Goal: Ask a question

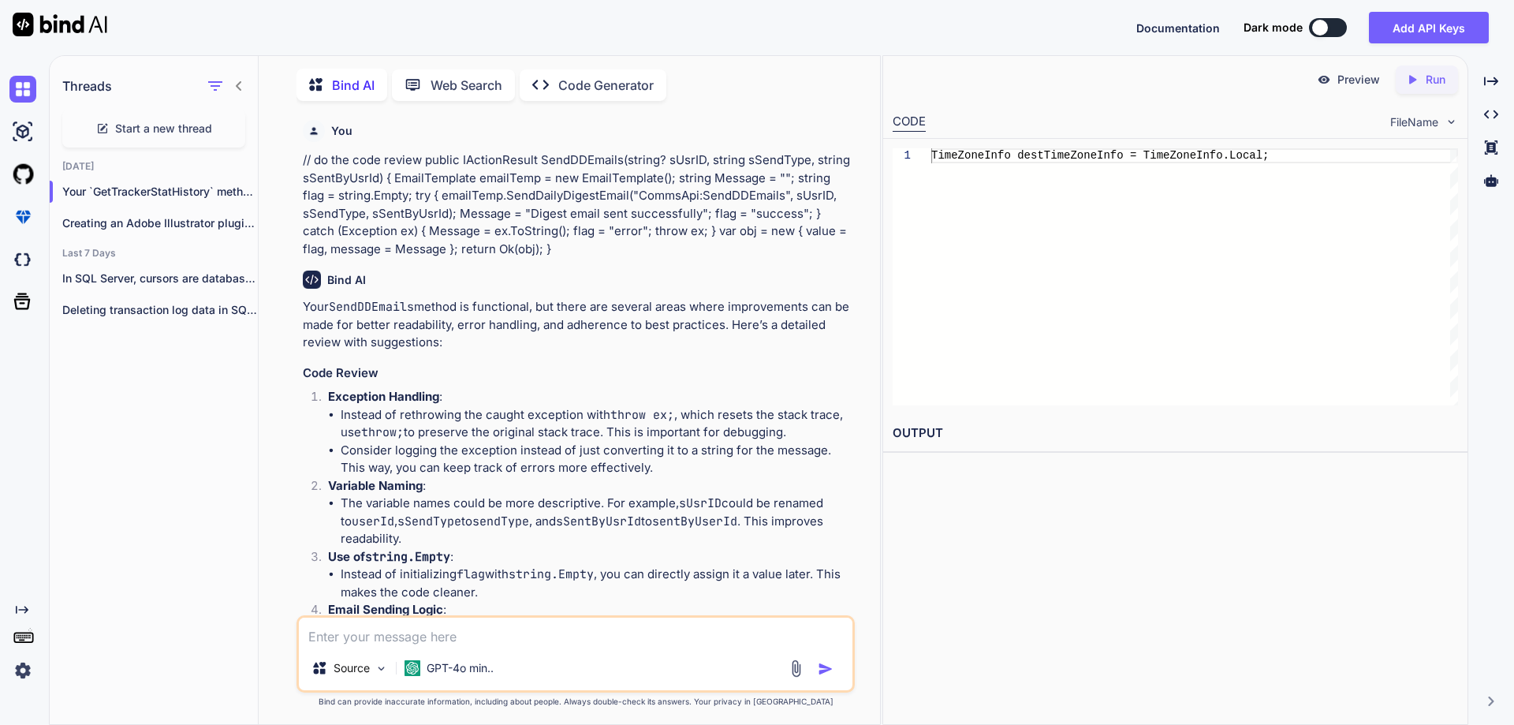
scroll to position [6457, 0]
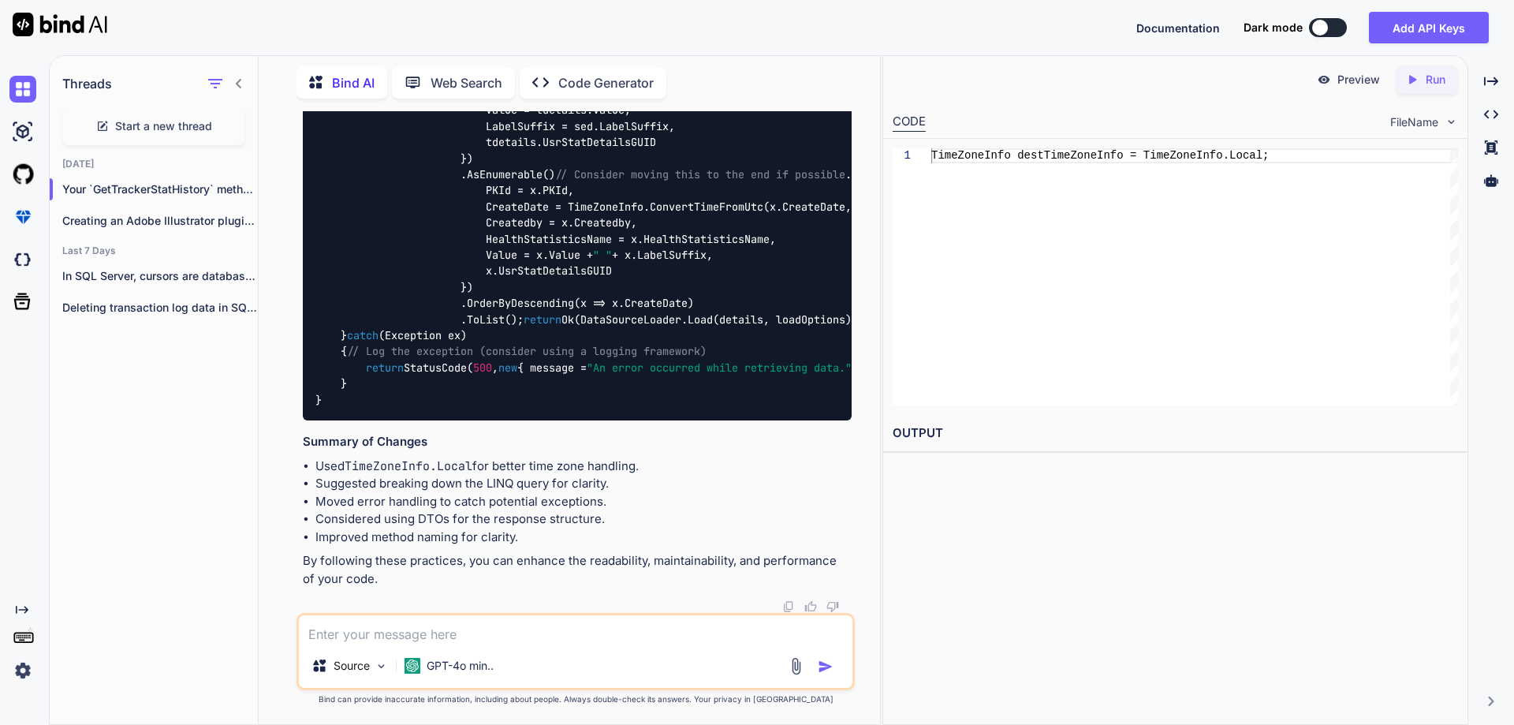
type textarea "x"
click at [144, 128] on span "Start a new thread" at bounding box center [163, 126] width 97 height 16
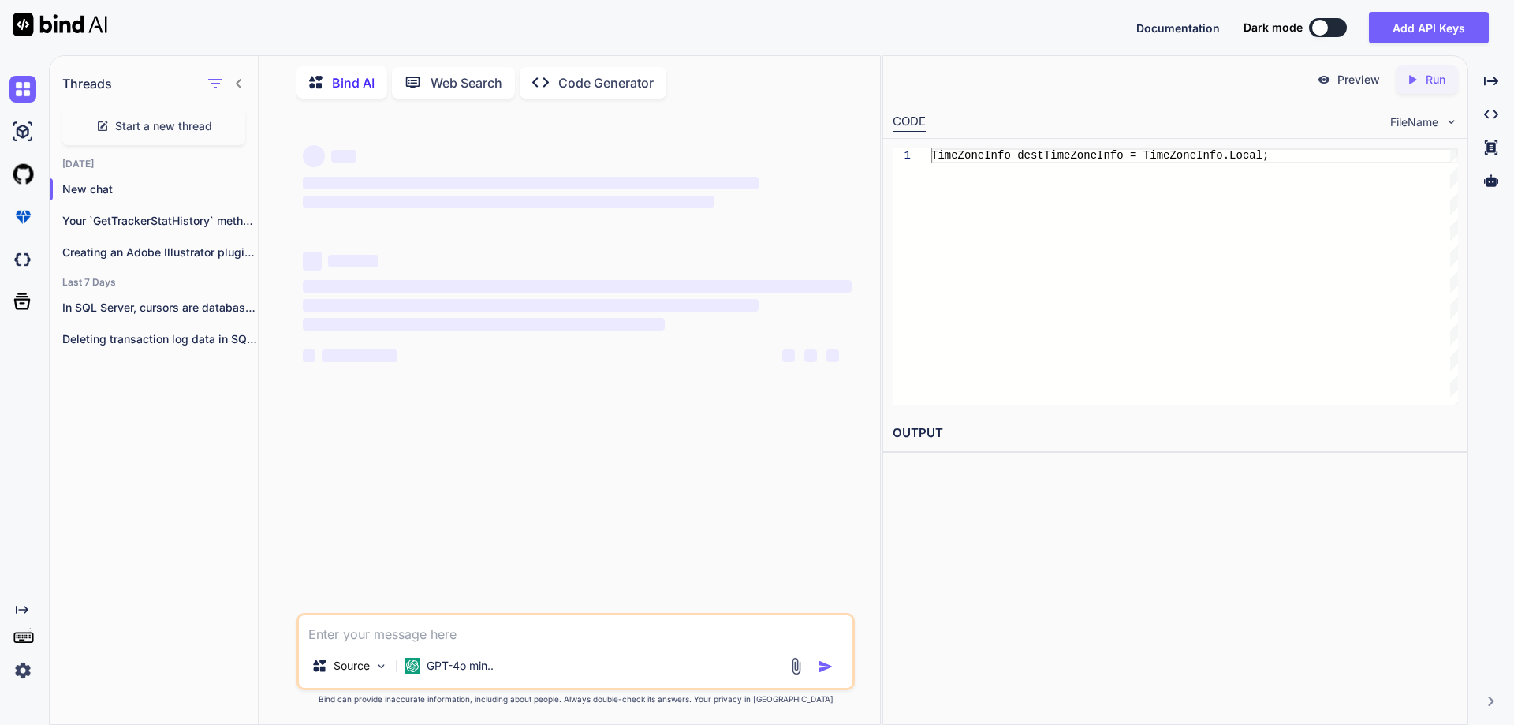
scroll to position [0, 0]
click at [440, 633] on textarea at bounding box center [576, 629] width 554 height 28
paste textarea "• Options to make the APIs more secure."
type textarea "• Options to make the APIs more secure."
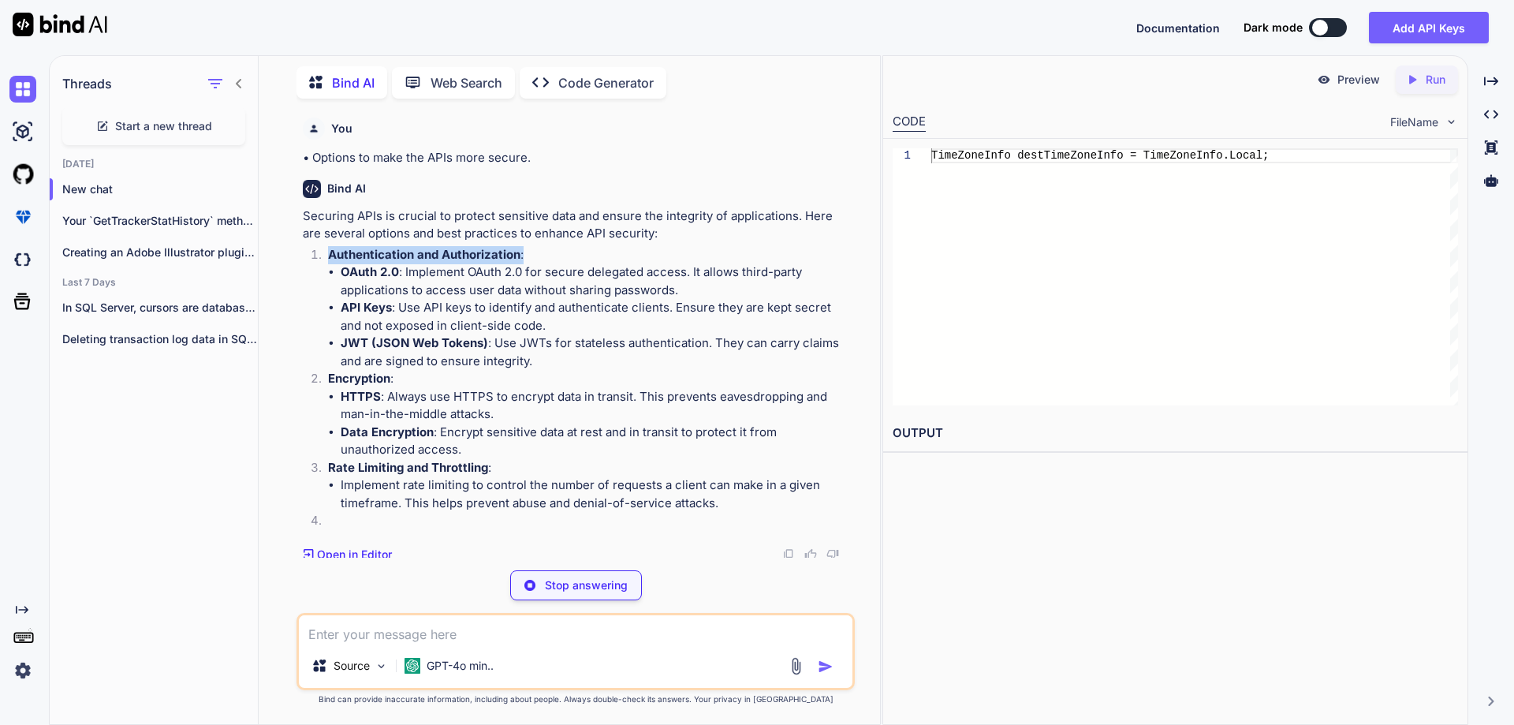
drag, startPoint x: 329, startPoint y: 257, endPoint x: 550, endPoint y: 253, distance: 220.8
click at [550, 253] on p "Authentication and Authorization :" at bounding box center [590, 255] width 524 height 18
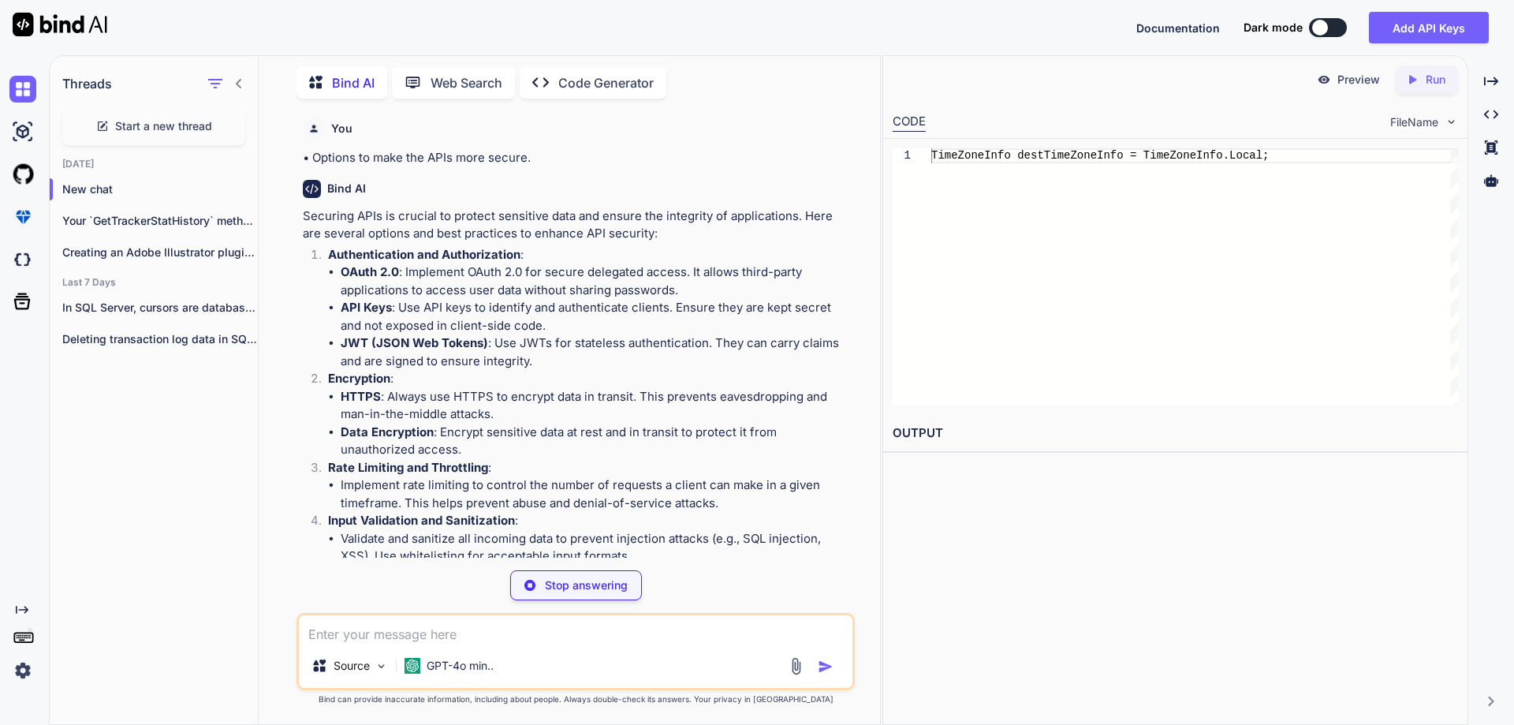
click at [349, 376] on strong "Encryption" at bounding box center [359, 378] width 62 height 15
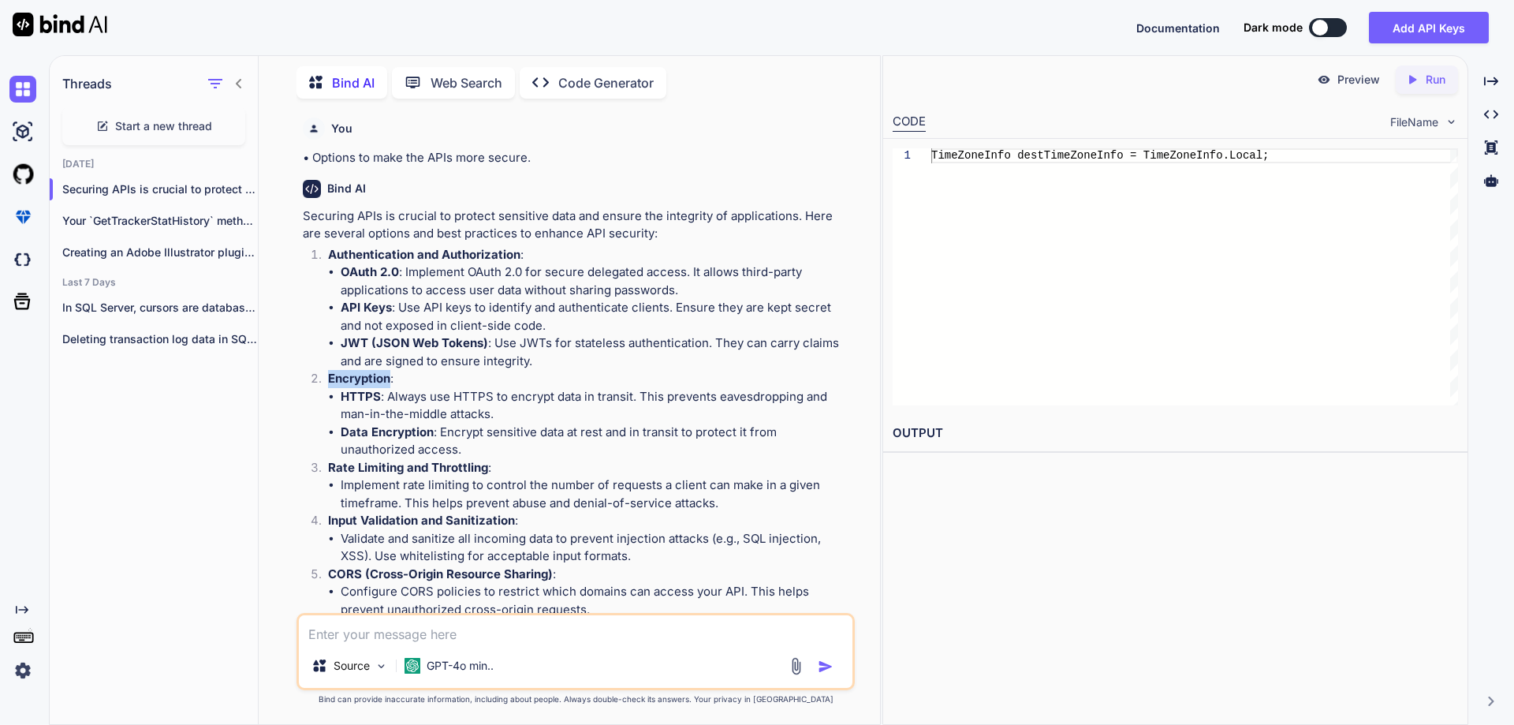
click at [349, 382] on strong "Encryption" at bounding box center [359, 378] width 62 height 15
drag, startPoint x: 343, startPoint y: 433, endPoint x: 446, endPoint y: 434, distance: 102.5
click at [446, 434] on li "Data Encryption : Encrypt sensitive data at rest and in transit to protect it f…" at bounding box center [596, 440] width 511 height 35
click at [498, 432] on li "Data Encryption : Encrypt sensitive data at rest and in transit to protect it f…" at bounding box center [596, 440] width 511 height 35
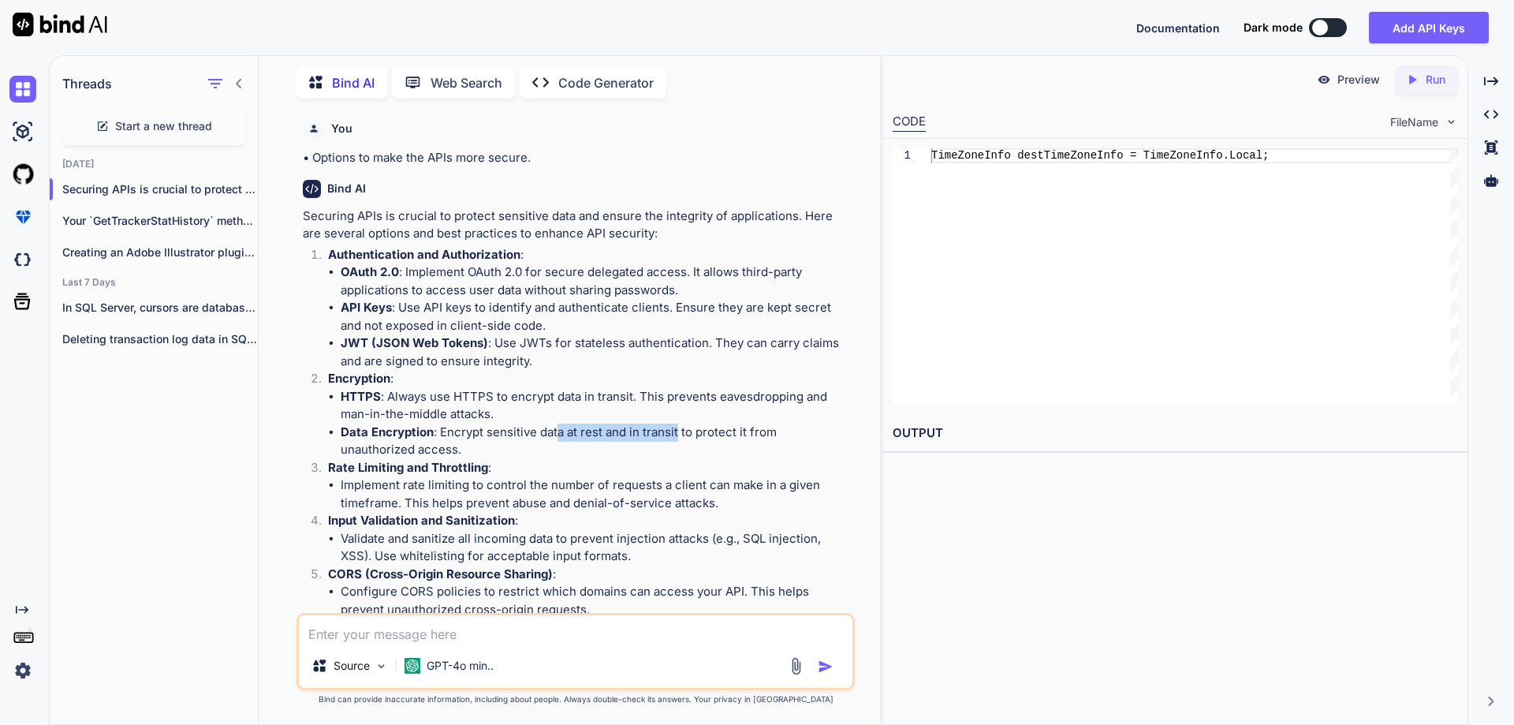
drag, startPoint x: 556, startPoint y: 431, endPoint x: 677, endPoint y: 437, distance: 121.6
click at [677, 437] on li "Data Encryption : Encrypt sensitive data at rest and in transit to protect it f…" at bounding box center [596, 440] width 511 height 35
click at [704, 431] on li "Data Encryption : Encrypt sensitive data at rest and in transit to protect it f…" at bounding box center [596, 440] width 511 height 35
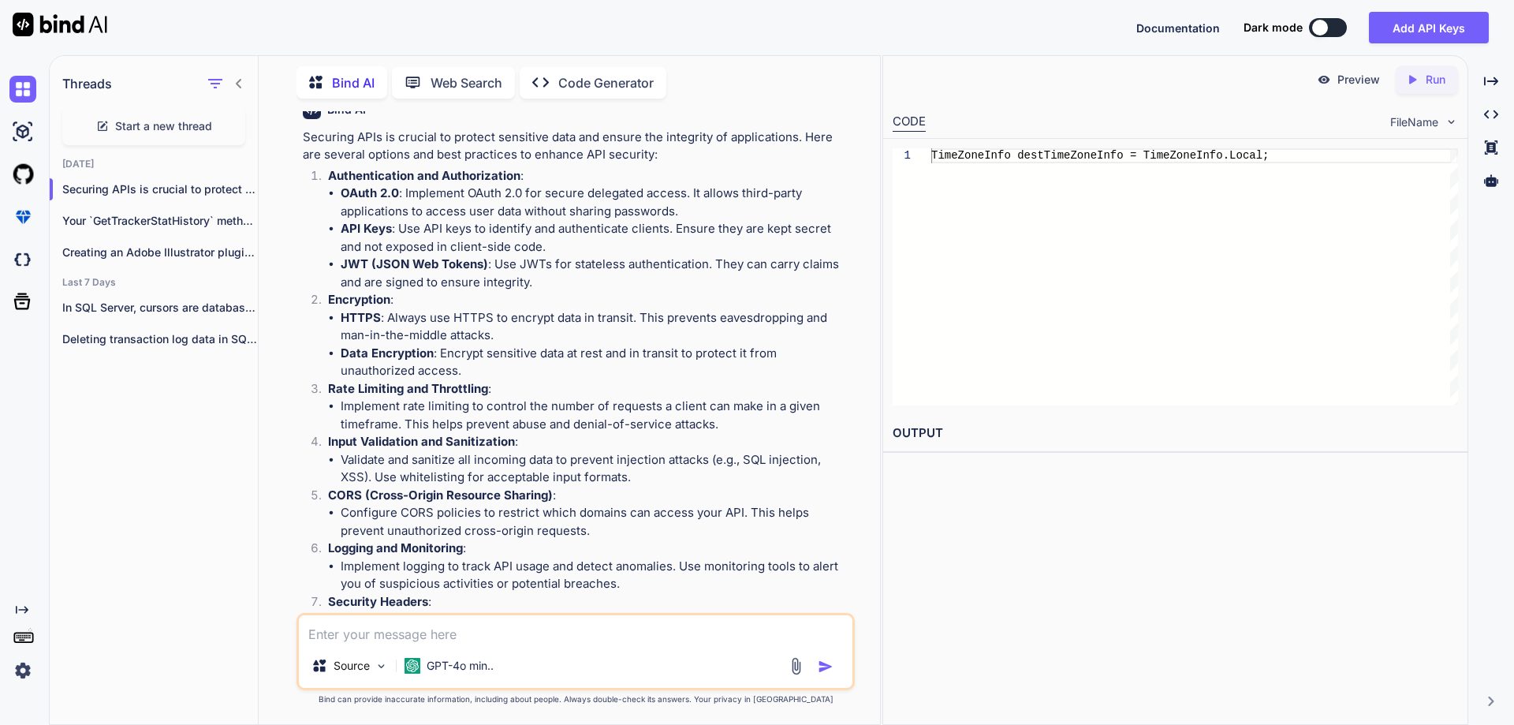
scroll to position [158, 0]
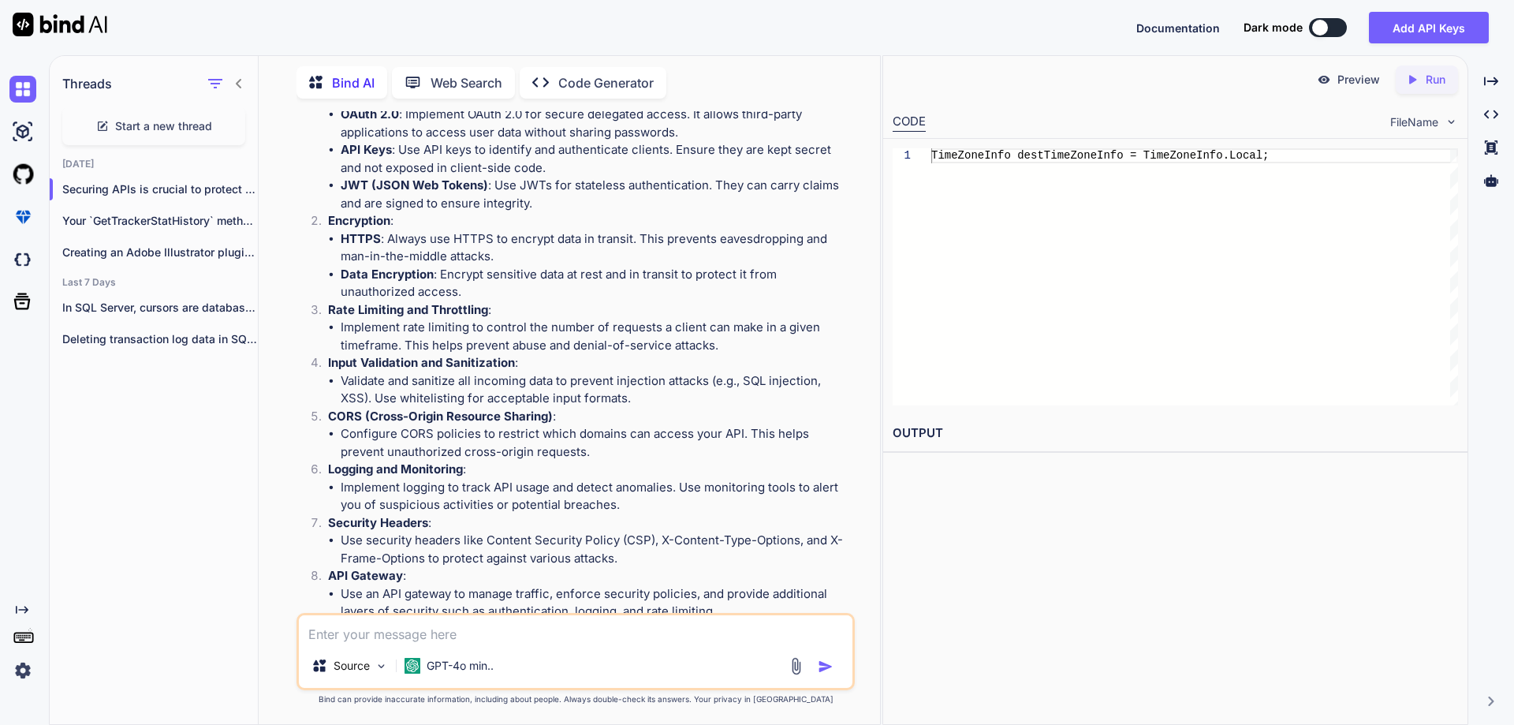
click at [329, 310] on strong "Rate Limiting and Throttling" at bounding box center [408, 309] width 160 height 15
drag, startPoint x: 329, startPoint y: 310, endPoint x: 501, endPoint y: 305, distance: 172.7
click at [501, 305] on p "Rate Limiting and Throttling :" at bounding box center [590, 310] width 524 height 18
click at [462, 361] on strong "Input Validation and Sanitization" at bounding box center [421, 362] width 187 height 15
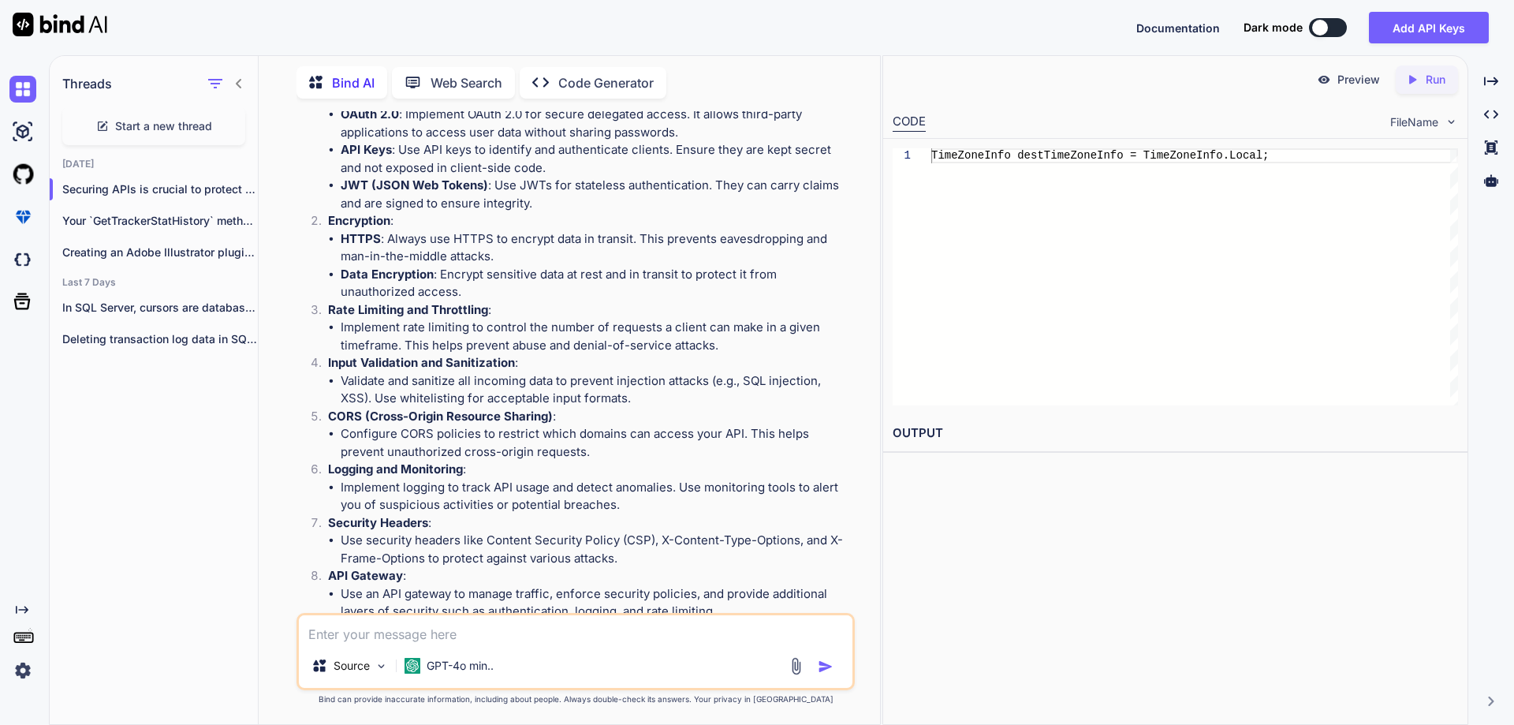
click at [399, 364] on strong "Input Validation and Sanitization" at bounding box center [421, 362] width 187 height 15
click at [485, 363] on strong "Input Validation and Sanitization" at bounding box center [421, 362] width 187 height 15
click at [437, 382] on li "Validate and sanitize all incoming data to prevent injection attacks (e.g., SQL…" at bounding box center [596, 389] width 511 height 35
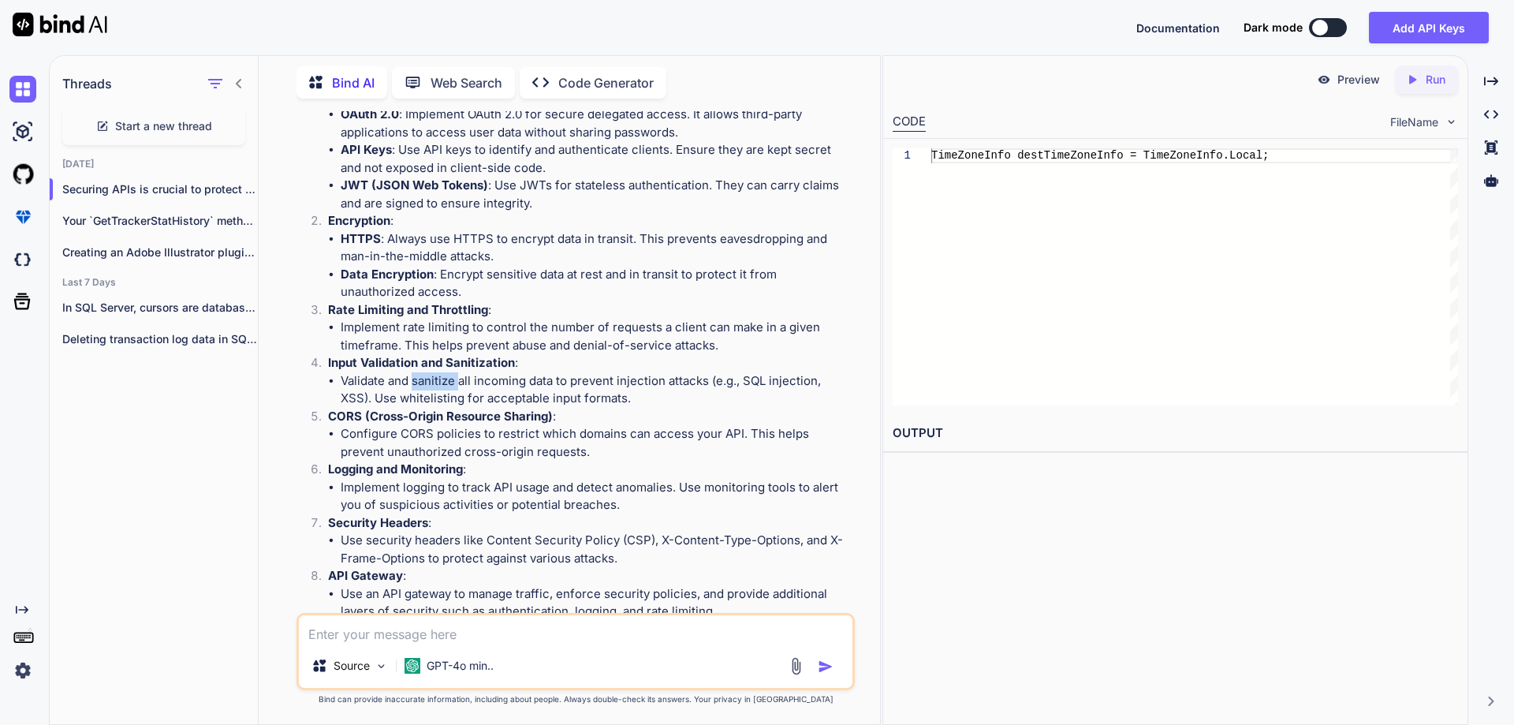
click at [437, 382] on li "Validate and sanitize all incoming data to prevent injection attacks (e.g., SQL…" at bounding box center [596, 389] width 511 height 35
drag, startPoint x: 336, startPoint y: 412, endPoint x: 566, endPoint y: 410, distance: 230.3
click at [566, 410] on p "CORS (Cross-Origin Resource Sharing) :" at bounding box center [590, 417] width 524 height 18
click at [344, 436] on li "Configure CORS policies to restrict which domains can access your API. This hel…" at bounding box center [596, 442] width 511 height 35
drag, startPoint x: 386, startPoint y: 468, endPoint x: 470, endPoint y: 468, distance: 83.6
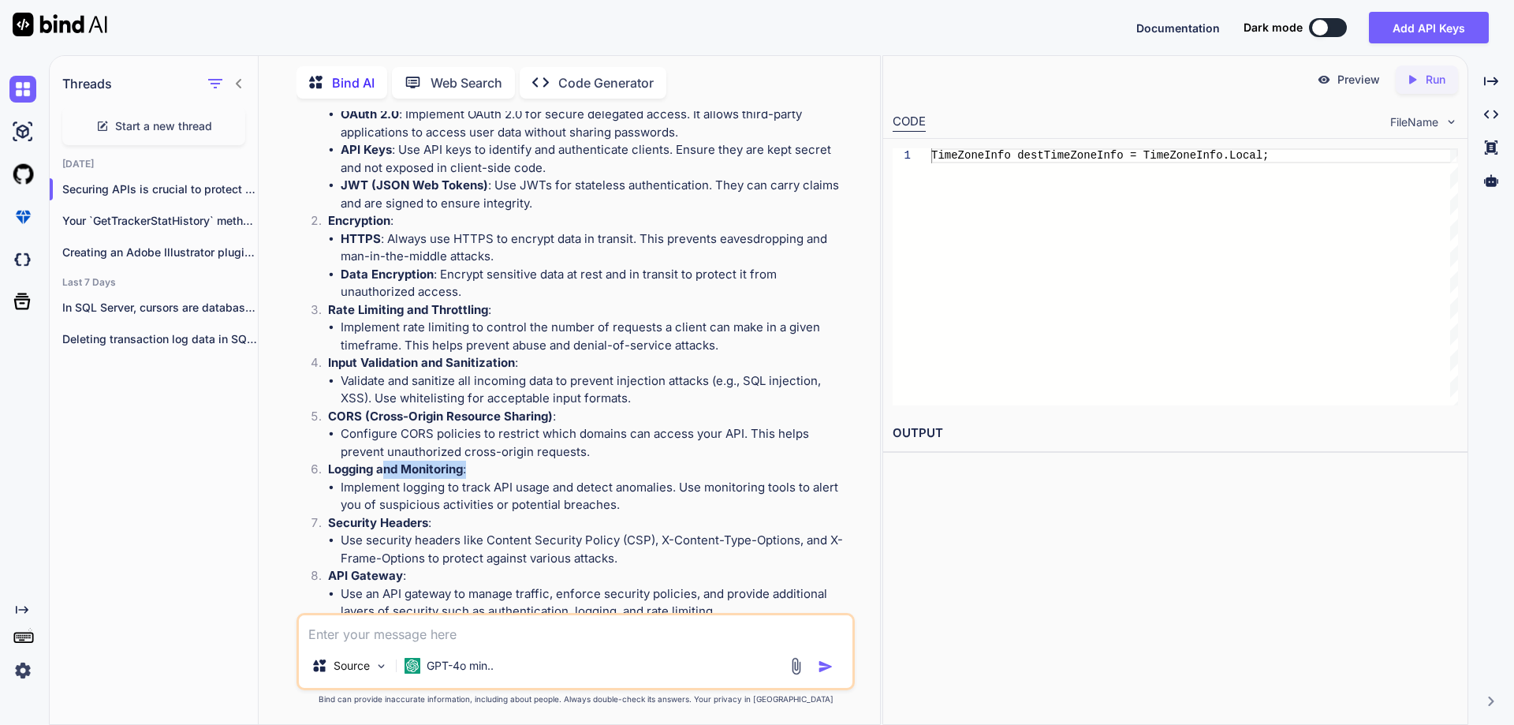
click at [470, 468] on p "Logging and Monitoring :" at bounding box center [590, 469] width 524 height 18
drag, startPoint x: 337, startPoint y: 524, endPoint x: 416, endPoint y: 520, distance: 78.9
click at [416, 520] on strong "Security Headers" at bounding box center [378, 522] width 100 height 15
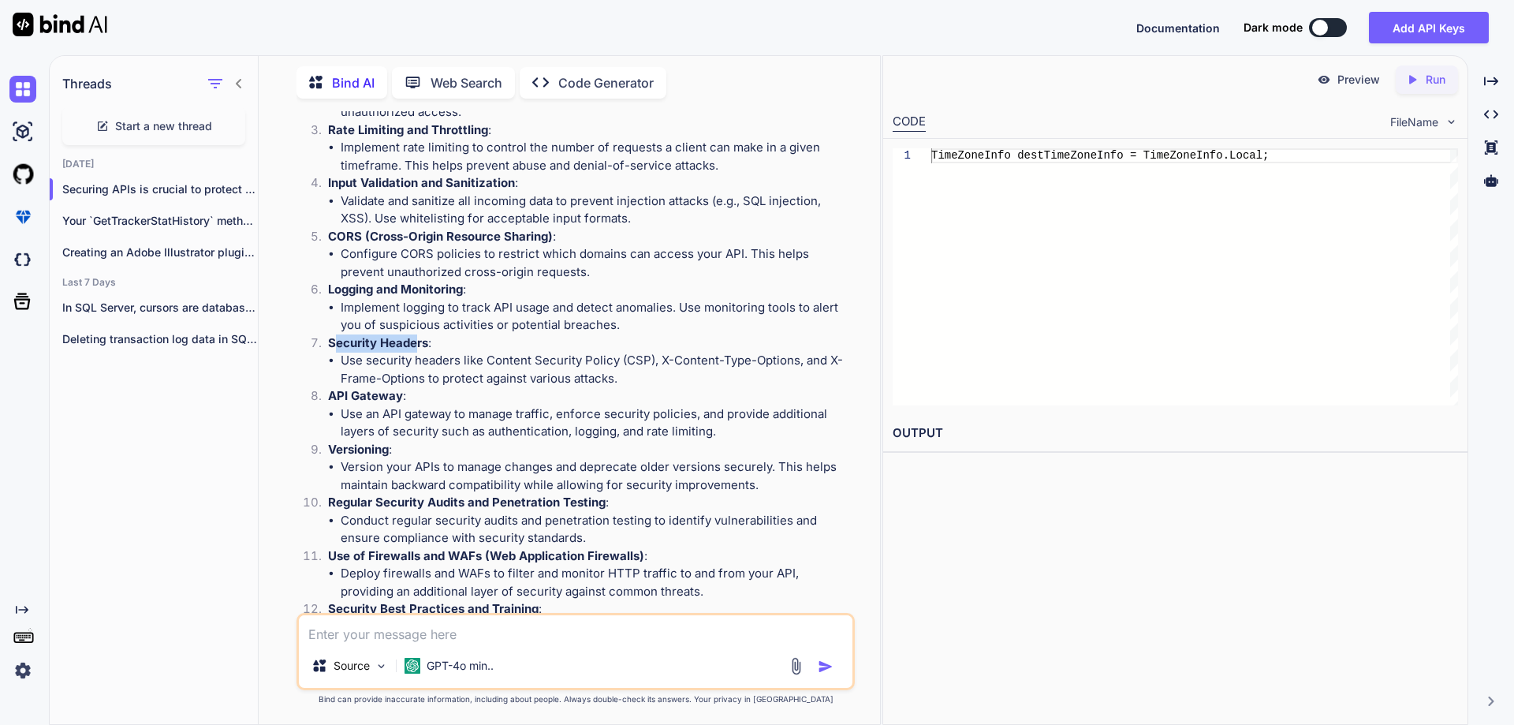
scroll to position [394, 0]
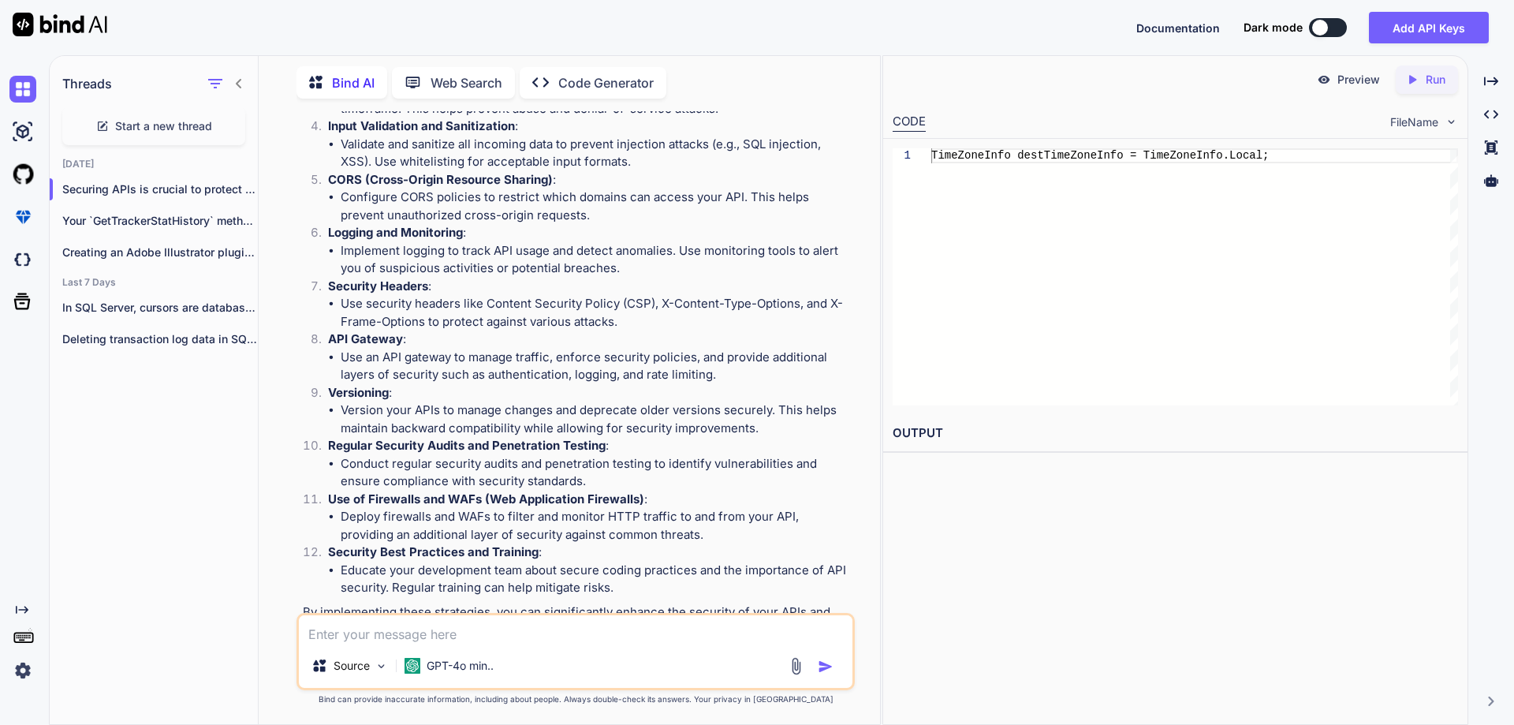
click at [397, 306] on li "Use security headers like Content Security Policy (CSP), X-Content-Type-Options…" at bounding box center [596, 312] width 511 height 35
drag, startPoint x: 546, startPoint y: 304, endPoint x: 586, endPoint y: 304, distance: 39.4
click at [547, 304] on li "Use security headers like Content Security Policy (CSP), X-Content-Type-Options…" at bounding box center [596, 312] width 511 height 35
click at [639, 304] on li "Use security headers like Content Security Policy (CSP), X-Content-Type-Options…" at bounding box center [596, 312] width 511 height 35
drag, startPoint x: 329, startPoint y: 337, endPoint x: 475, endPoint y: 345, distance: 146.8
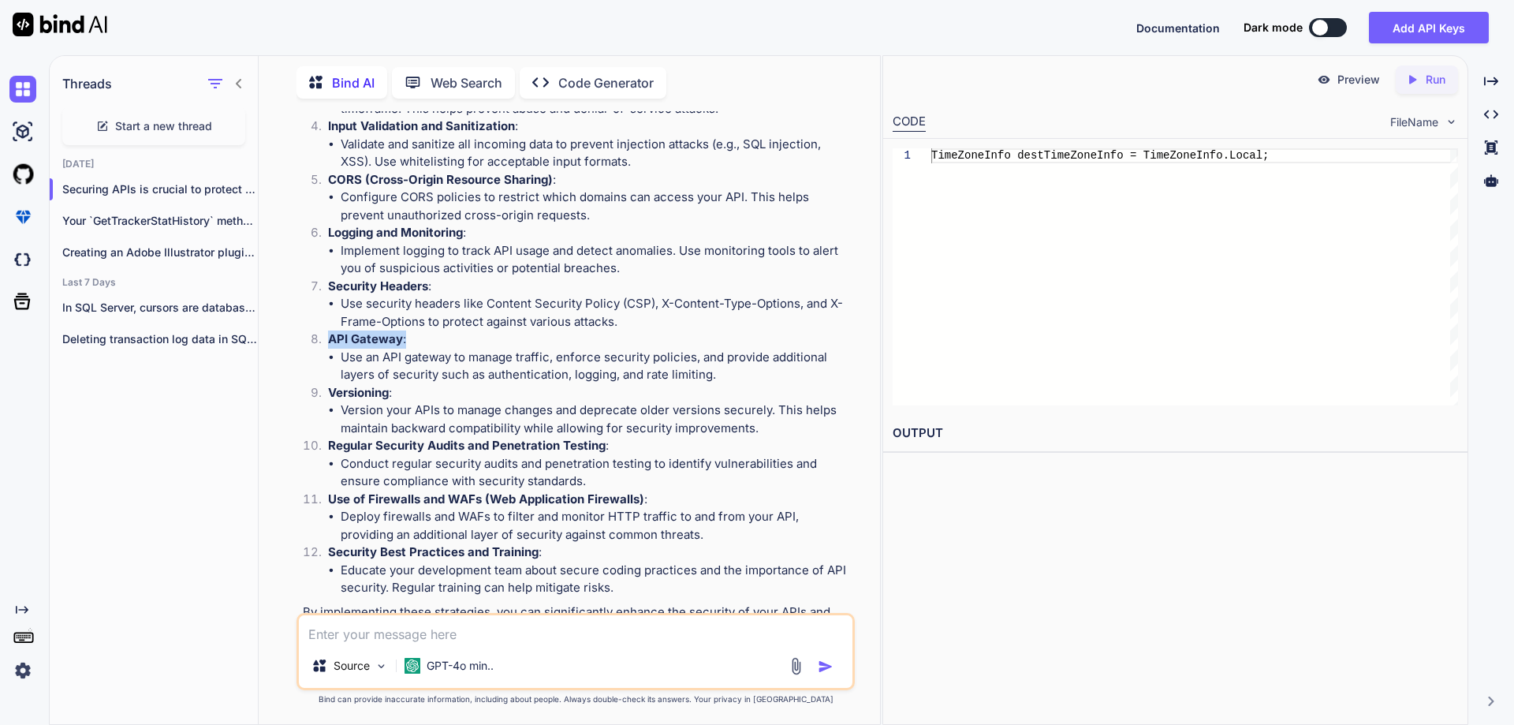
click at [475, 345] on p "API Gateway :" at bounding box center [590, 339] width 524 height 18
drag, startPoint x: 497, startPoint y: 360, endPoint x: 780, endPoint y: 364, distance: 283.1
click at [780, 364] on li "Use an API gateway to manage traffic, enforce security policies, and provide ad…" at bounding box center [596, 366] width 511 height 35
drag, startPoint x: 331, startPoint y: 392, endPoint x: 448, endPoint y: 392, distance: 116.7
click at [448, 392] on p "Versioning :" at bounding box center [590, 393] width 524 height 18
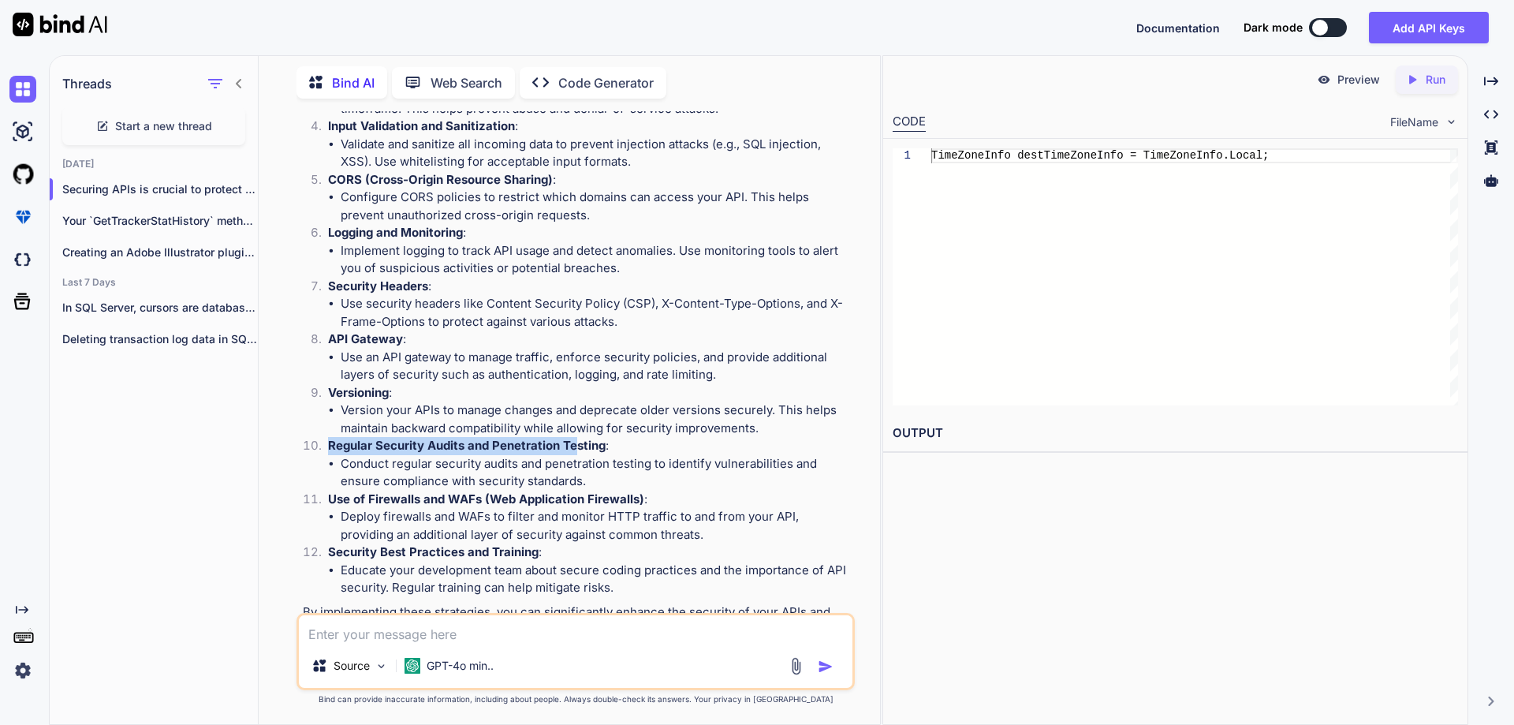
drag, startPoint x: 327, startPoint y: 446, endPoint x: 574, endPoint y: 447, distance: 246.8
click at [574, 447] on li "Regular Security Audits and Penetration Testing : Conduct regular security audi…" at bounding box center [583, 464] width 536 height 54
drag, startPoint x: 330, startPoint y: 499, endPoint x: 535, endPoint y: 498, distance: 205.0
click at [535, 498] on strong "Use of Firewalls and WAFs (Web Application Firewalls)" at bounding box center [486, 498] width 316 height 15
drag, startPoint x: 329, startPoint y: 551, endPoint x: 572, endPoint y: 550, distance: 242.9
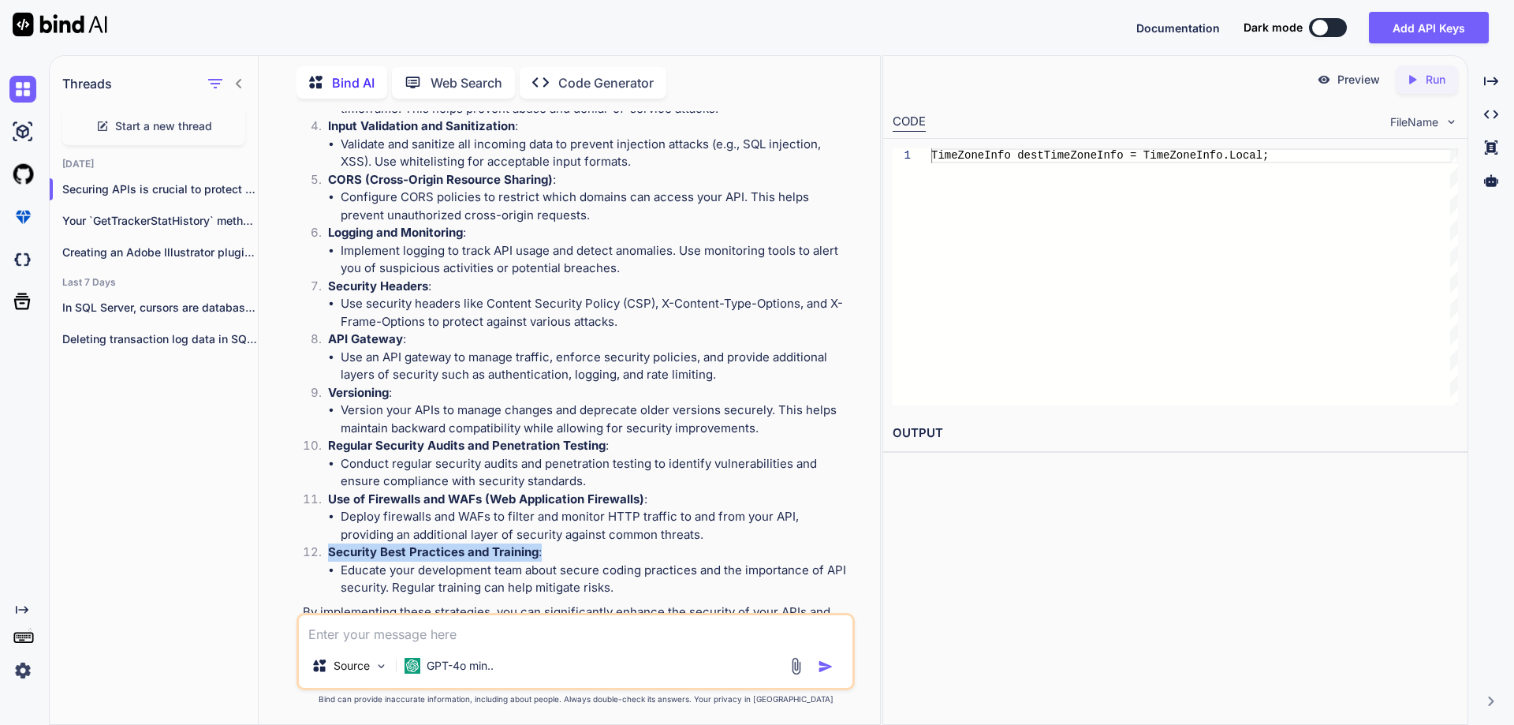
click at [572, 550] on p "Security Best Practices and Training :" at bounding box center [590, 552] width 524 height 18
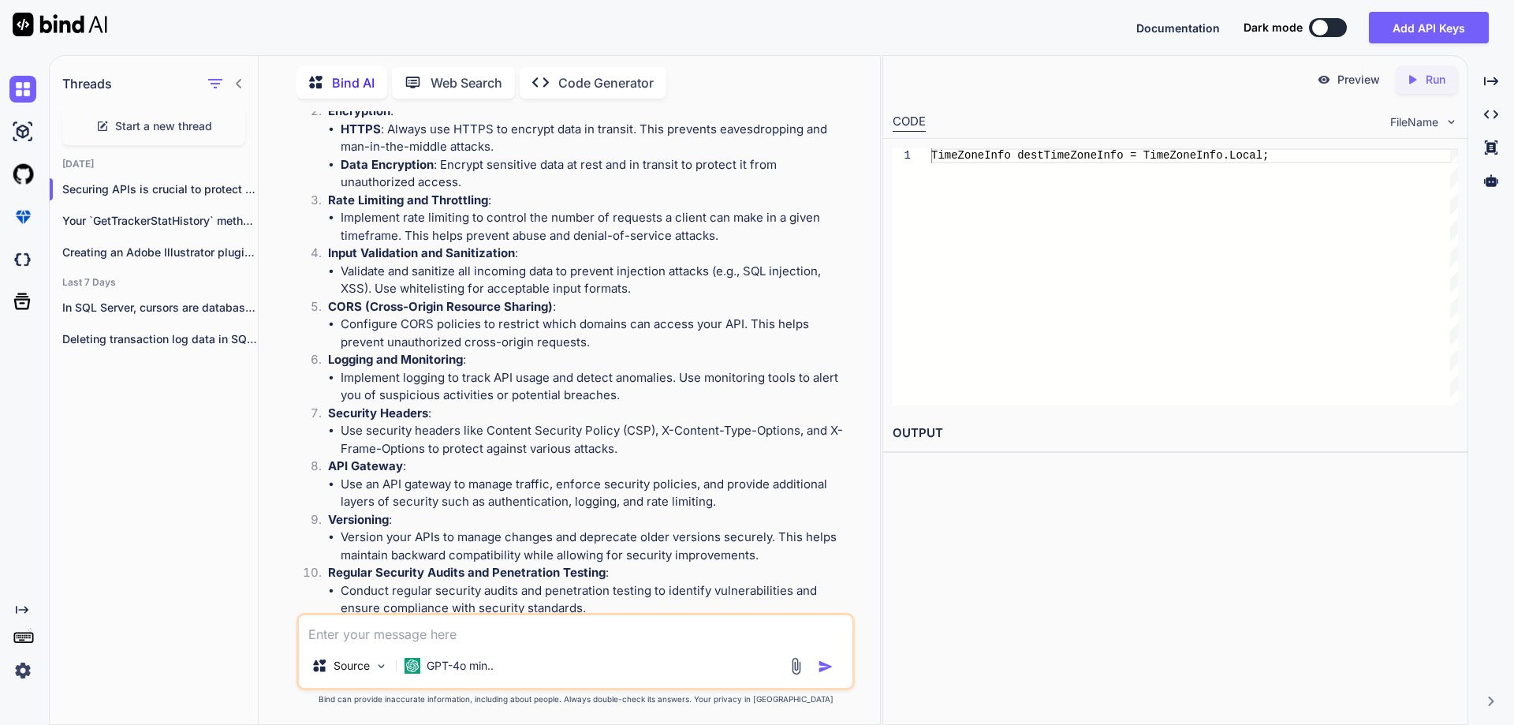
scroll to position [0, 0]
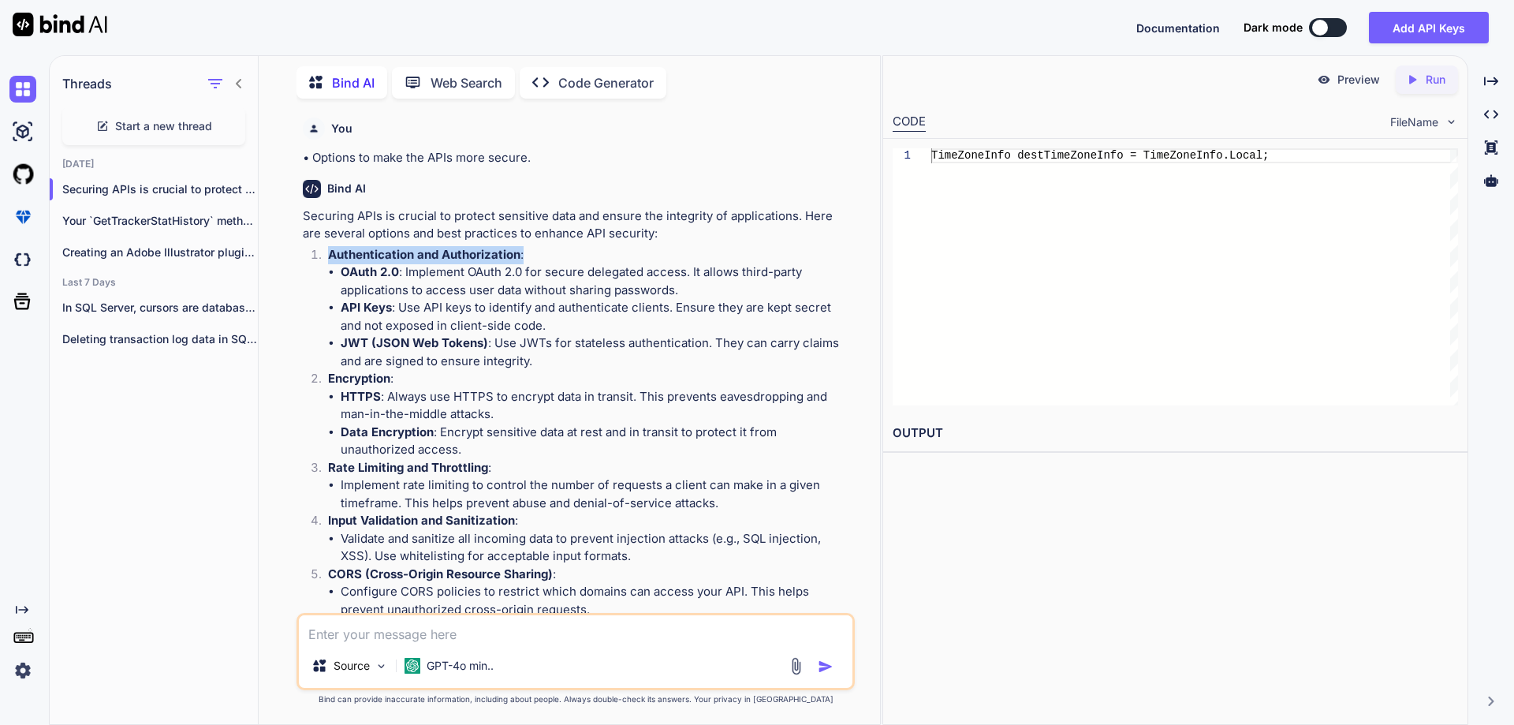
drag, startPoint x: 330, startPoint y: 255, endPoint x: 532, endPoint y: 255, distance: 201.9
click at [532, 255] on p "Authentication and Authorization :" at bounding box center [590, 255] width 524 height 18
drag, startPoint x: 340, startPoint y: 301, endPoint x: 418, endPoint y: 308, distance: 78.4
click at [418, 308] on ul "OAuth 2.0 : Implement OAuth 2.0 for secure delegated access. It allows third-pa…" at bounding box center [590, 316] width 524 height 106
drag, startPoint x: 352, startPoint y: 341, endPoint x: 496, endPoint y: 345, distance: 143.5
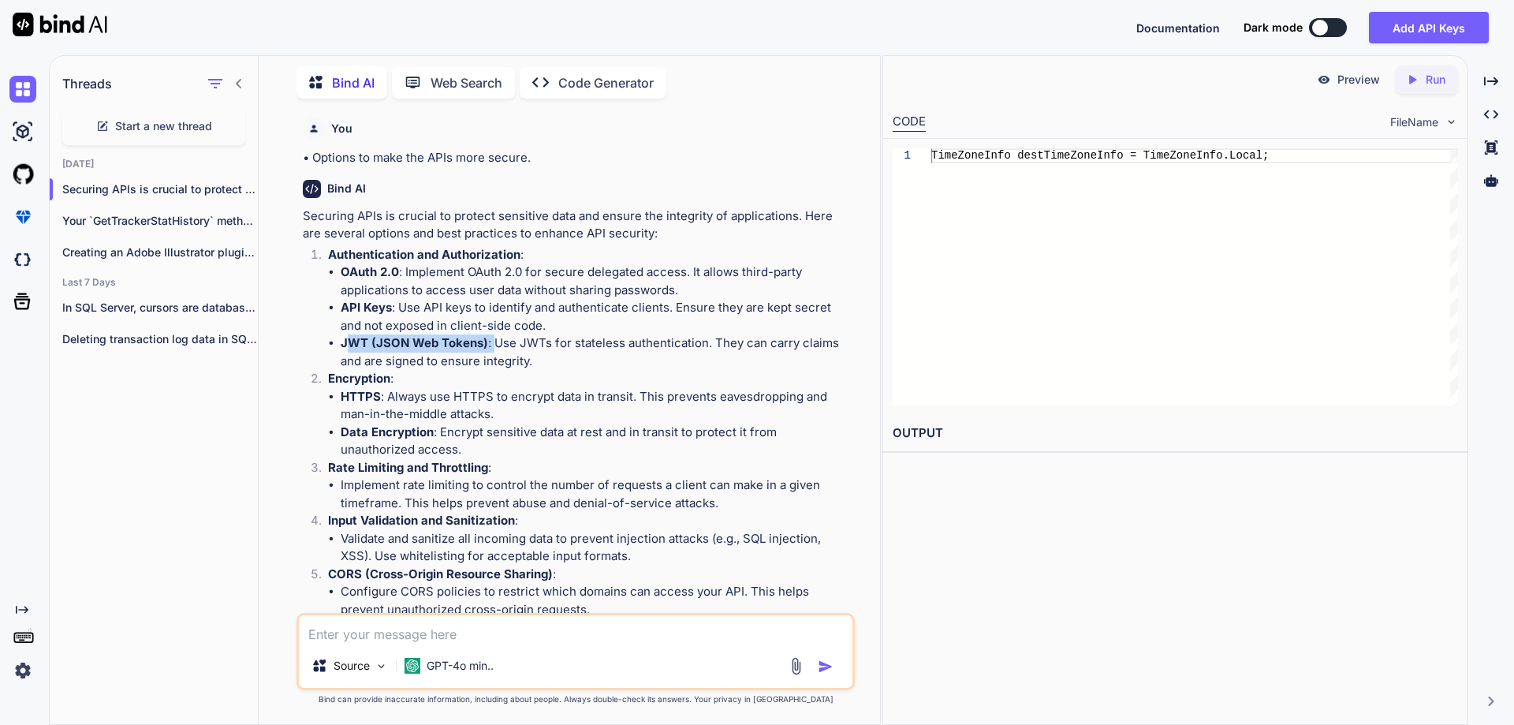
click at [496, 345] on li "JWT (JSON Web Tokens) : Use JWTs for stateless authentication. They can carry c…" at bounding box center [596, 351] width 511 height 35
drag, startPoint x: 331, startPoint y: 378, endPoint x: 474, endPoint y: 378, distance: 142.7
click at [474, 378] on p "Encryption :" at bounding box center [590, 379] width 524 height 18
drag, startPoint x: 367, startPoint y: 461, endPoint x: 507, endPoint y: 460, distance: 140.4
click at [507, 460] on p "Rate Limiting and Throttling :" at bounding box center [590, 468] width 524 height 18
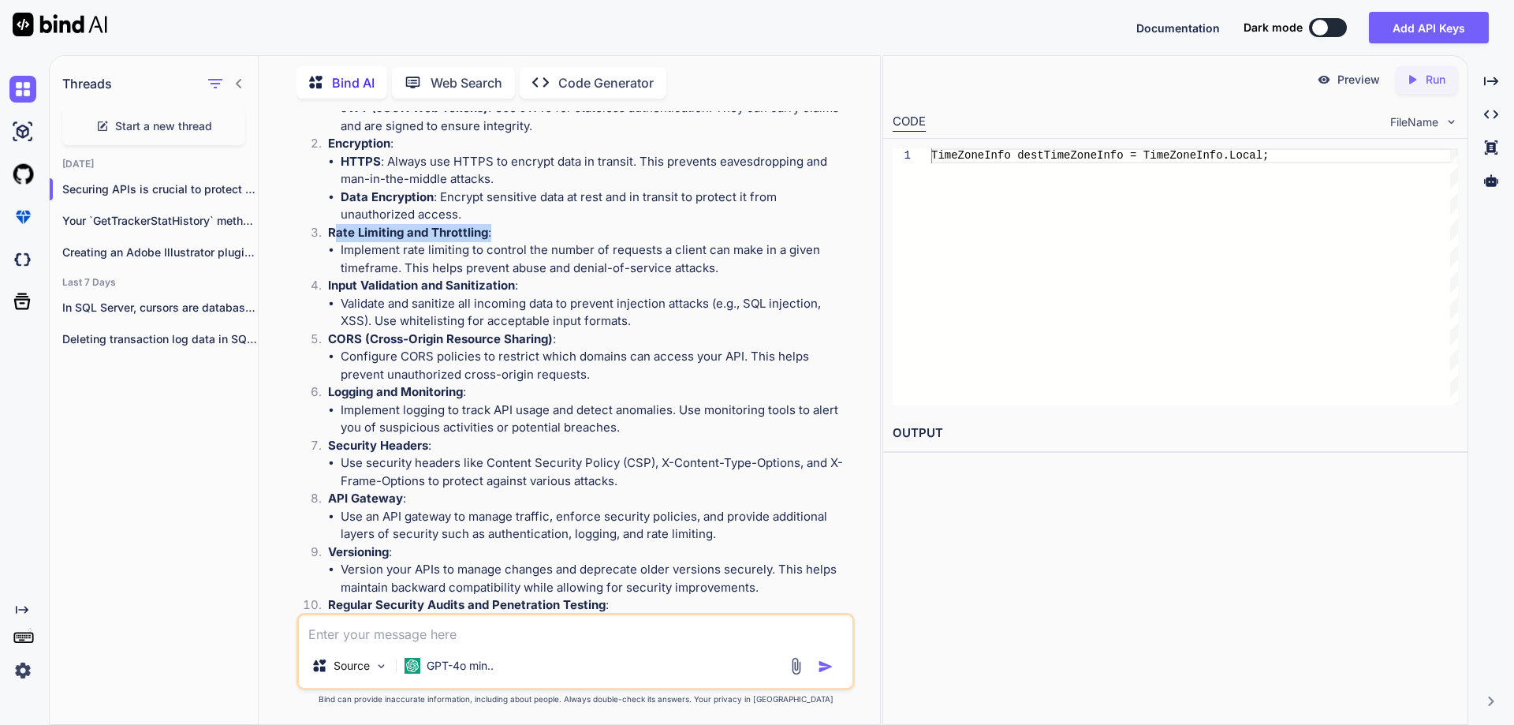
scroll to position [237, 0]
drag, startPoint x: 329, startPoint y: 281, endPoint x: 557, endPoint y: 281, distance: 227.9
click at [557, 281] on p "Input Validation and Sanitization :" at bounding box center [590, 284] width 524 height 18
click at [351, 291] on p "Input Validation and Sanitization :" at bounding box center [590, 284] width 524 height 18
drag, startPoint x: 358, startPoint y: 303, endPoint x: 528, endPoint y: 302, distance: 169.5
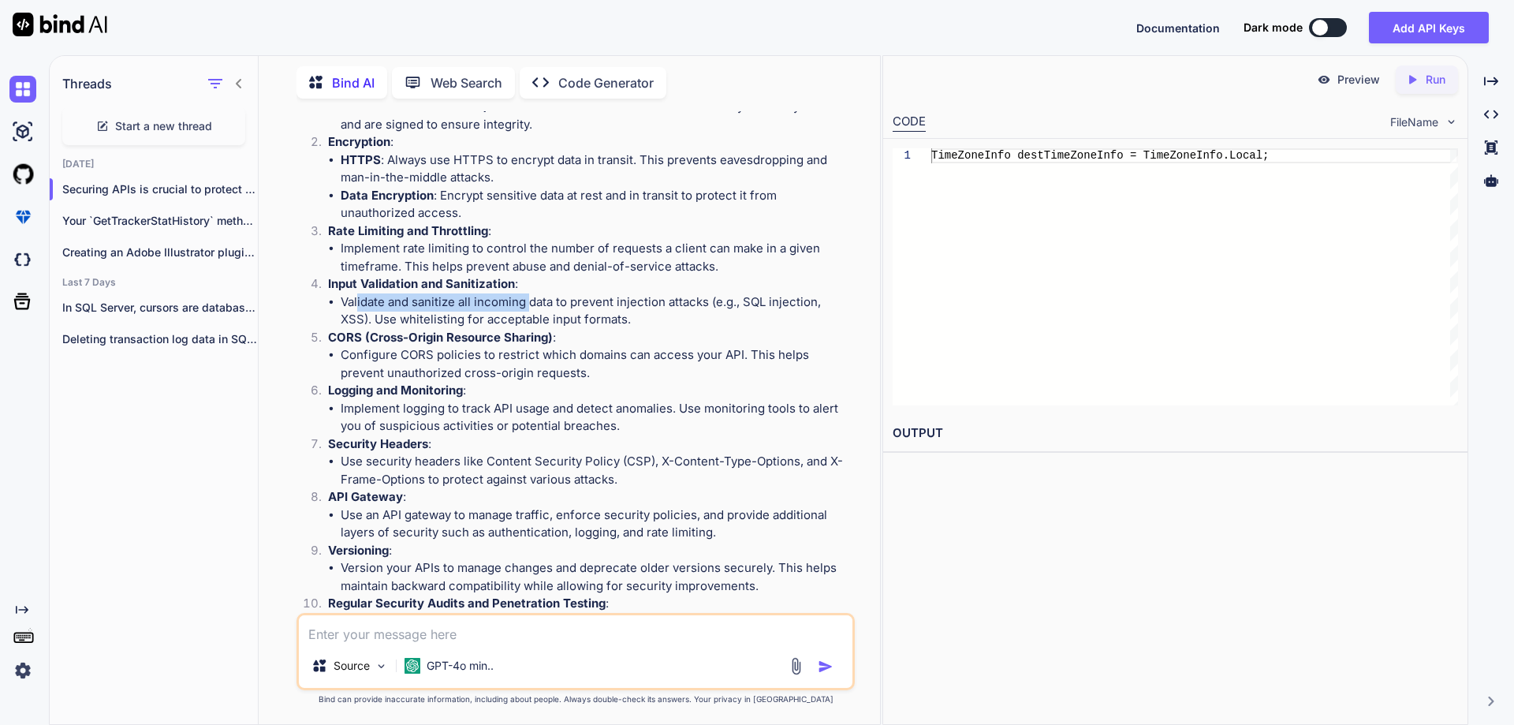
click at [528, 302] on li "Validate and sanitize all incoming data to prevent injection attacks (e.g., SQL…" at bounding box center [596, 310] width 511 height 35
drag, startPoint x: 609, startPoint y: 299, endPoint x: 682, endPoint y: 298, distance: 73.3
click at [682, 298] on li "Validate and sanitize all incoming data to prevent injection attacks (e.g., SQL…" at bounding box center [596, 310] width 511 height 35
drag, startPoint x: 334, startPoint y: 337, endPoint x: 528, endPoint y: 337, distance: 194.0
click at [528, 337] on strong "CORS (Cross-Origin Resource Sharing)" at bounding box center [440, 337] width 225 height 15
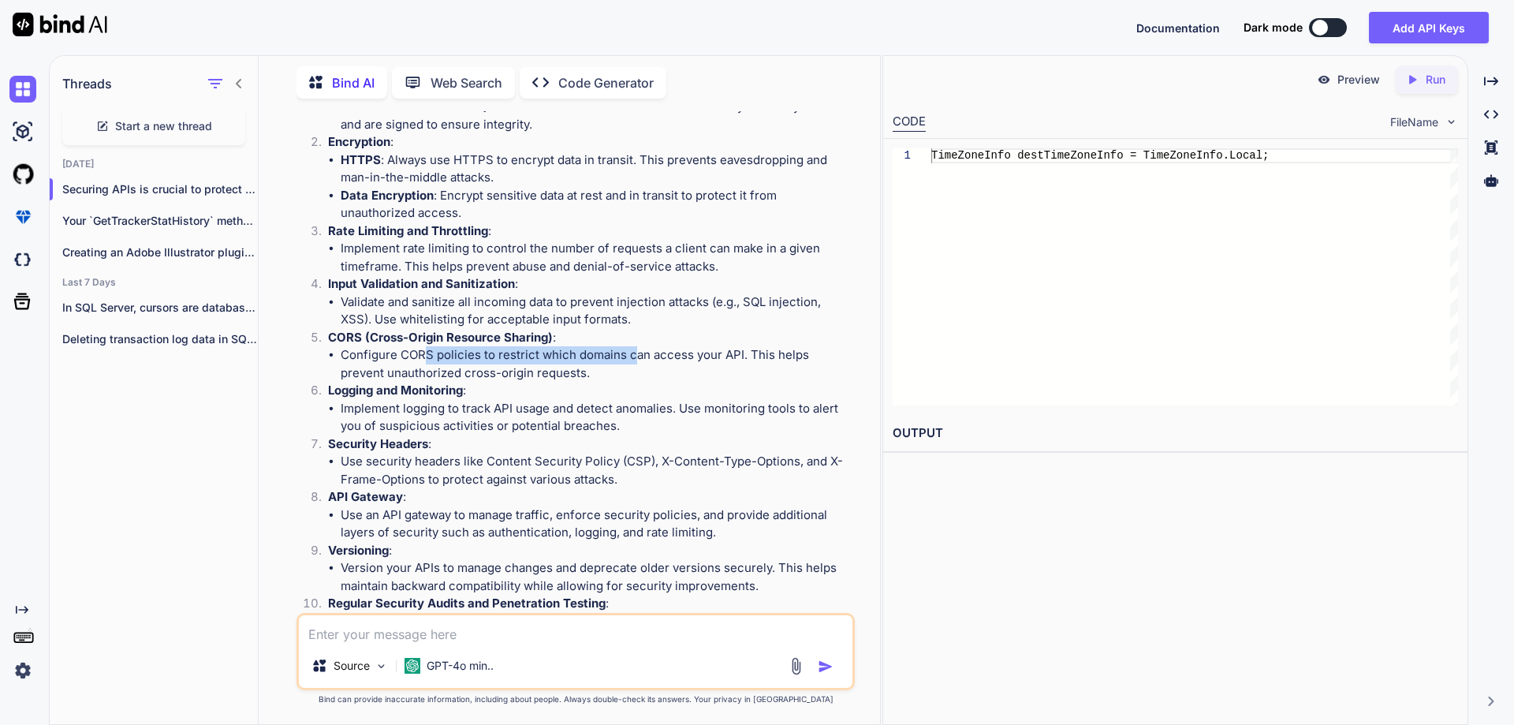
drag, startPoint x: 427, startPoint y: 348, endPoint x: 634, endPoint y: 349, distance: 206.6
click at [634, 349] on li "Configure CORS policies to restrict which domains can access your API. This hel…" at bounding box center [596, 363] width 511 height 35
click at [704, 347] on li "Configure CORS policies to restrict which domains can access your API. This hel…" at bounding box center [596, 363] width 511 height 35
drag, startPoint x: 682, startPoint y: 356, endPoint x: 762, endPoint y: 352, distance: 80.5
click at [762, 352] on li "Configure CORS policies to restrict which domains can access your API. This hel…" at bounding box center [596, 363] width 511 height 35
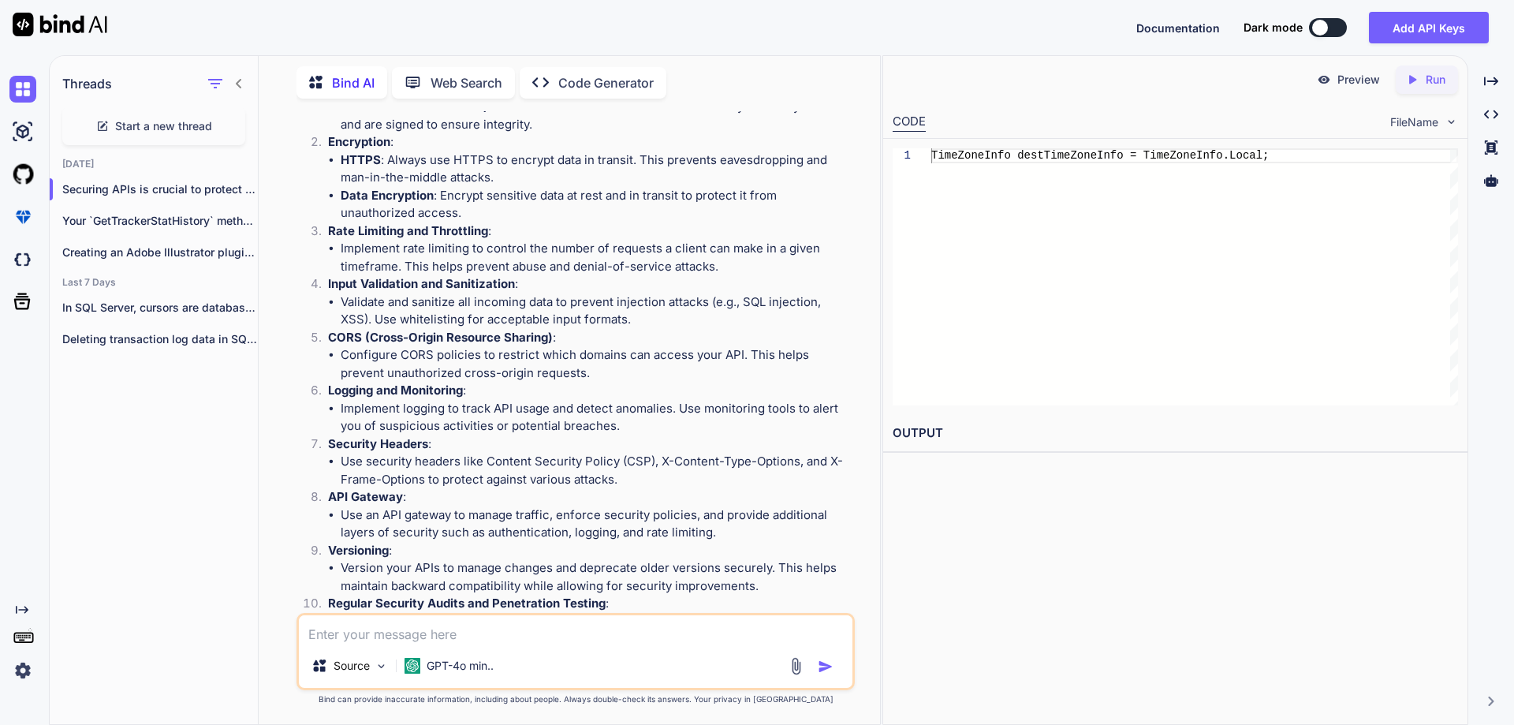
click at [441, 380] on li "Configure CORS policies to restrict which domains can access your API. This hel…" at bounding box center [596, 363] width 511 height 35
click at [506, 390] on p "Logging and Monitoring :" at bounding box center [590, 391] width 524 height 18
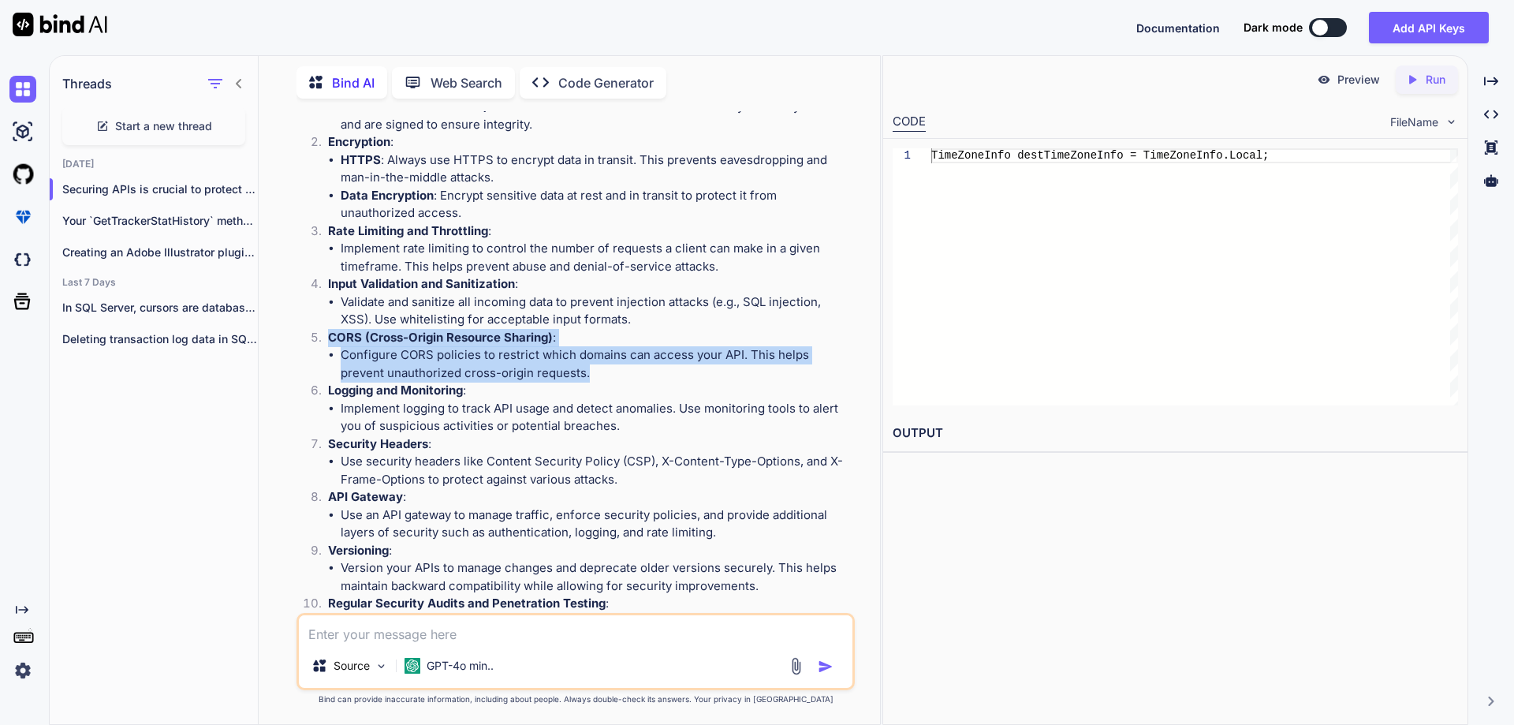
drag, startPoint x: 329, startPoint y: 337, endPoint x: 622, endPoint y: 368, distance: 295.0
click at [622, 368] on li "CORS (Cross-Origin Resource Sharing) : Configure CORS policies to restrict whic…" at bounding box center [583, 356] width 536 height 54
click at [576, 372] on li "Configure CORS policies to restrict which domains can access your API. This hel…" at bounding box center [596, 363] width 511 height 35
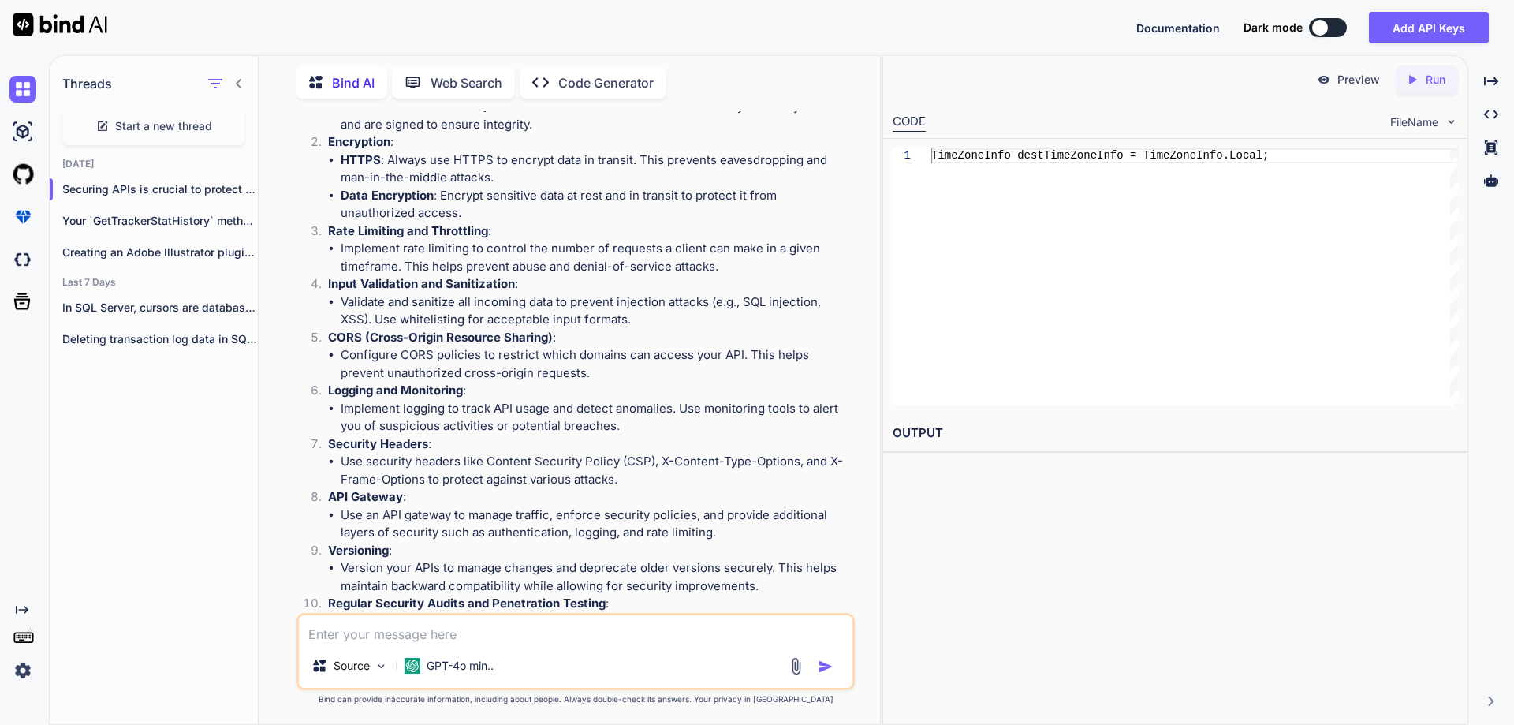
click at [512, 636] on textarea at bounding box center [576, 629] width 554 height 28
drag, startPoint x: 329, startPoint y: 281, endPoint x: 524, endPoint y: 285, distance: 195.6
click at [524, 285] on p "Input Validation and Sanitization :" at bounding box center [590, 284] width 524 height 18
copy p "Input Validation and Sanitization :"
click at [437, 631] on textarea at bounding box center [576, 629] width 554 height 28
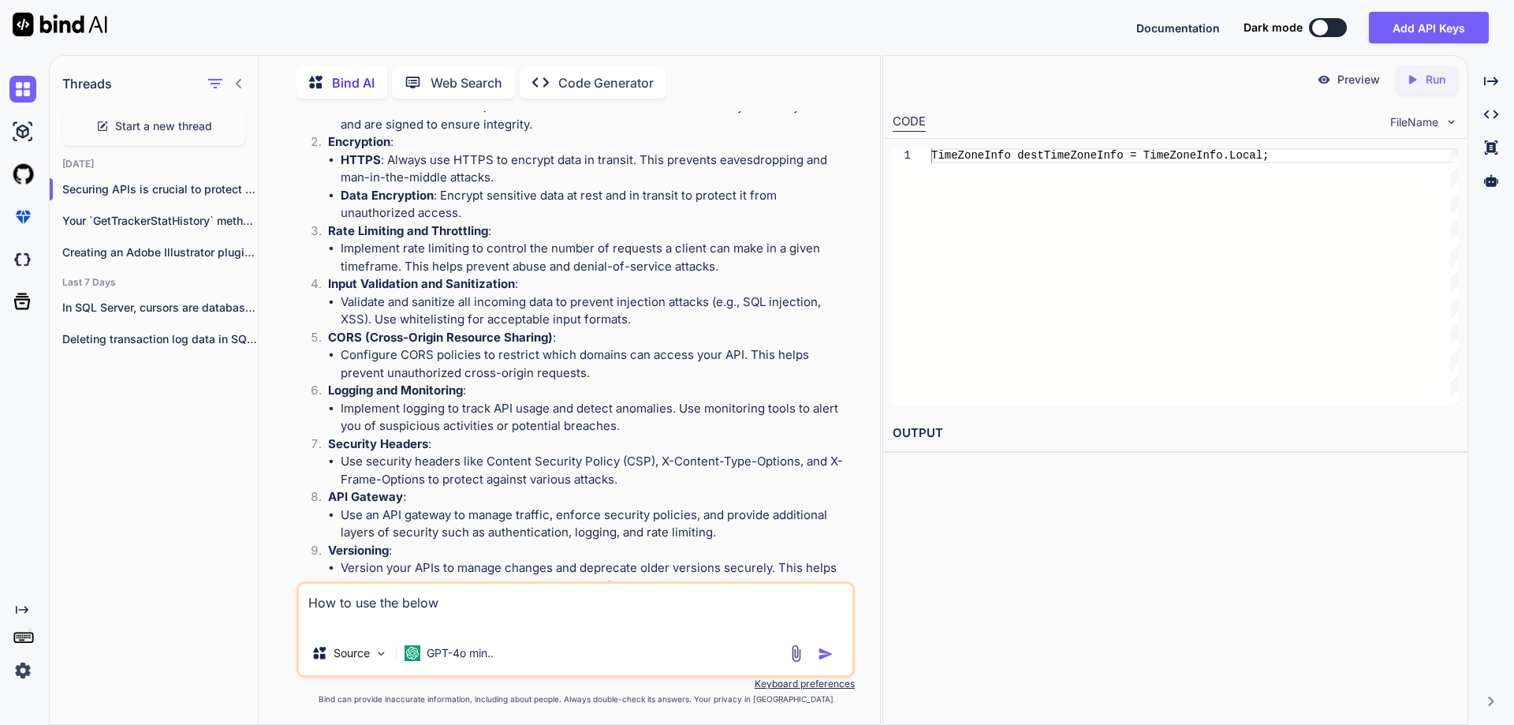
paste textarea "Input Validation and Sanitization:"
type textarea "How to use the below? Input Validation and Sanitization:"
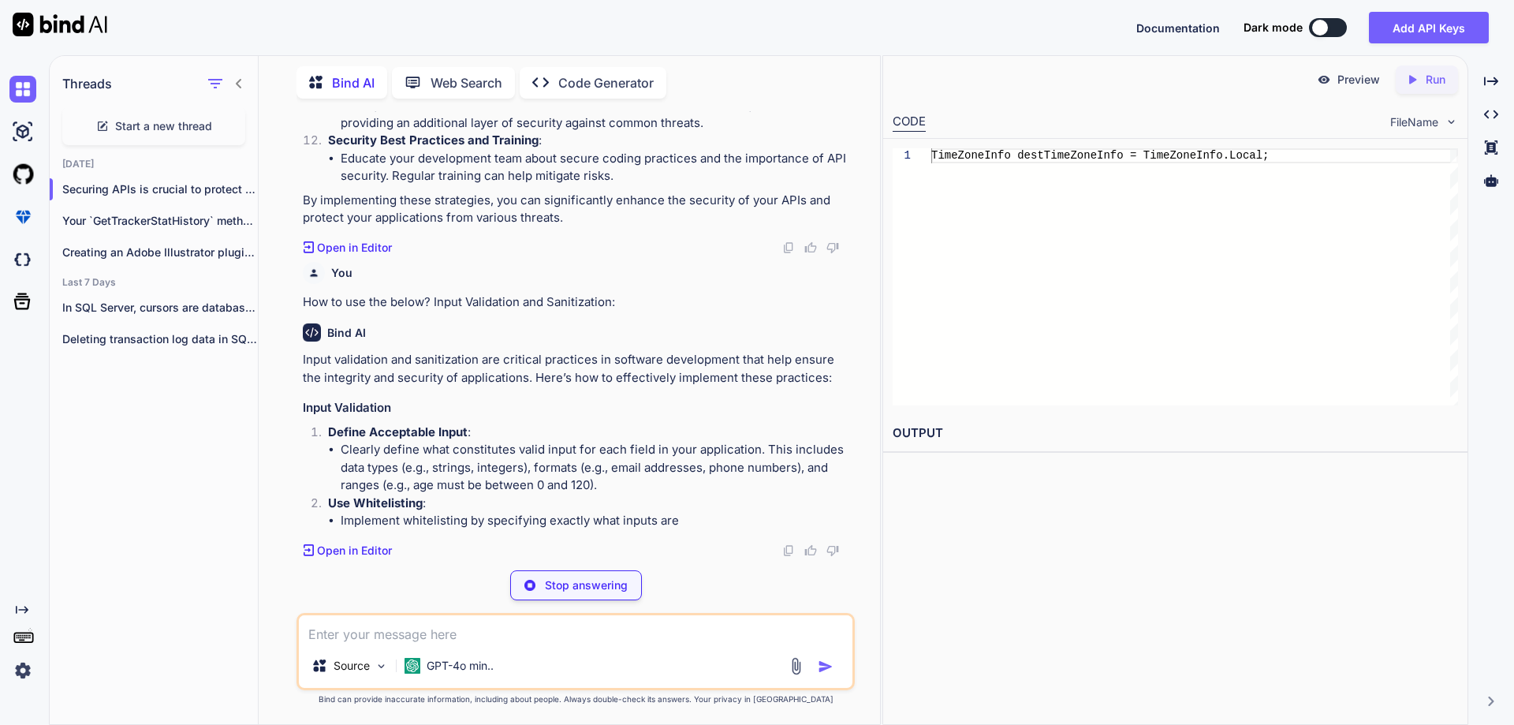
scroll to position [807, 0]
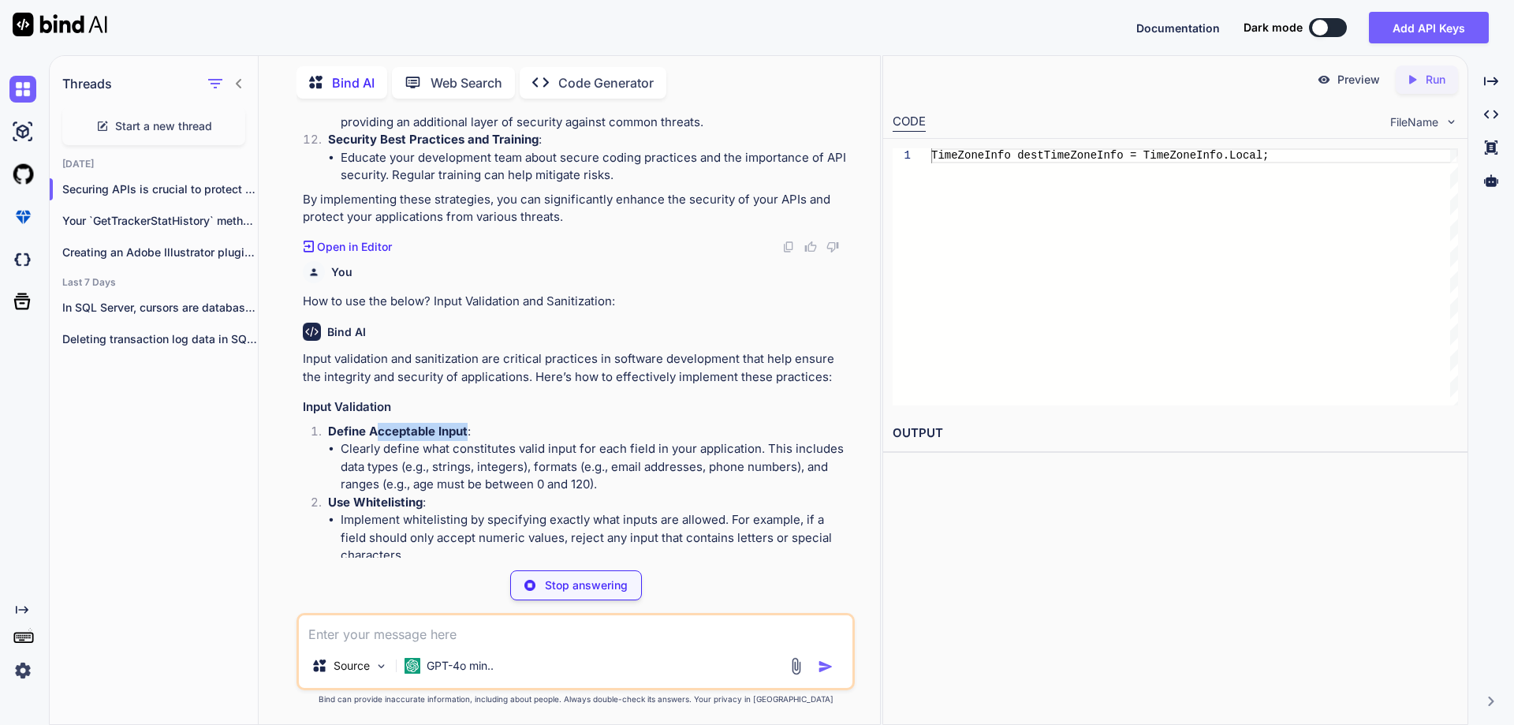
drag, startPoint x: 378, startPoint y: 431, endPoint x: 469, endPoint y: 434, distance: 91.5
click at [469, 434] on p "Define Acceptable Input :" at bounding box center [590, 432] width 524 height 18
click at [534, 427] on p "Define Acceptable Input :" at bounding box center [590, 432] width 524 height 18
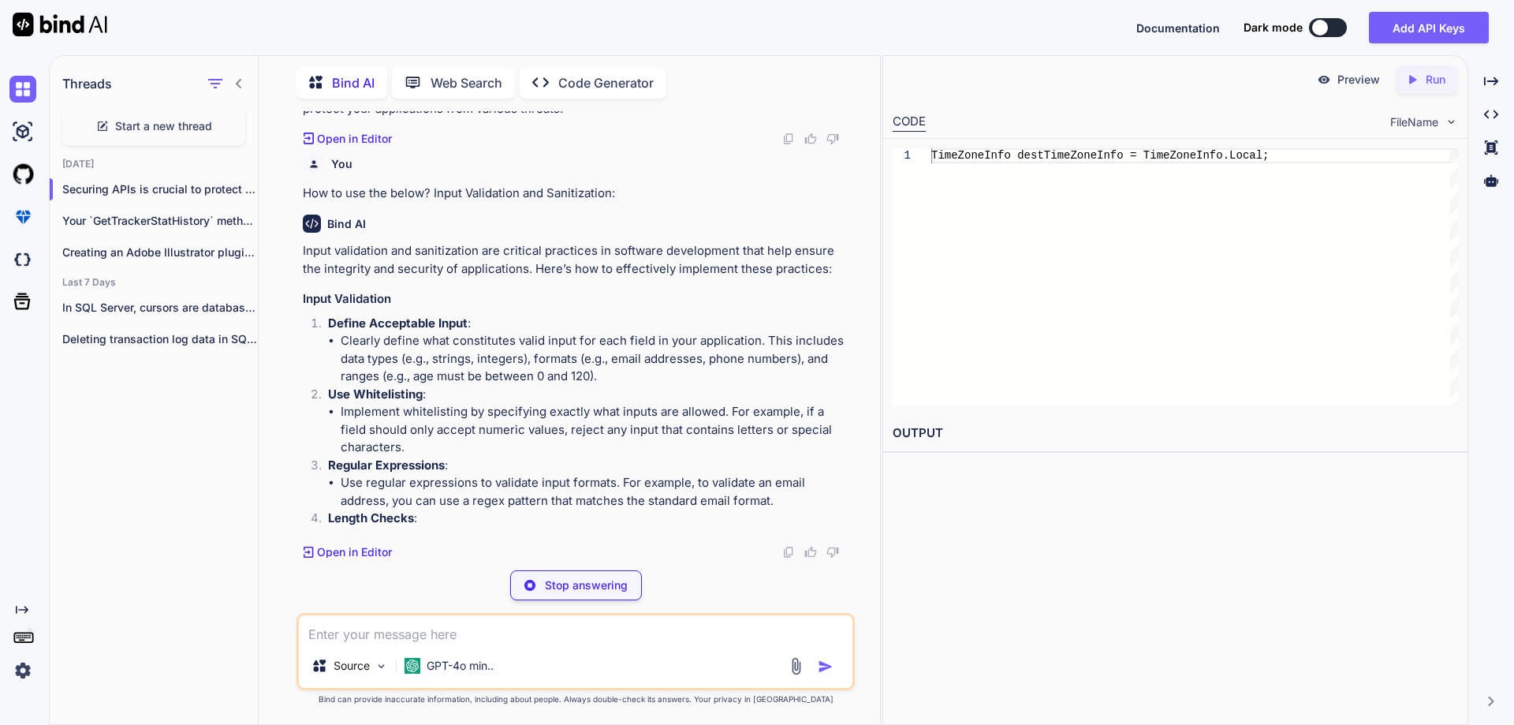
scroll to position [917, 0]
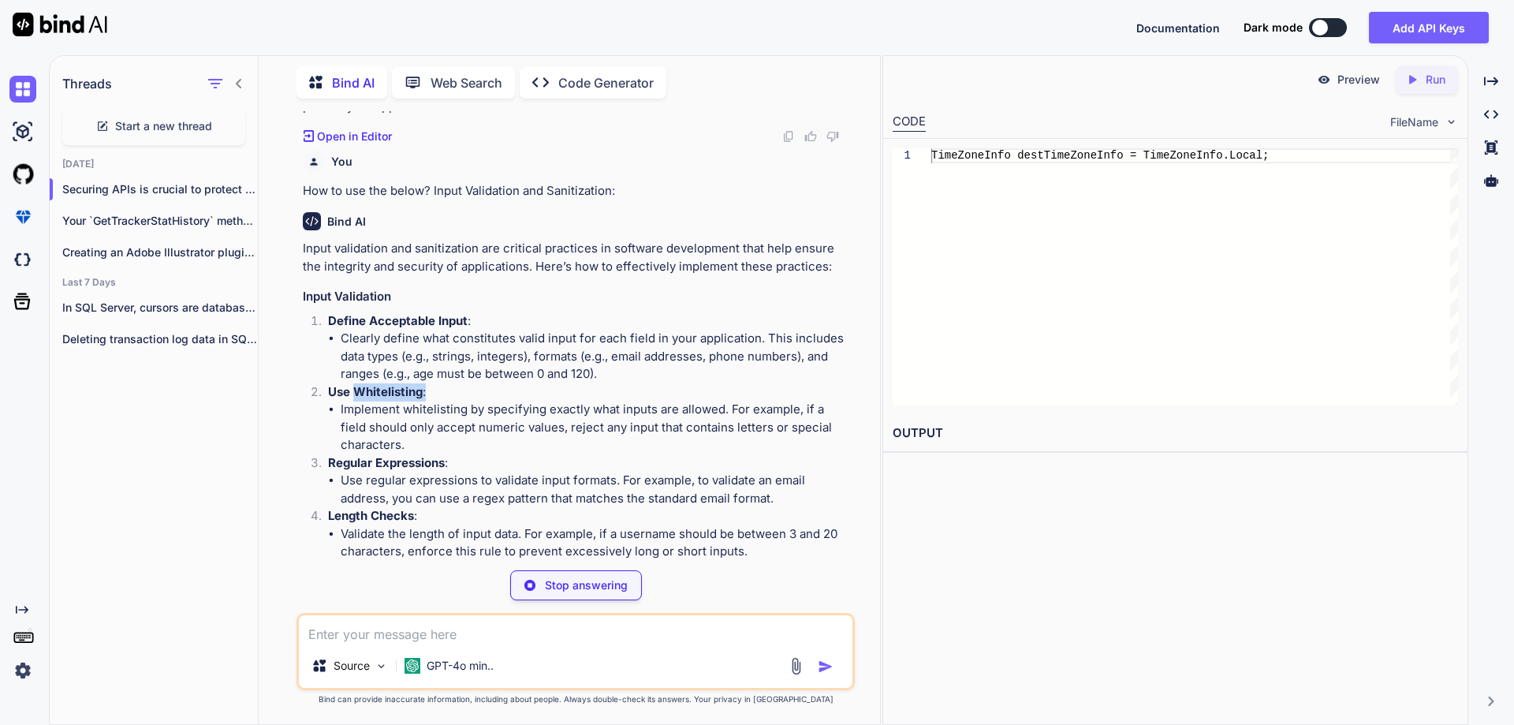
drag, startPoint x: 355, startPoint y: 393, endPoint x: 434, endPoint y: 394, distance: 78.9
click at [434, 394] on p "Use Whitelisting :" at bounding box center [590, 392] width 524 height 18
click at [487, 385] on p "Use Whitelisting :" at bounding box center [590, 392] width 524 height 18
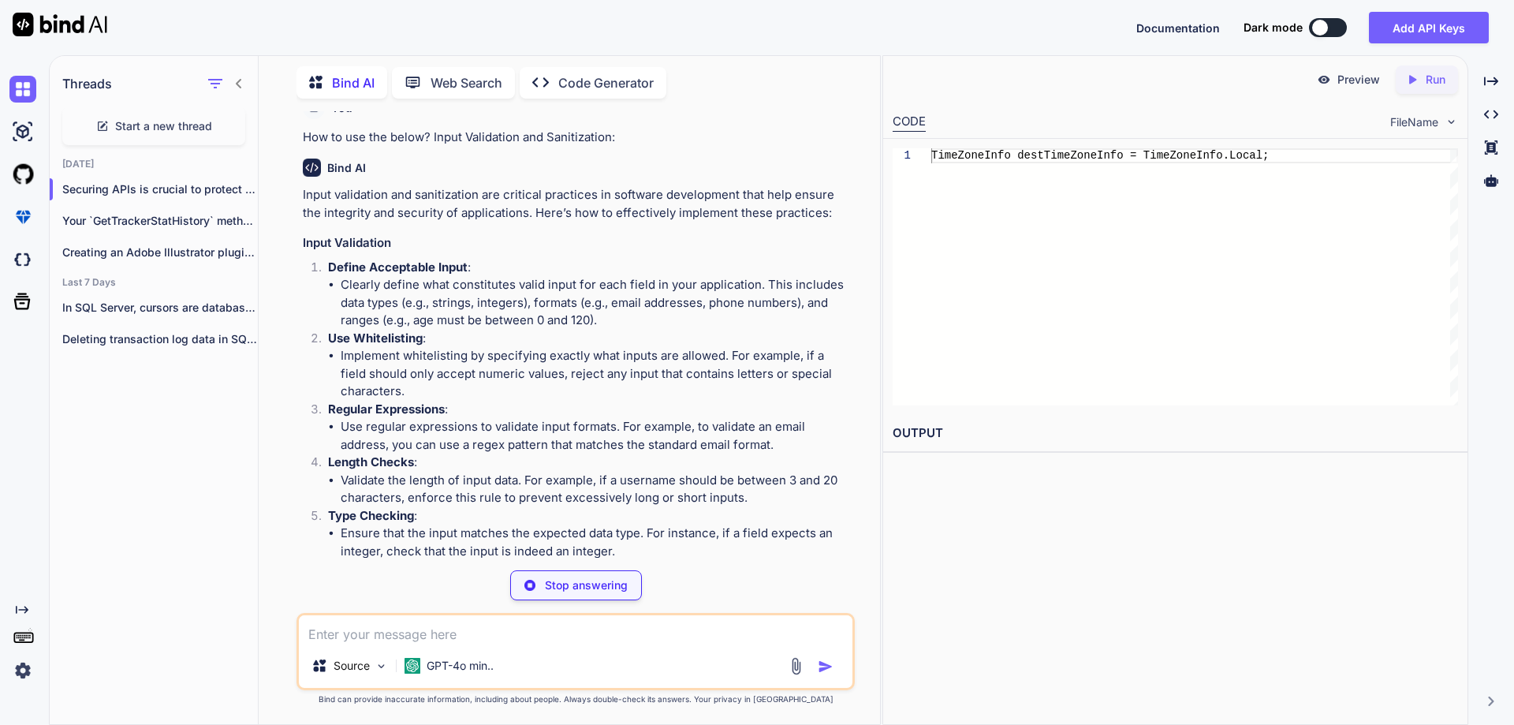
scroll to position [996, 0]
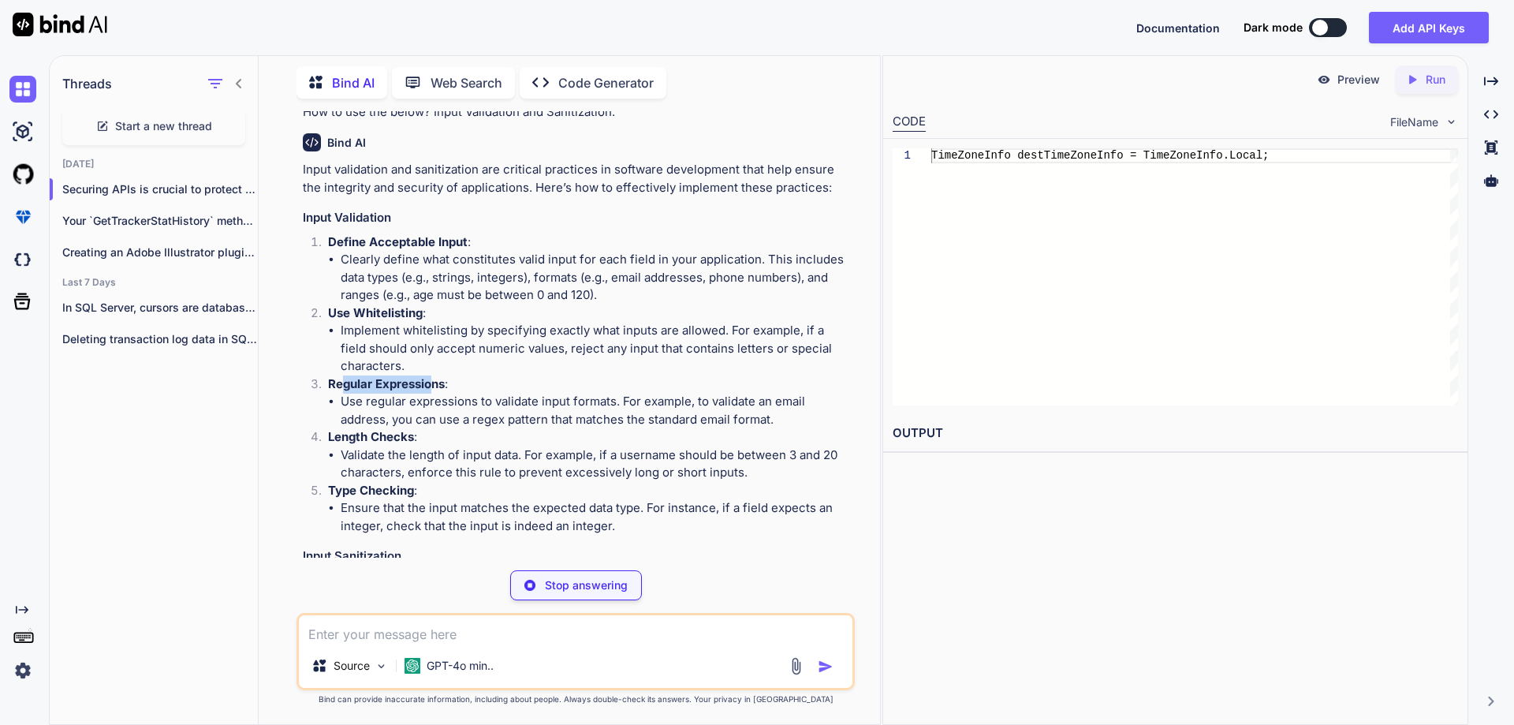
drag, startPoint x: 344, startPoint y: 386, endPoint x: 431, endPoint y: 386, distance: 86.7
click at [431, 386] on strong "Regular Expressions" at bounding box center [386, 383] width 117 height 15
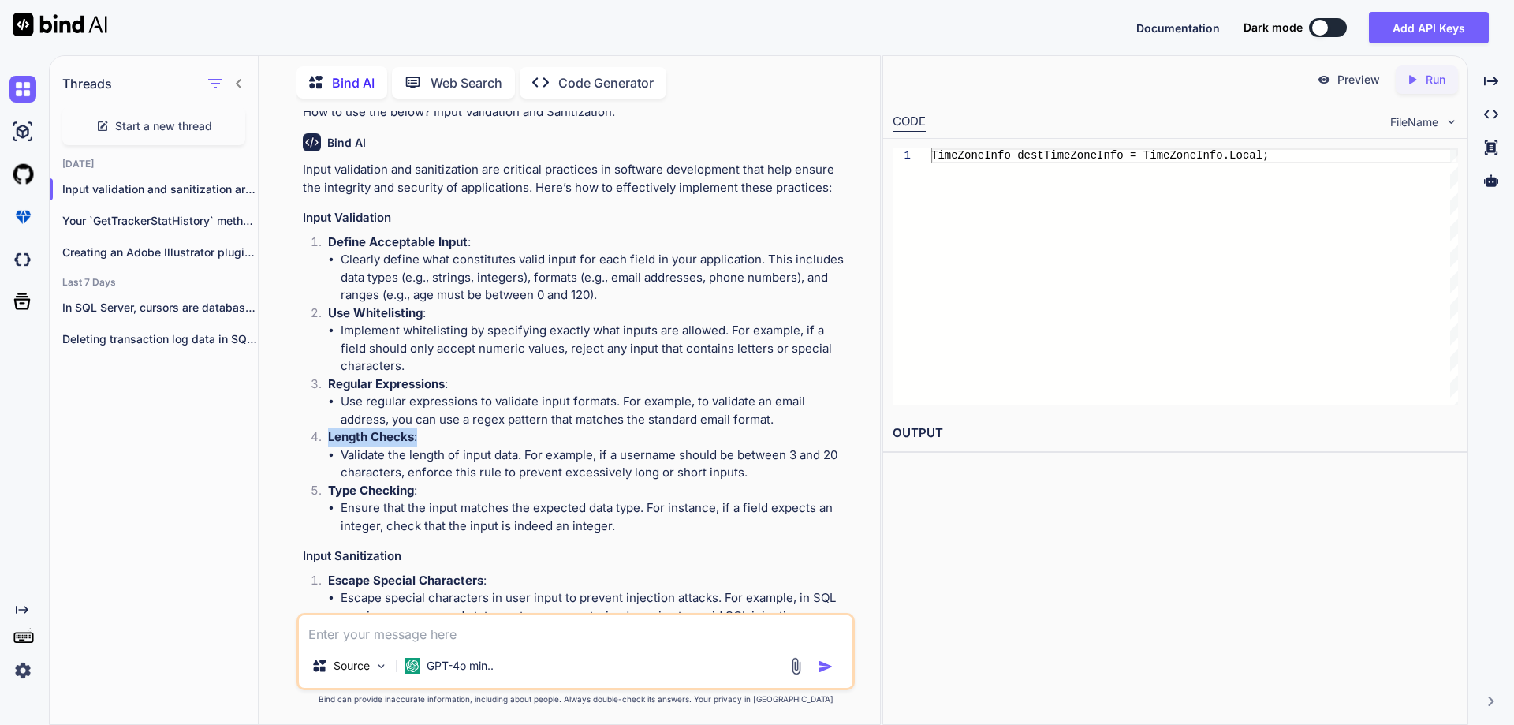
drag, startPoint x: 330, startPoint y: 442, endPoint x: 435, endPoint y: 442, distance: 105.7
click at [435, 442] on p "Length Checks :" at bounding box center [590, 437] width 524 height 18
drag, startPoint x: 329, startPoint y: 492, endPoint x: 419, endPoint y: 491, distance: 89.9
click at [419, 491] on p "Type Checking :" at bounding box center [590, 491] width 524 height 18
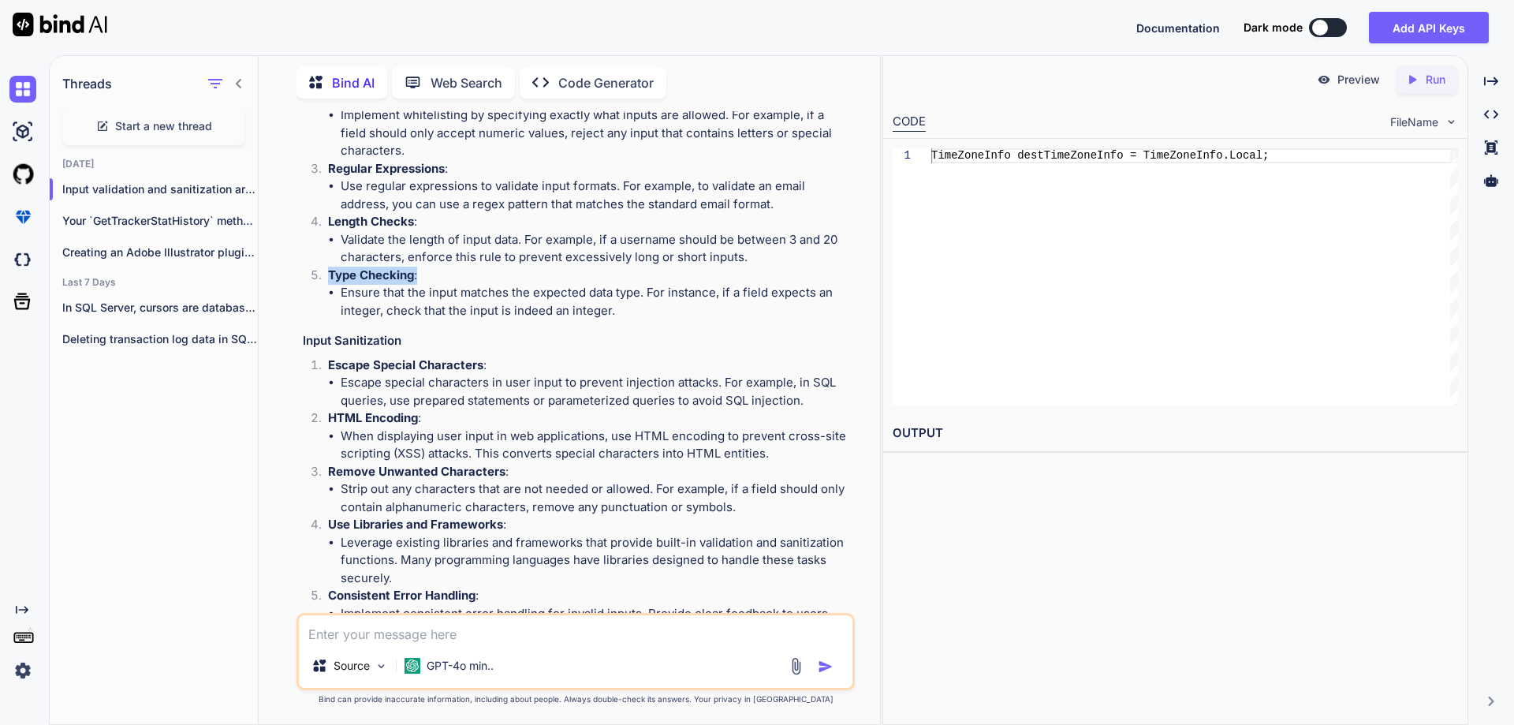
scroll to position [1232, 0]
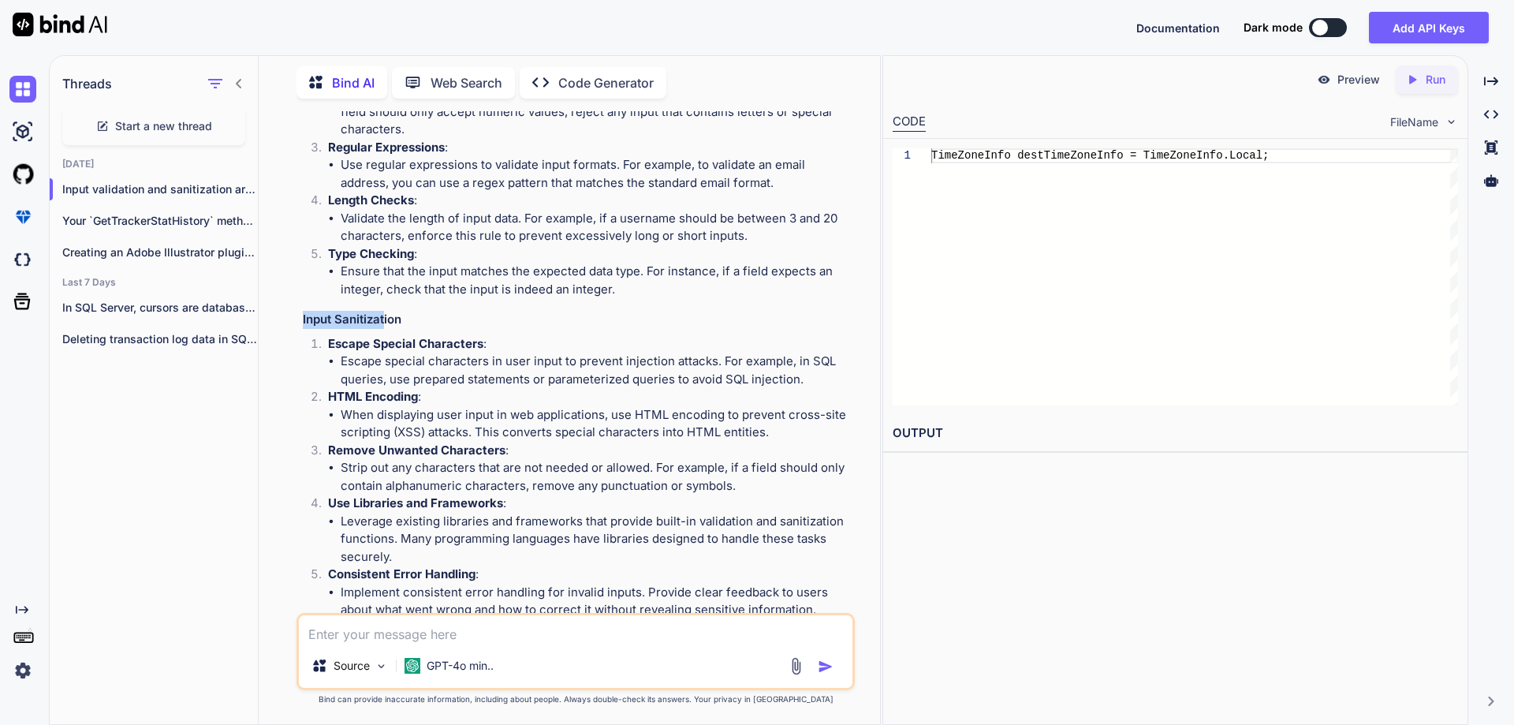
drag, startPoint x: 303, startPoint y: 323, endPoint x: 385, endPoint y: 324, distance: 82.0
click at [385, 324] on h3 "Input Sanitization" at bounding box center [577, 320] width 549 height 18
drag, startPoint x: 337, startPoint y: 347, endPoint x: 478, endPoint y: 345, distance: 140.4
click at [478, 345] on strong "Escape Special Characters" at bounding box center [405, 343] width 155 height 15
click at [542, 344] on p "Escape Special Characters :" at bounding box center [590, 344] width 524 height 18
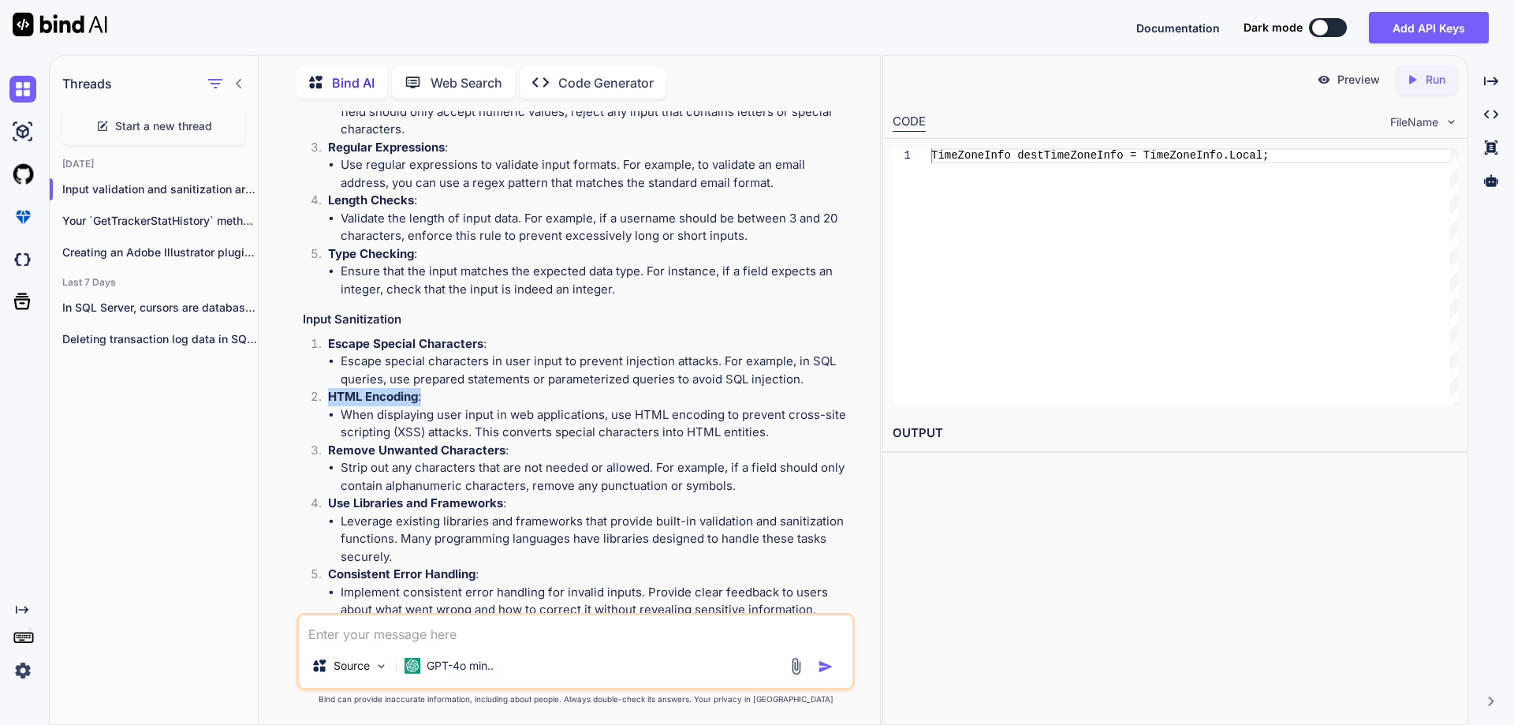
drag, startPoint x: 329, startPoint y: 397, endPoint x: 452, endPoint y: 393, distance: 123.1
click at [452, 393] on p "HTML Encoding :" at bounding box center [590, 397] width 524 height 18
drag, startPoint x: 333, startPoint y: 451, endPoint x: 522, endPoint y: 449, distance: 189.3
click at [522, 449] on p "Remove Unwanted Characters :" at bounding box center [590, 451] width 524 height 18
drag, startPoint x: 334, startPoint y: 504, endPoint x: 535, endPoint y: 504, distance: 201.1
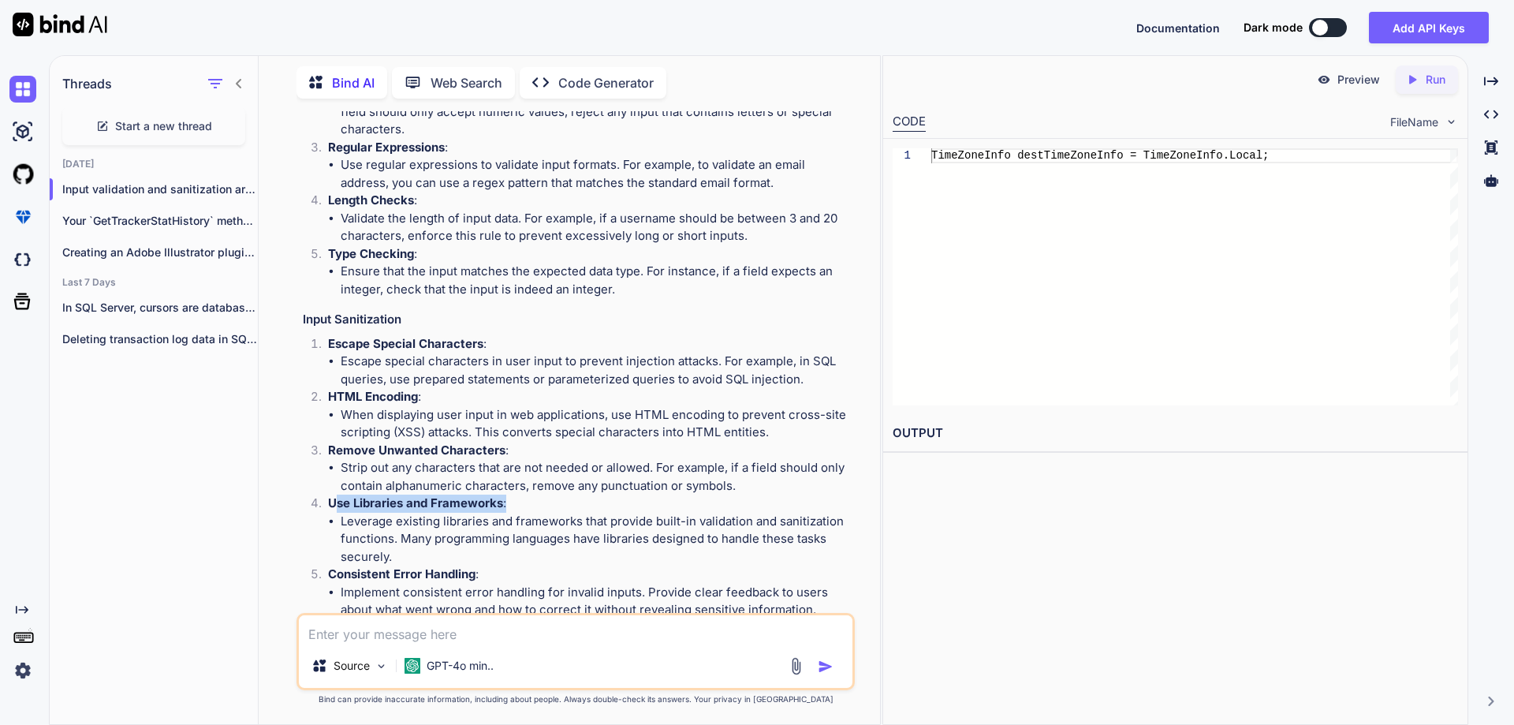
click at [535, 504] on p "Use Libraries and Frameworks :" at bounding box center [590, 503] width 524 height 18
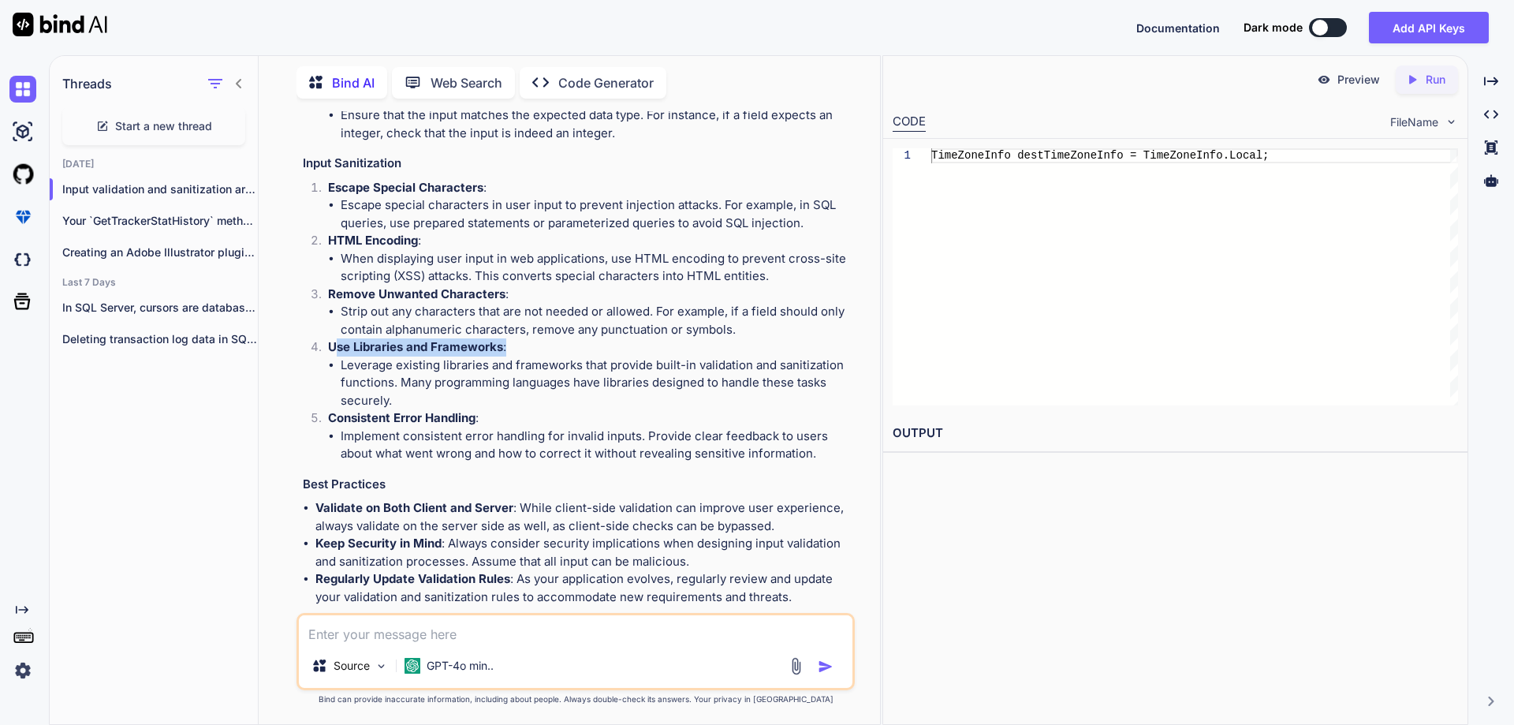
scroll to position [1390, 0]
drag, startPoint x: 350, startPoint y: 422, endPoint x: 480, endPoint y: 423, distance: 130.1
click at [480, 423] on p "Consistent Error Handling :" at bounding box center [590, 417] width 524 height 18
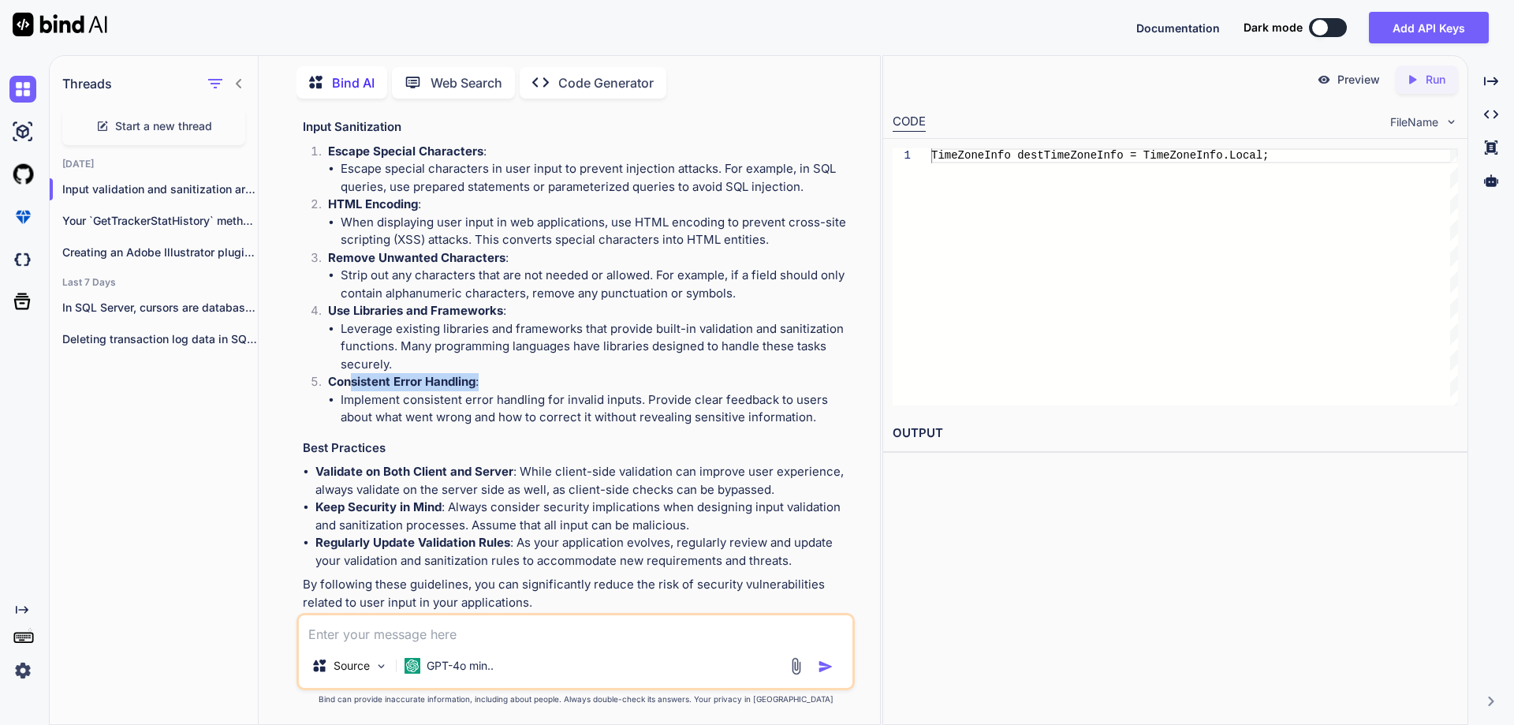
scroll to position [1452, 0]
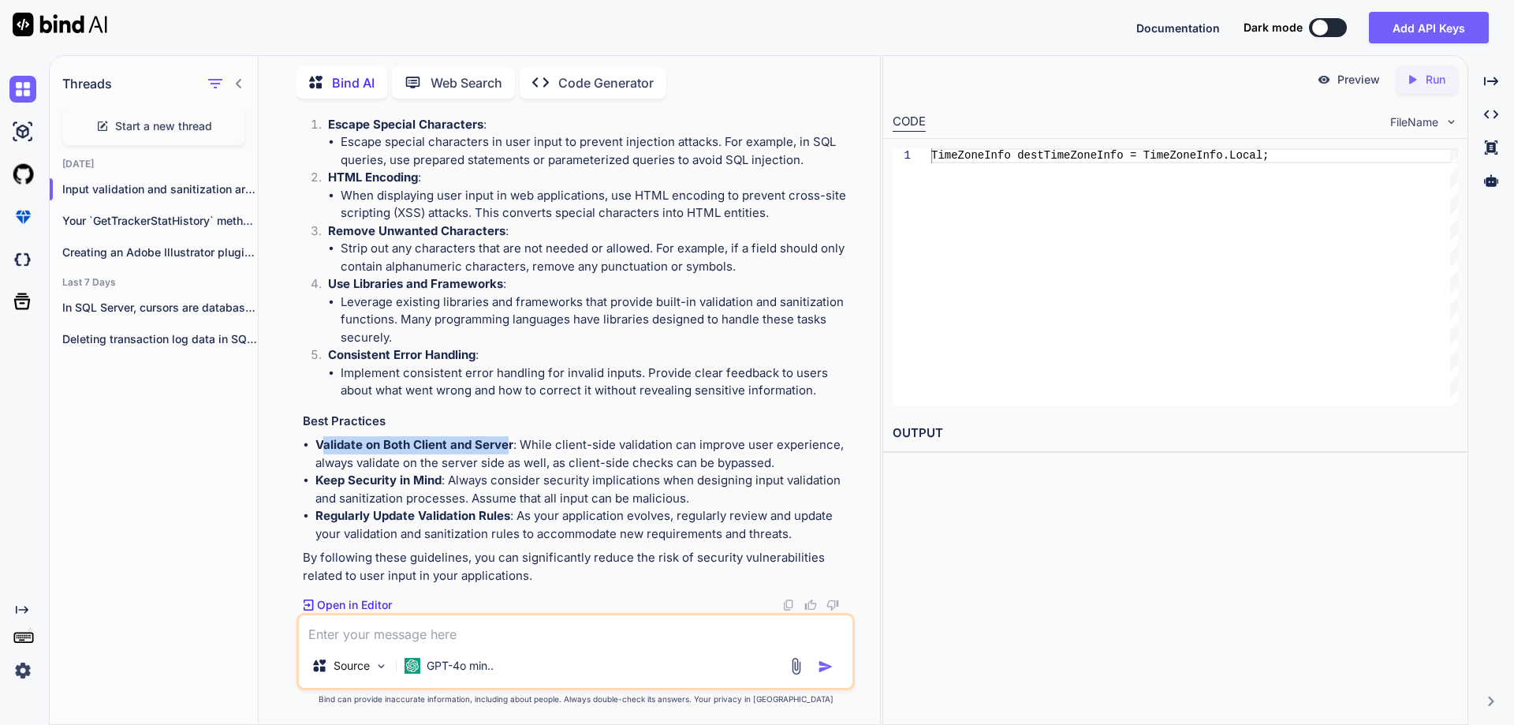
drag, startPoint x: 324, startPoint y: 444, endPoint x: 505, endPoint y: 448, distance: 181.4
click at [505, 448] on strong "Validate on Both Client and Server" at bounding box center [414, 444] width 198 height 15
click at [421, 452] on li "Validate on Both Client and Server : While client-side validation can improve u…" at bounding box center [583, 453] width 536 height 35
drag, startPoint x: 592, startPoint y: 464, endPoint x: 785, endPoint y: 460, distance: 193.2
click at [785, 460] on li "Validate on Both Client and Server : While client-side validation can improve u…" at bounding box center [583, 453] width 536 height 35
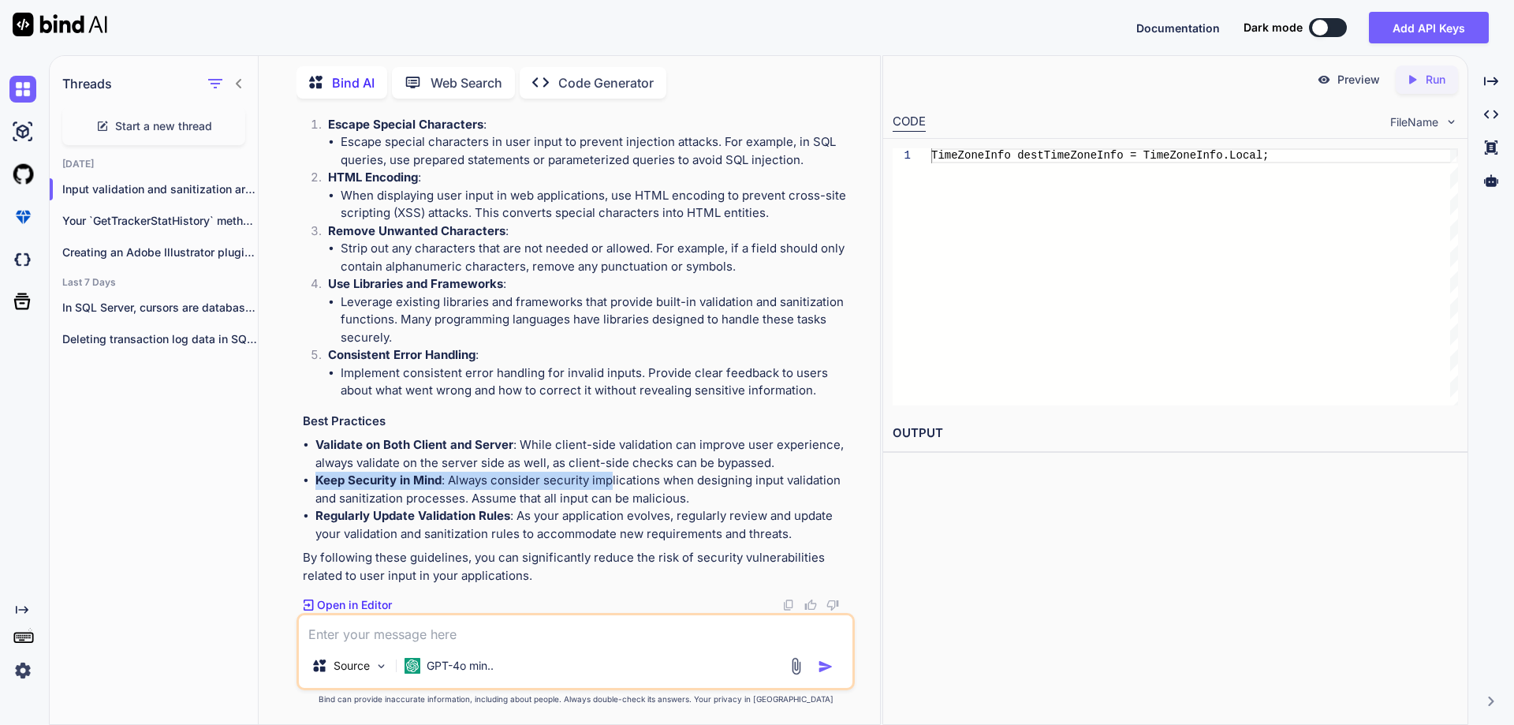
drag, startPoint x: 316, startPoint y: 479, endPoint x: 610, endPoint y: 478, distance: 294.1
click at [610, 478] on li "Keep Security in Mind : Always consider security implications when designing in…" at bounding box center [583, 489] width 536 height 35
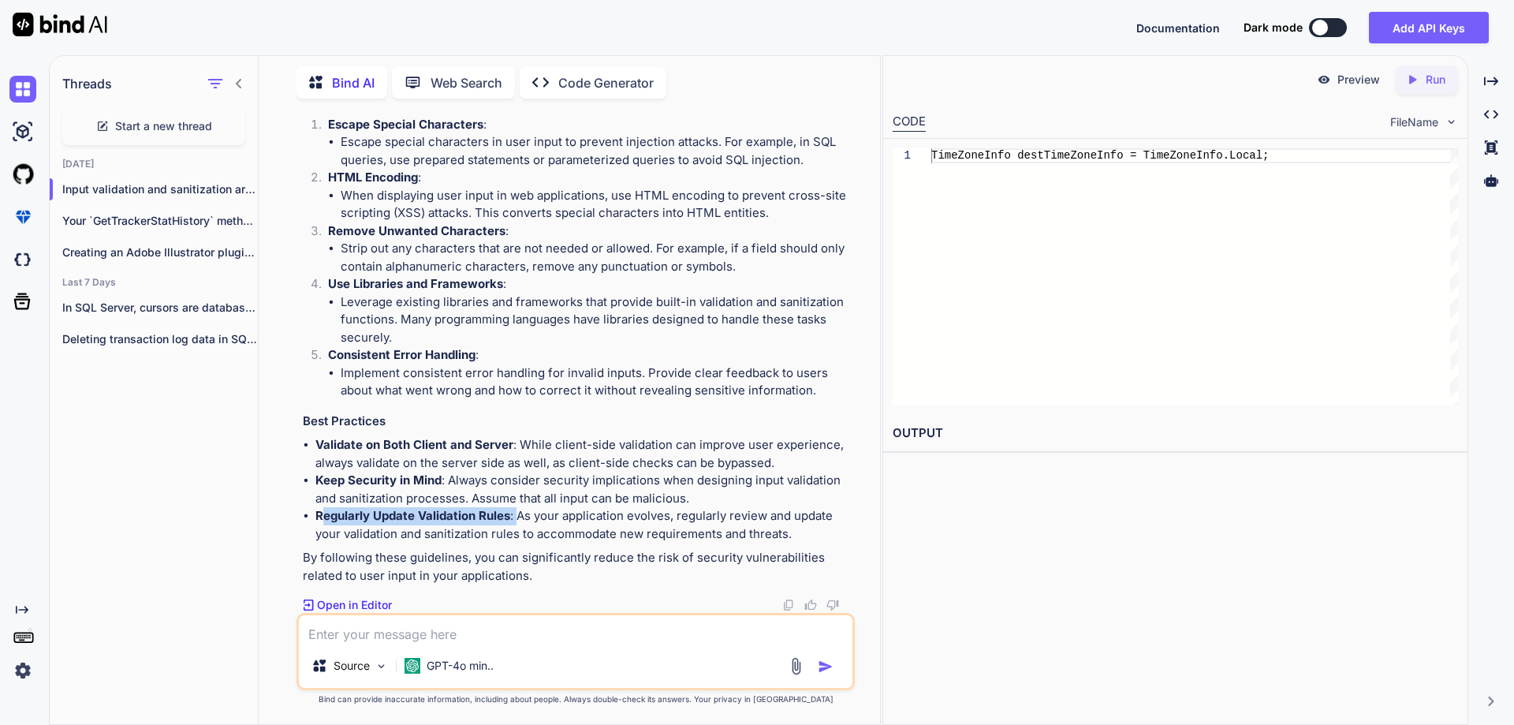
drag, startPoint x: 323, startPoint y: 515, endPoint x: 516, endPoint y: 513, distance: 192.4
click at [516, 513] on li "Regularly Update Validation Rules : As your application evolves, regularly revi…" at bounding box center [583, 524] width 536 height 35
drag, startPoint x: 337, startPoint y: 168, endPoint x: 449, endPoint y: 159, distance: 113.1
click at [449, 159] on ul "Escape special characters in user input to prevent injection attacks. For examp…" at bounding box center [590, 150] width 524 height 35
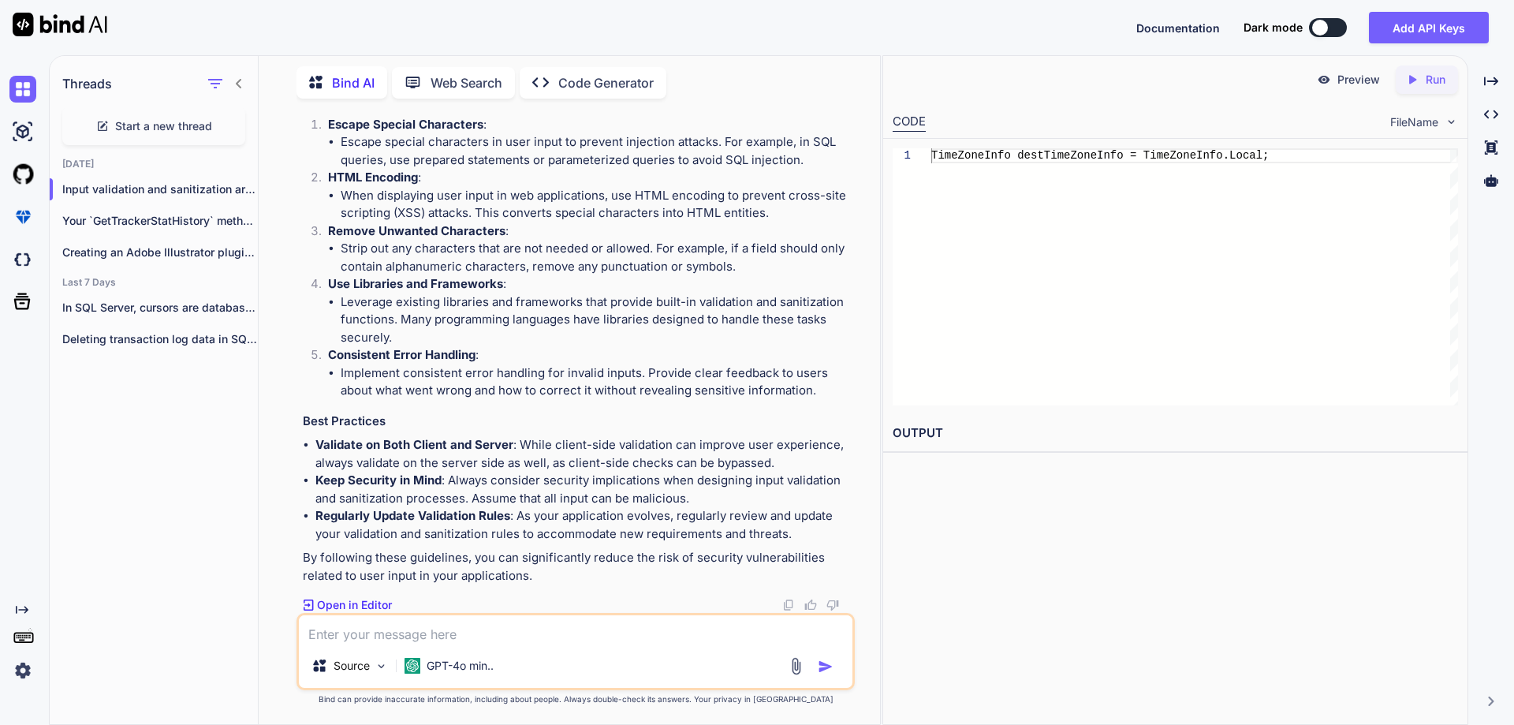
click at [446, 175] on p "HTML Encoding :" at bounding box center [590, 178] width 524 height 18
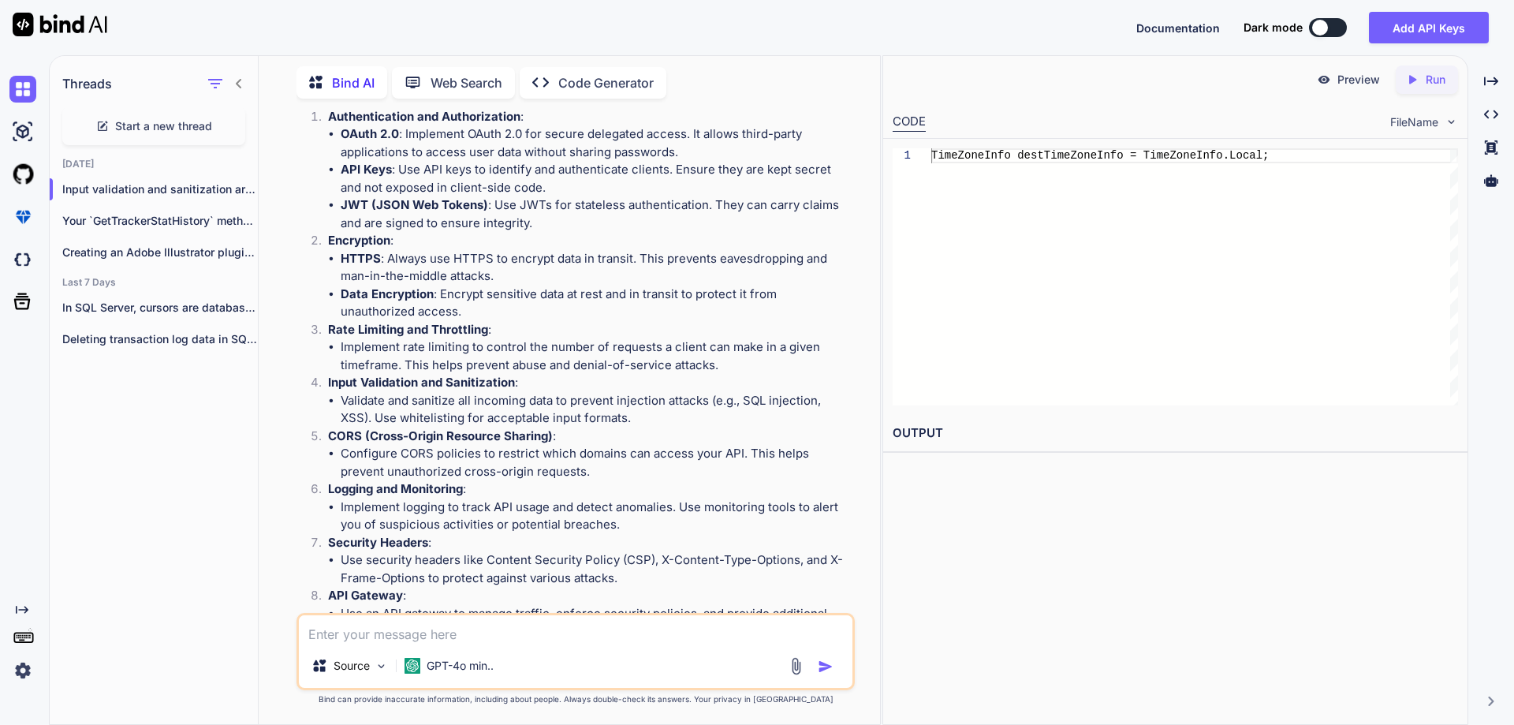
scroll to position [158, 0]
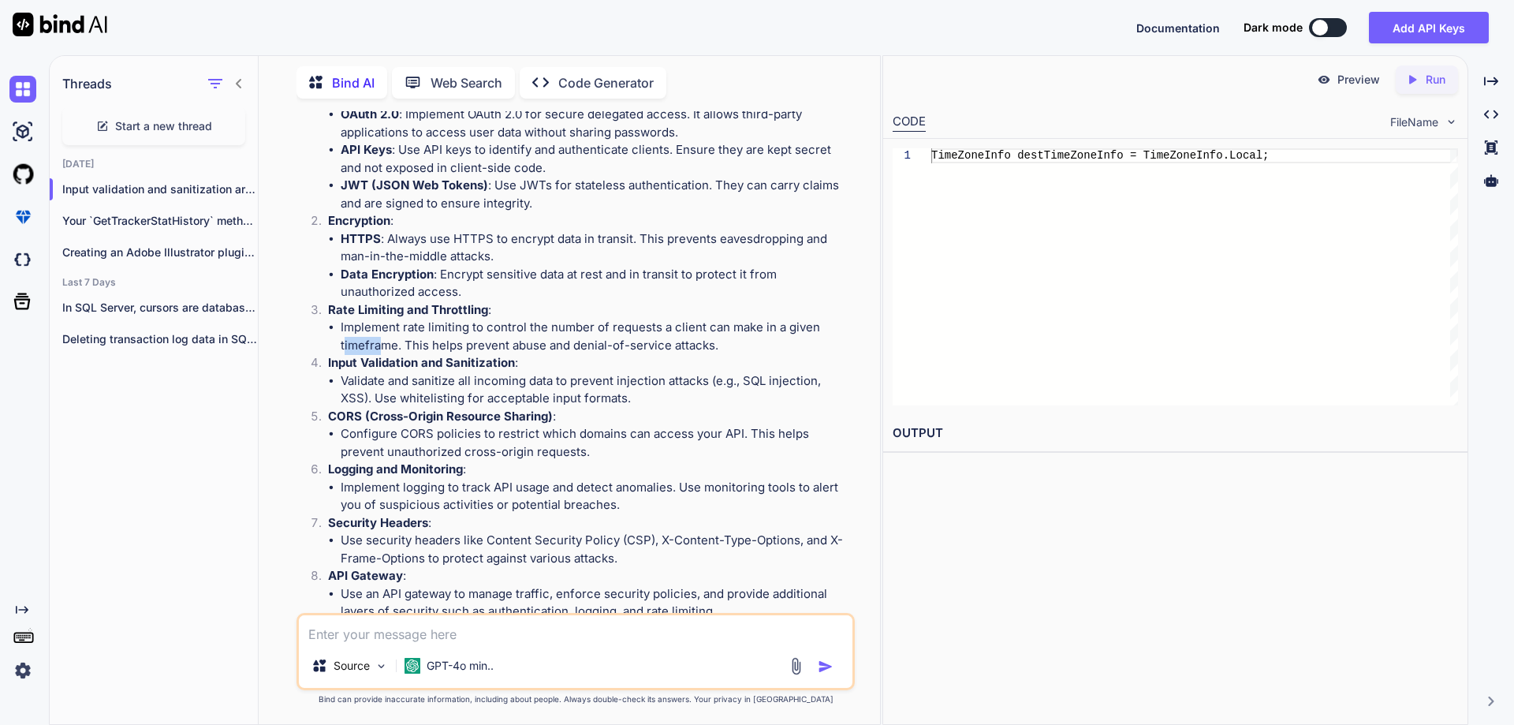
drag, startPoint x: 345, startPoint y: 343, endPoint x: 385, endPoint y: 347, distance: 40.4
click at [385, 347] on li "Implement rate limiting to control the number of requests a client can make in …" at bounding box center [596, 336] width 511 height 35
drag, startPoint x: 424, startPoint y: 344, endPoint x: 482, endPoint y: 352, distance: 58.1
click at [482, 352] on li "Implement rate limiting to control the number of requests a client can make in …" at bounding box center [596, 336] width 511 height 35
drag, startPoint x: 505, startPoint y: 350, endPoint x: 549, endPoint y: 351, distance: 43.4
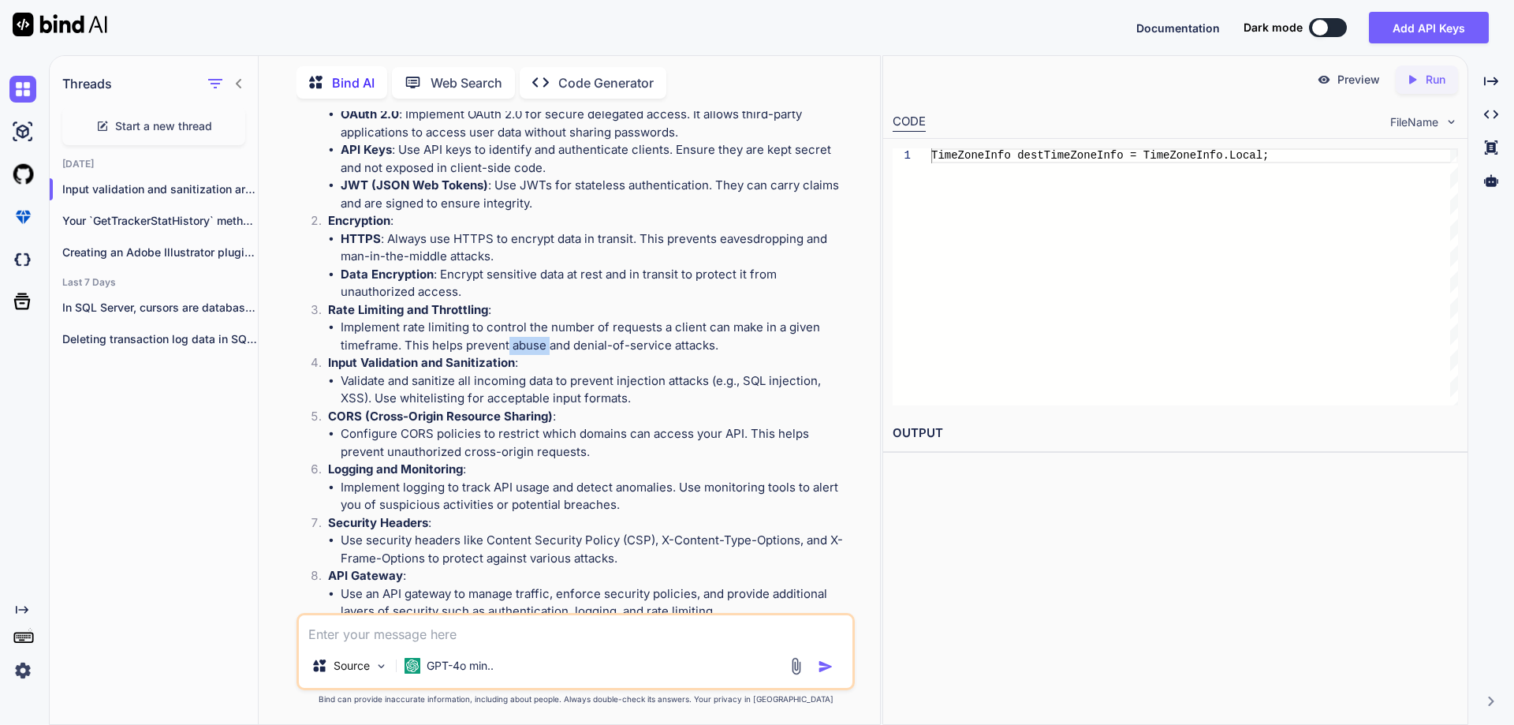
click at [549, 351] on li "Implement rate limiting to control the number of requests a client can make in …" at bounding box center [596, 336] width 511 height 35
drag, startPoint x: 575, startPoint y: 349, endPoint x: 606, endPoint y: 354, distance: 31.9
click at [606, 354] on ol "Authentication and Authorization : OAuth 2.0 : Implement OAuth 2.0 for secure d…" at bounding box center [577, 460] width 549 height 745
click at [649, 348] on li "Implement rate limiting to control the number of requests a client can make in …" at bounding box center [596, 336] width 511 height 35
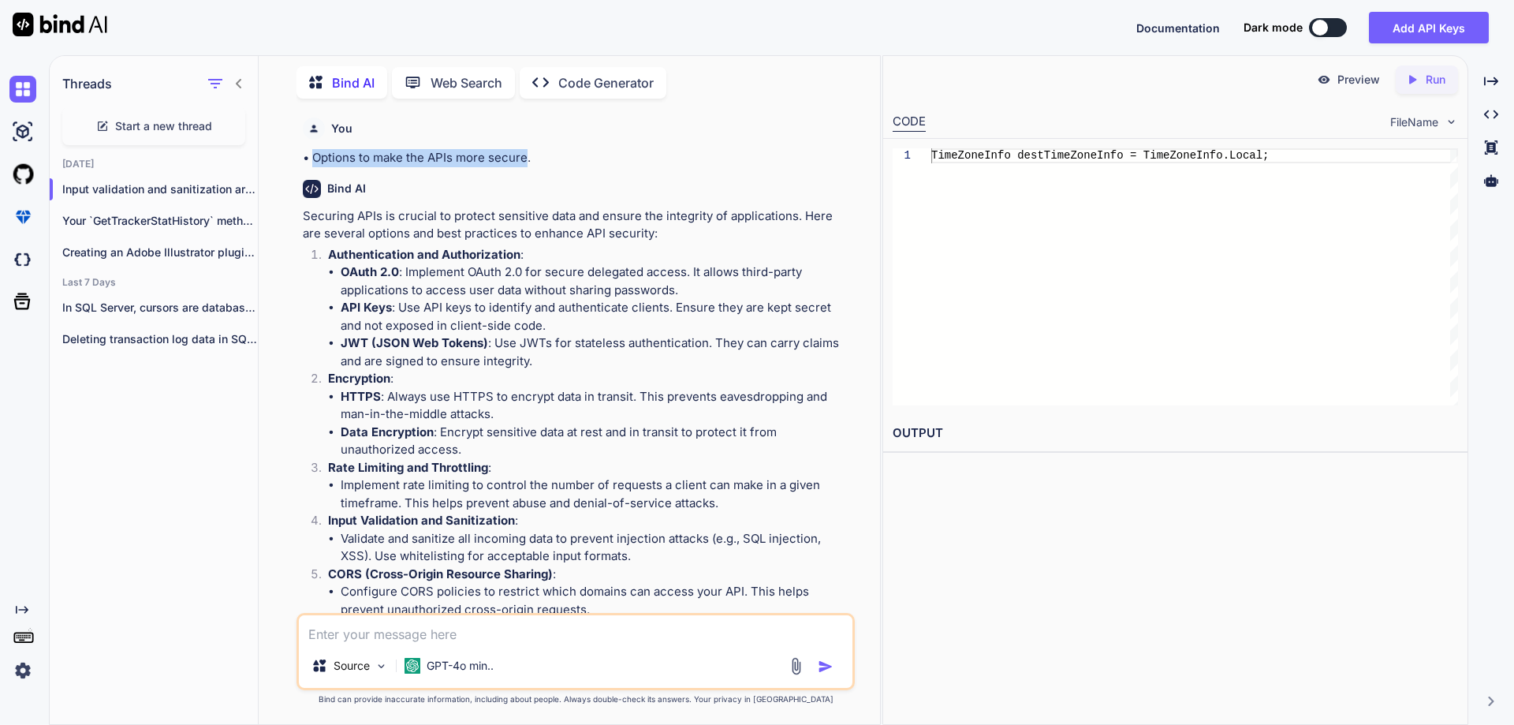
drag, startPoint x: 314, startPoint y: 156, endPoint x: 524, endPoint y: 155, distance: 210.5
click at [524, 155] on p "• Options to make the APIs more secure." at bounding box center [577, 158] width 549 height 18
copy p "Options to make the APIs more secure"
drag, startPoint x: 330, startPoint y: 255, endPoint x: 546, endPoint y: 259, distance: 216.1
click at [546, 259] on p "Authentication and Authorization :" at bounding box center [590, 255] width 524 height 18
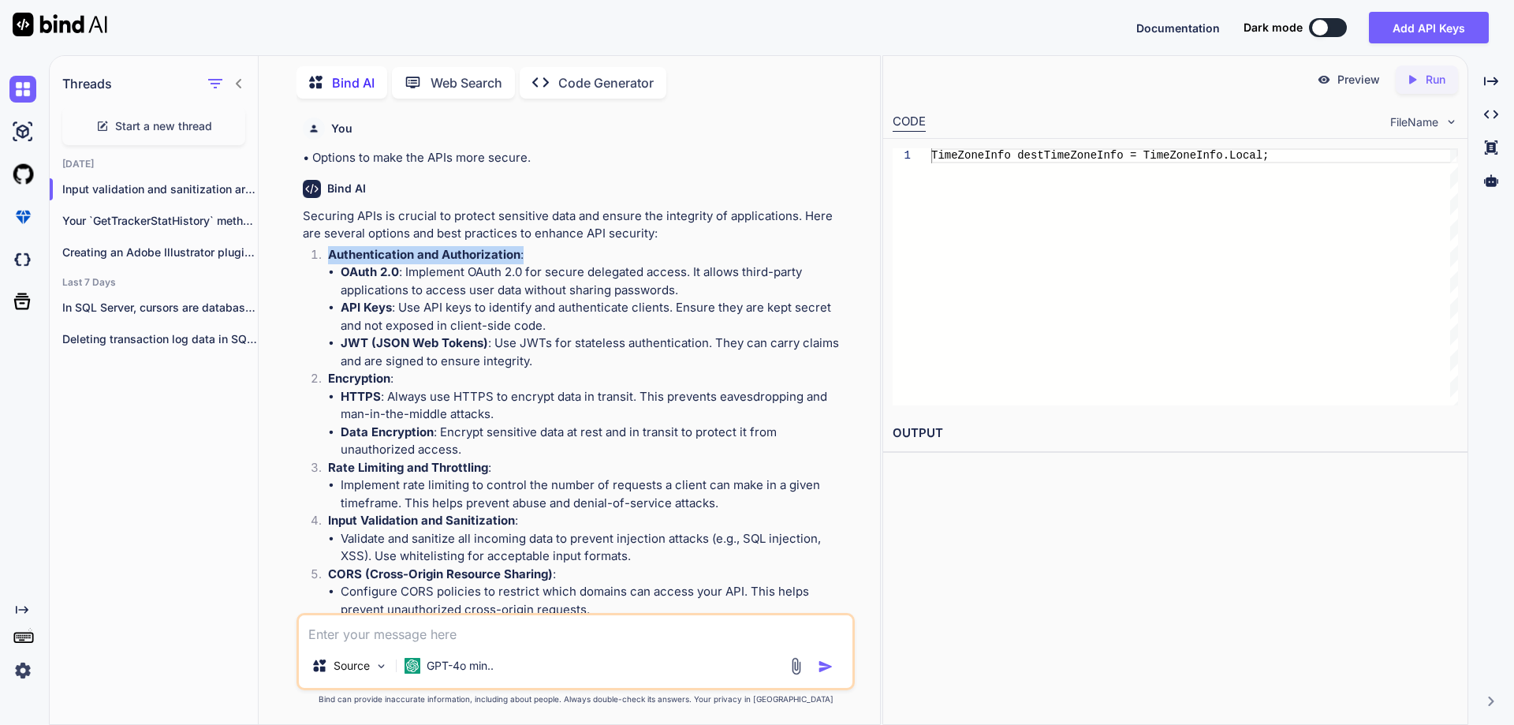
copy p "Authentication and Authorization :"
click at [332, 377] on strong "Encryption" at bounding box center [359, 378] width 62 height 15
drag, startPoint x: 328, startPoint y: 377, endPoint x: 412, endPoint y: 378, distance: 83.6
click at [412, 378] on li "Encryption : HTTPS : Always use HTTPS to encrypt data in transit. This prevents…" at bounding box center [583, 414] width 536 height 89
copy p "Encryption :"
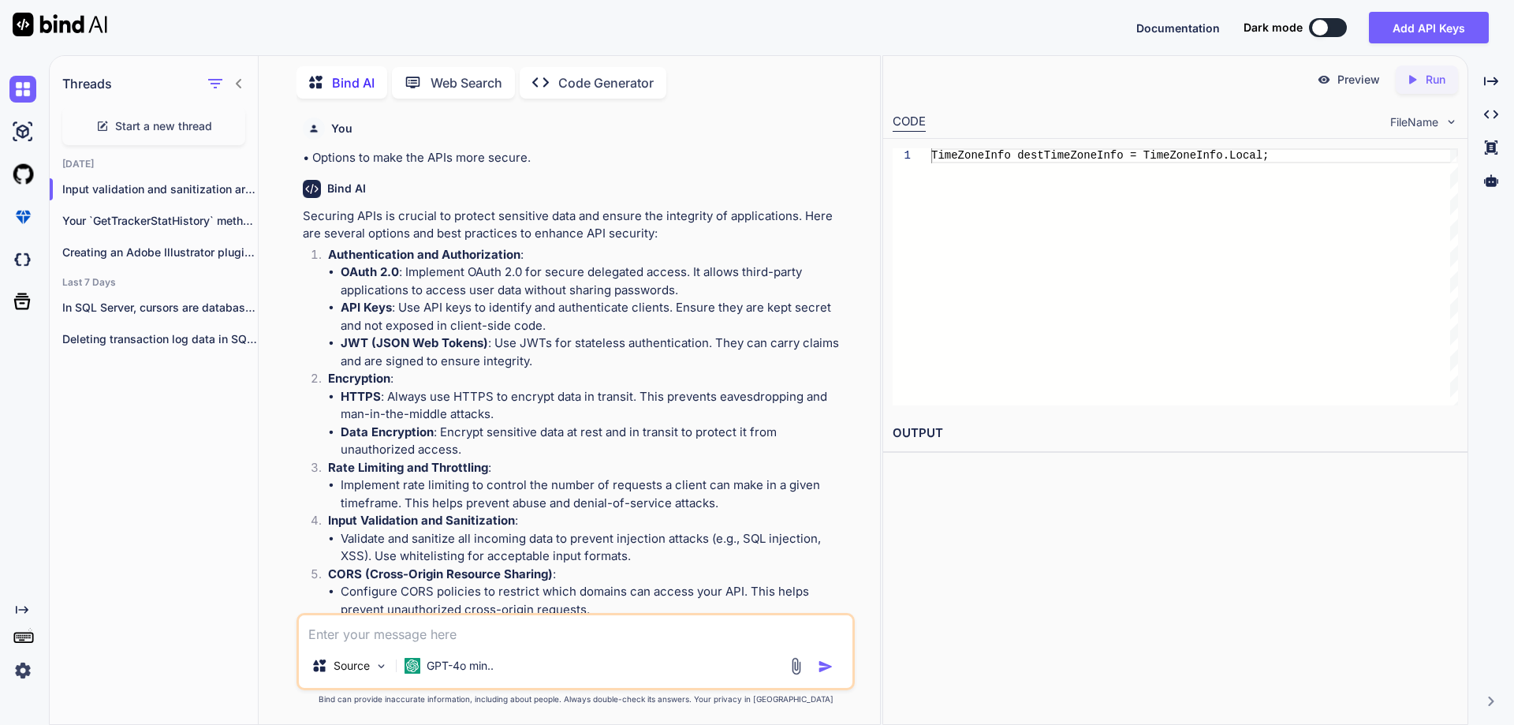
click at [338, 391] on ul "HTTPS : Always use HTTPS to encrypt data in transit. This prevents eavesdroppin…" at bounding box center [590, 423] width 524 height 71
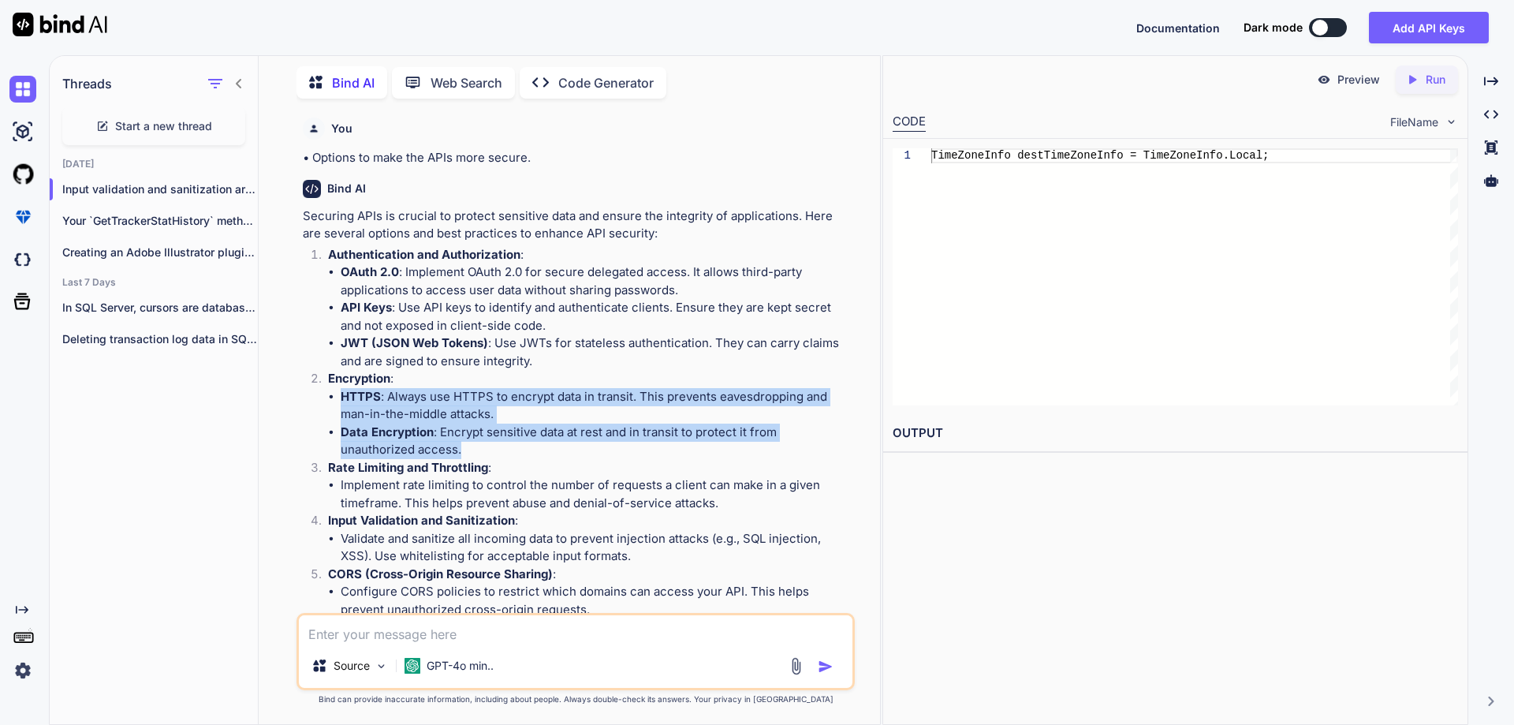
drag, startPoint x: 341, startPoint y: 395, endPoint x: 487, endPoint y: 449, distance: 156.4
click at [487, 449] on ul "HTTPS : Always use HTTPS to encrypt data in transit. This prevents eavesdroppin…" at bounding box center [590, 423] width 524 height 71
copy ul "HTTPS : Always use HTTPS to encrypt data in transit. This prevents eavesdroppin…"
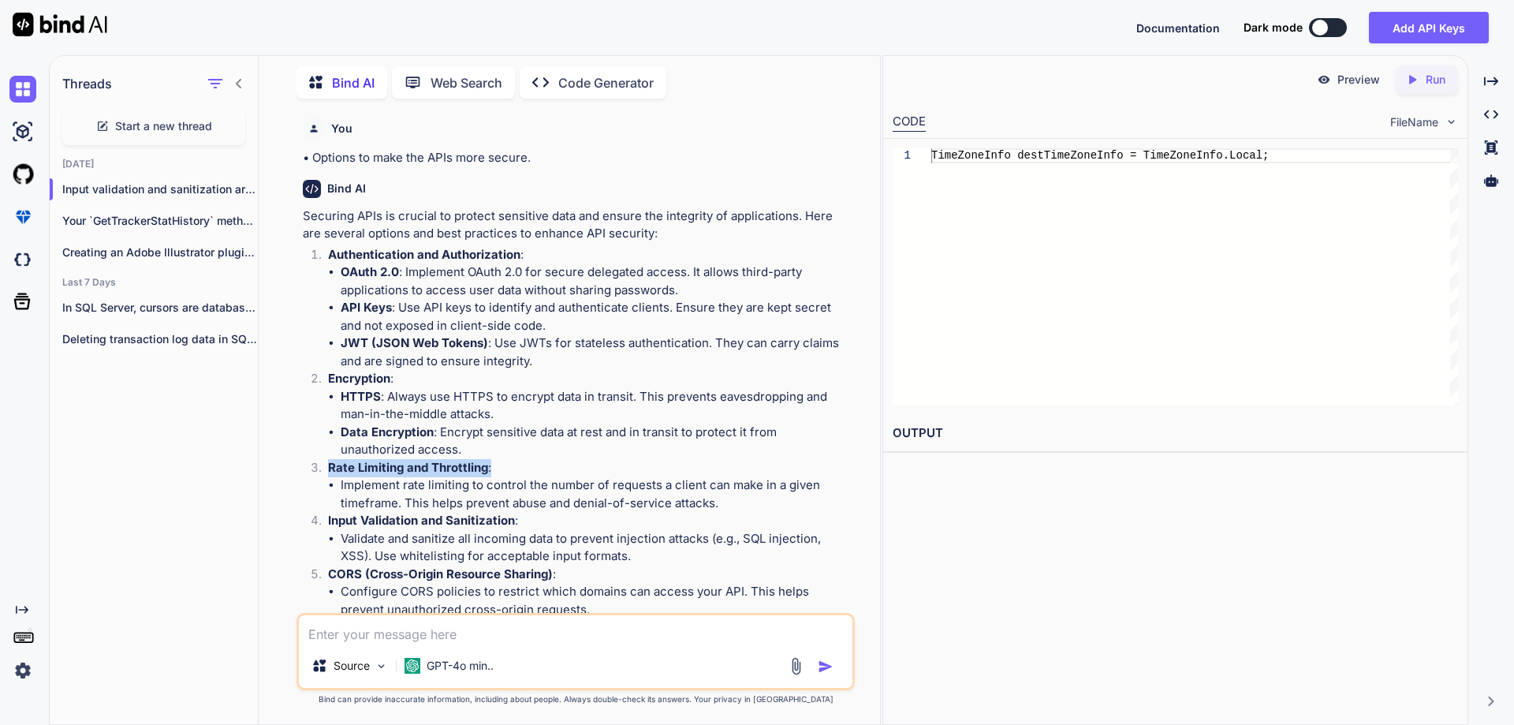
drag, startPoint x: 330, startPoint y: 468, endPoint x: 501, endPoint y: 469, distance: 171.1
click at [501, 469] on p "Rate Limiting and Throttling :" at bounding box center [590, 468] width 524 height 18
copy p "Rate Limiting and Throttling :"
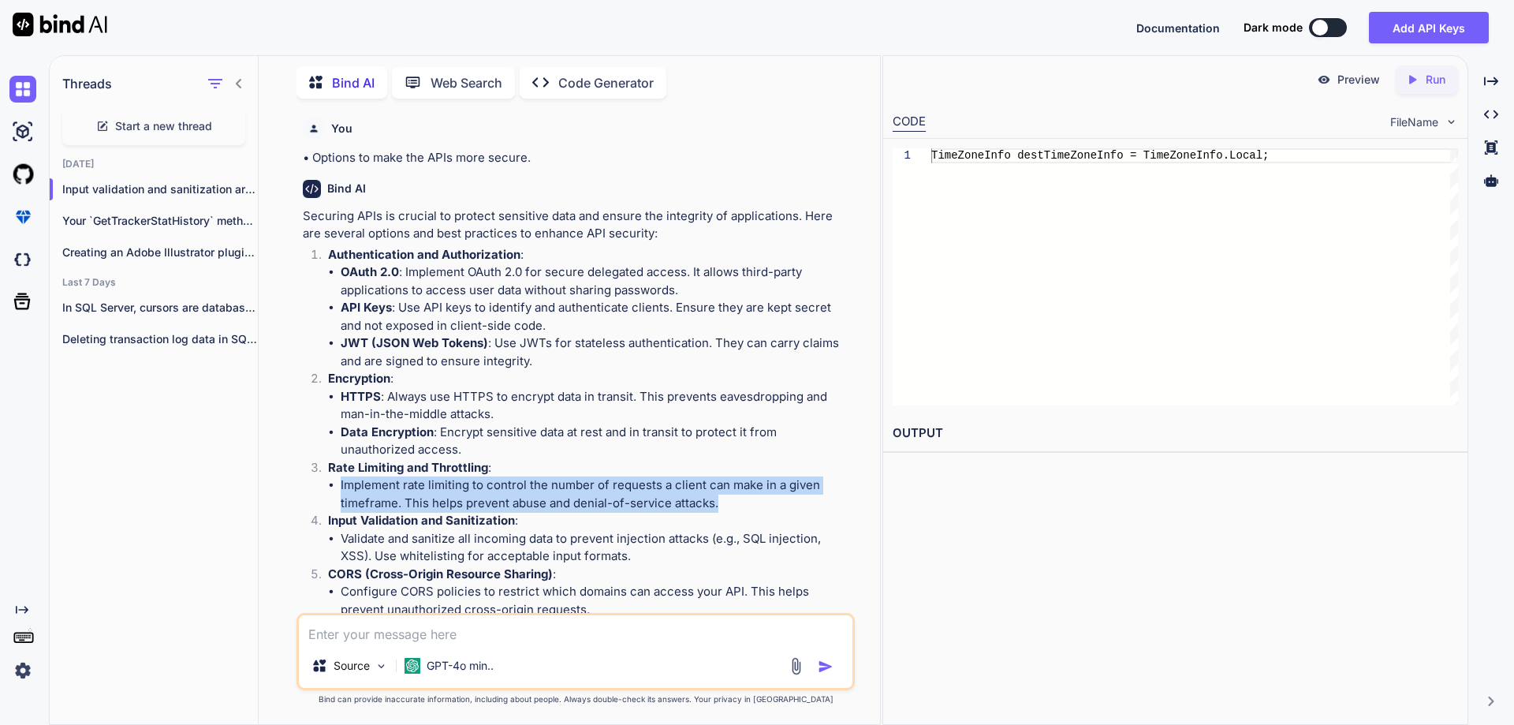
drag, startPoint x: 341, startPoint y: 483, endPoint x: 722, endPoint y: 500, distance: 381.2
click at [722, 500] on li "Implement rate limiting to control the number of requests a client can make in …" at bounding box center [596, 493] width 511 height 35
copy li "Implement rate limiting to control the number of requests a client can make in …"
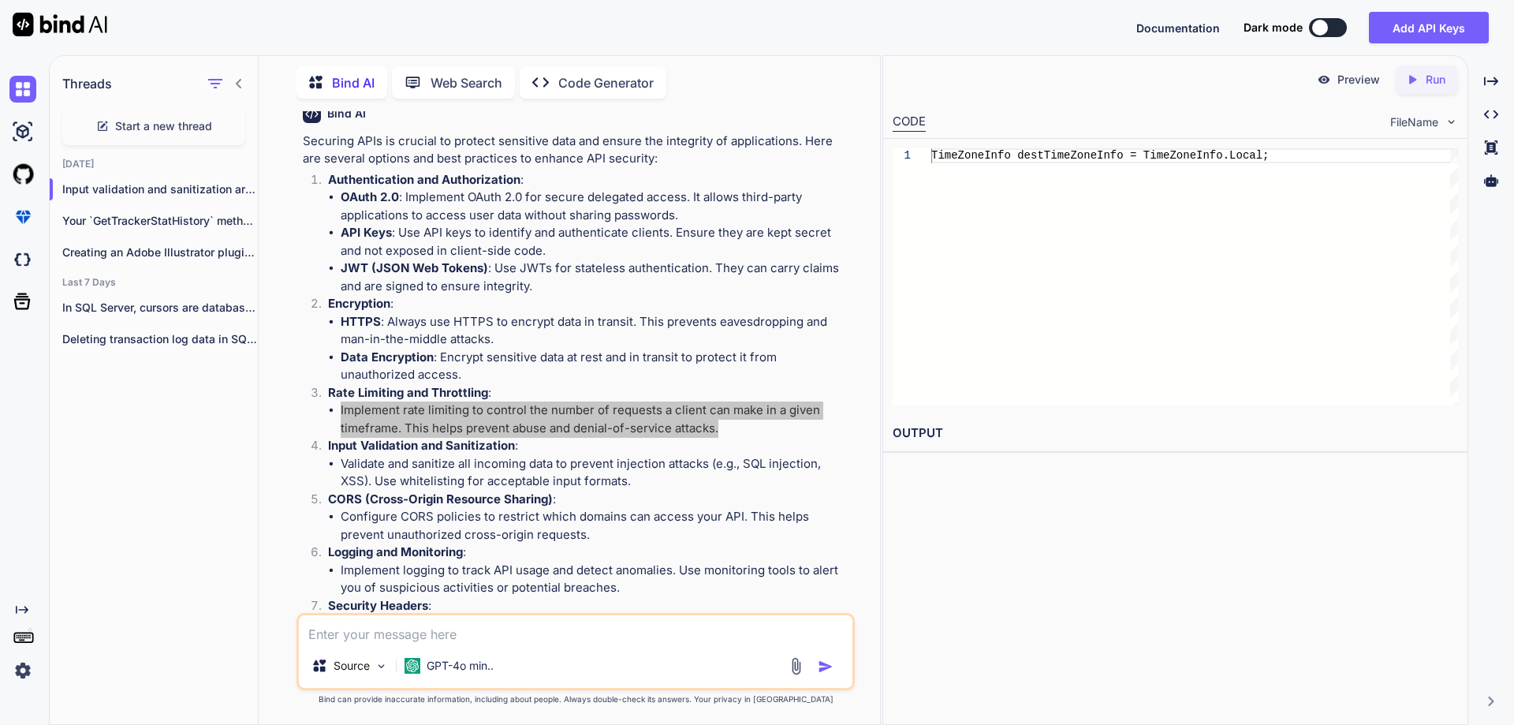
scroll to position [158, 0]
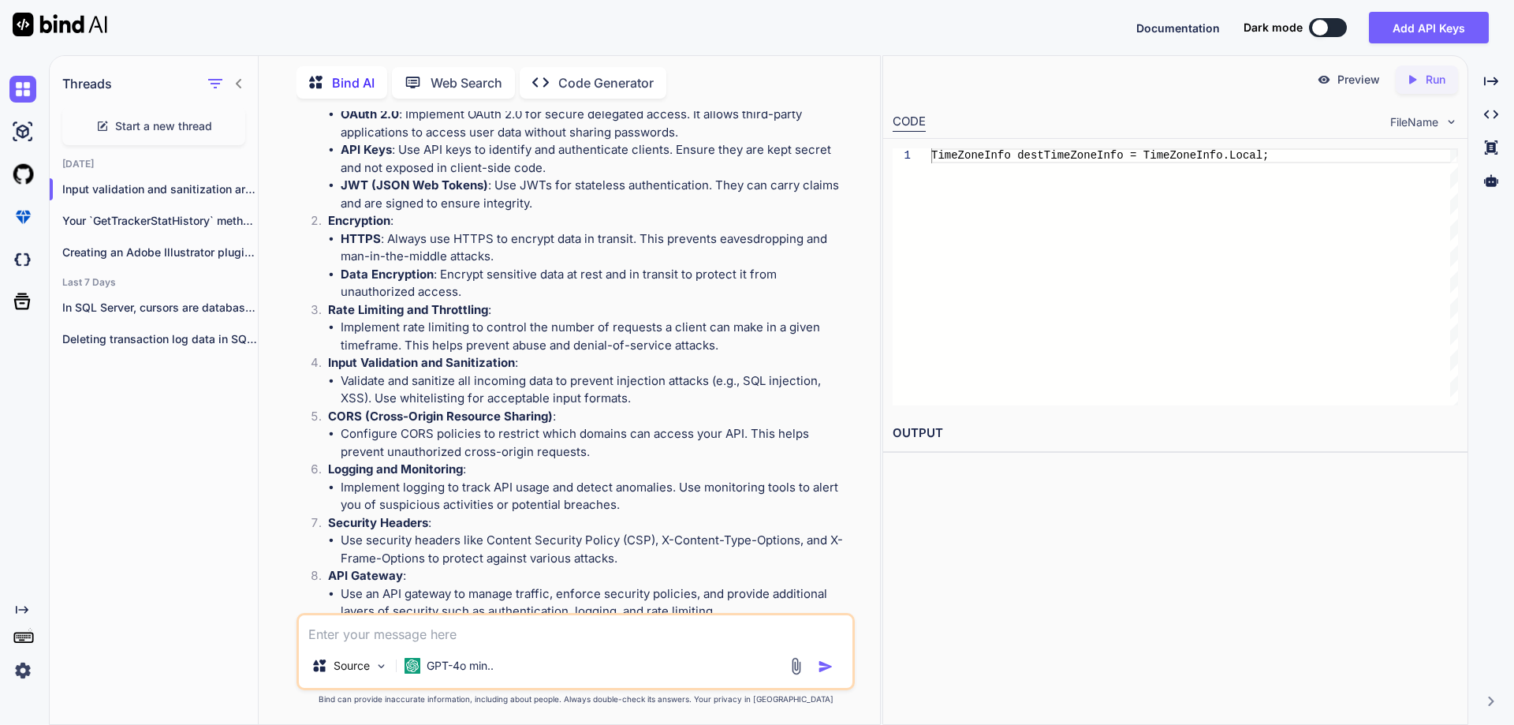
click at [330, 363] on strong "Input Validation and Sanitization" at bounding box center [421, 362] width 187 height 15
drag, startPoint x: 327, startPoint y: 363, endPoint x: 534, endPoint y: 367, distance: 206.6
click at [534, 367] on li "Input Validation and Sanitization : Validate and sanitize all incoming data to …" at bounding box center [583, 381] width 536 height 54
copy p "Input Validation and Sanitization :"
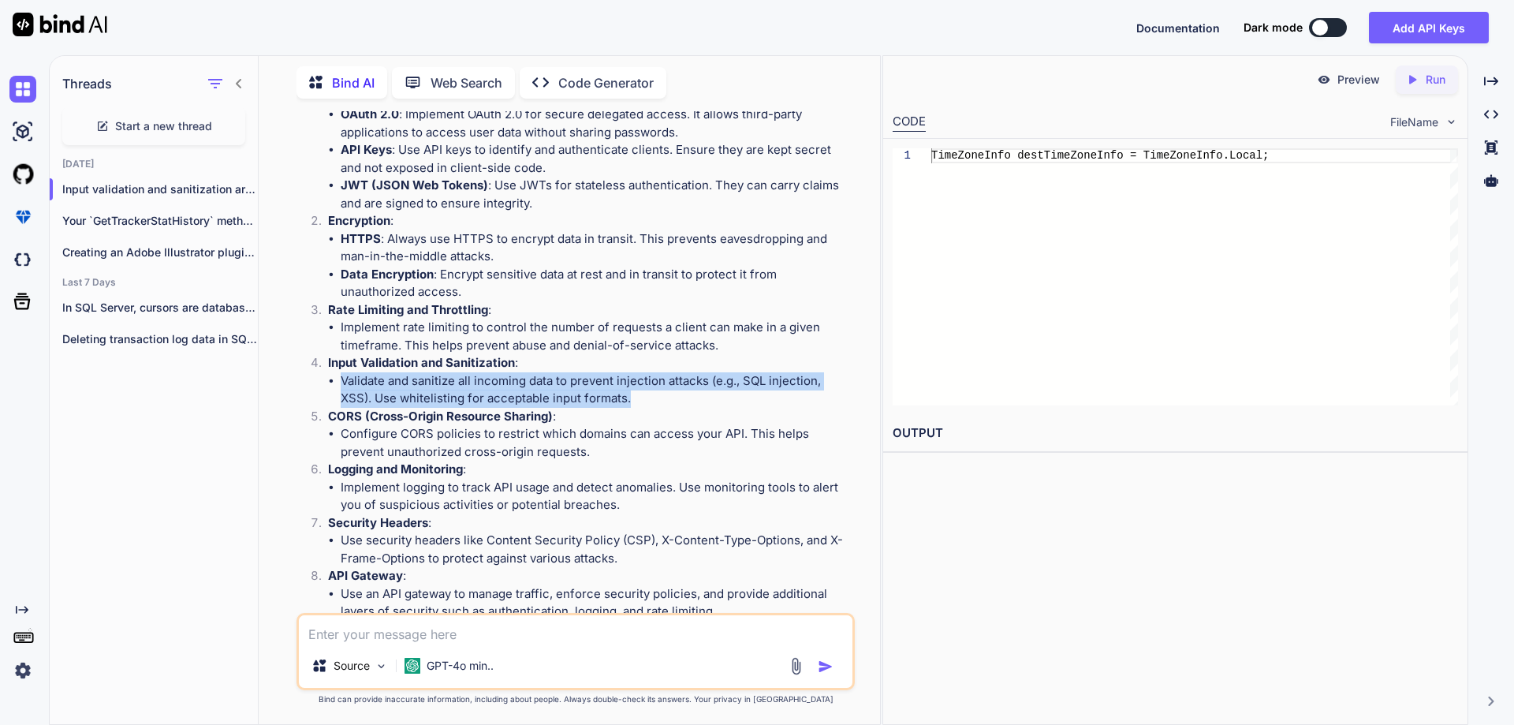
drag, startPoint x: 343, startPoint y: 379, endPoint x: 698, endPoint y: 398, distance: 355.3
click at [698, 398] on li "Validate and sanitize all incoming data to prevent injection attacks (e.g., SQL…" at bounding box center [596, 389] width 511 height 35
copy li "Validate and sanitize all incoming data to prevent injection attacks (e.g., SQL…"
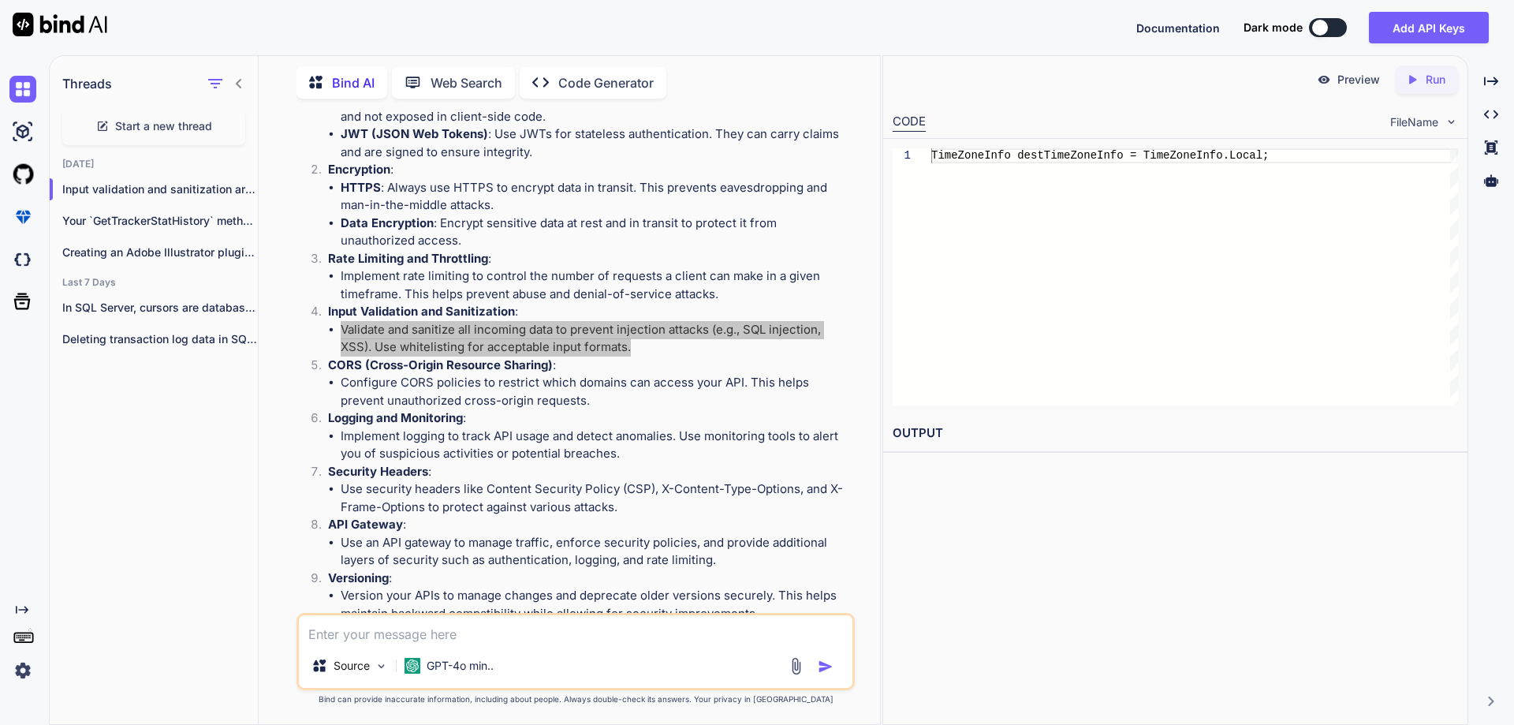
scroll to position [237, 0]
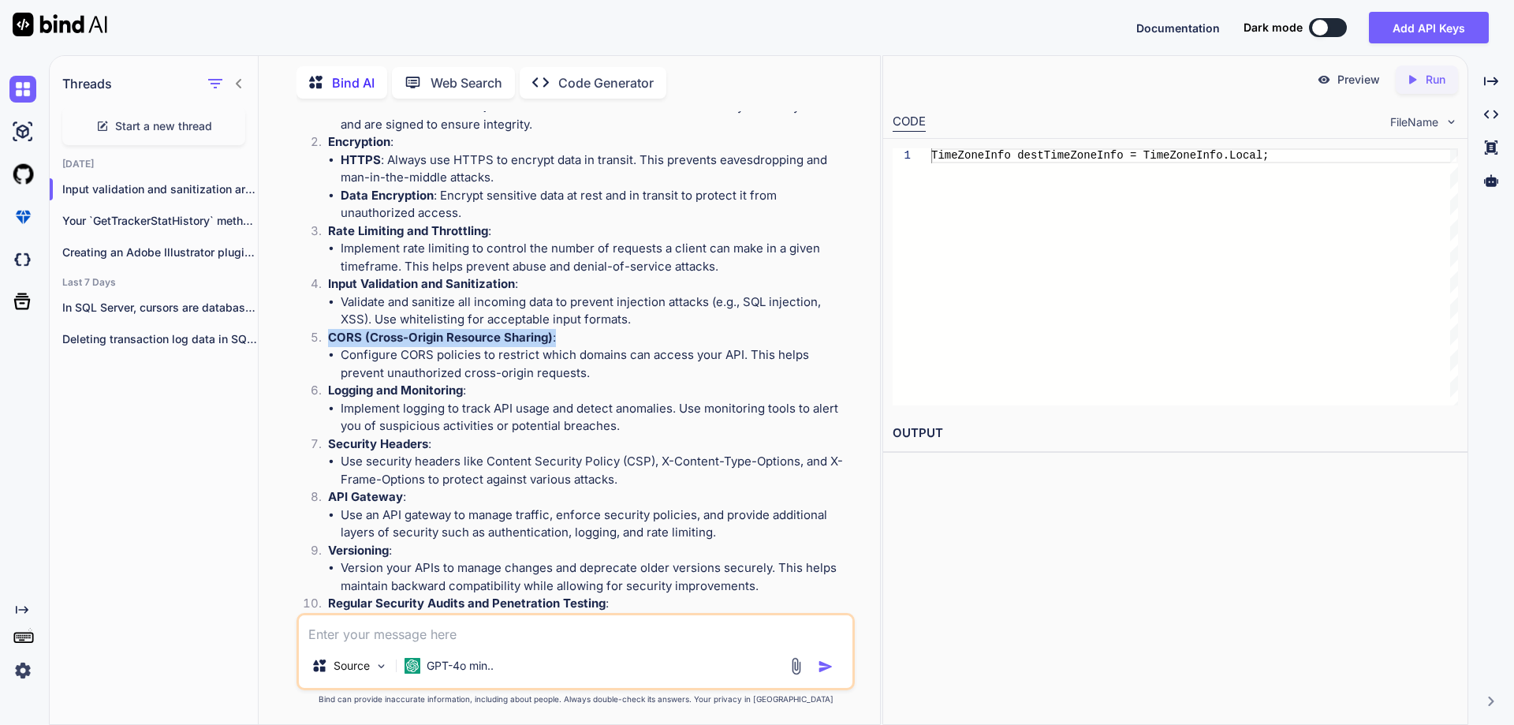
drag, startPoint x: 330, startPoint y: 336, endPoint x: 568, endPoint y: 336, distance: 237.3
click at [568, 336] on p "CORS (Cross-Origin Resource Sharing) :" at bounding box center [590, 338] width 524 height 18
copy p "CORS (Cross-Origin Resource Sharing) :"
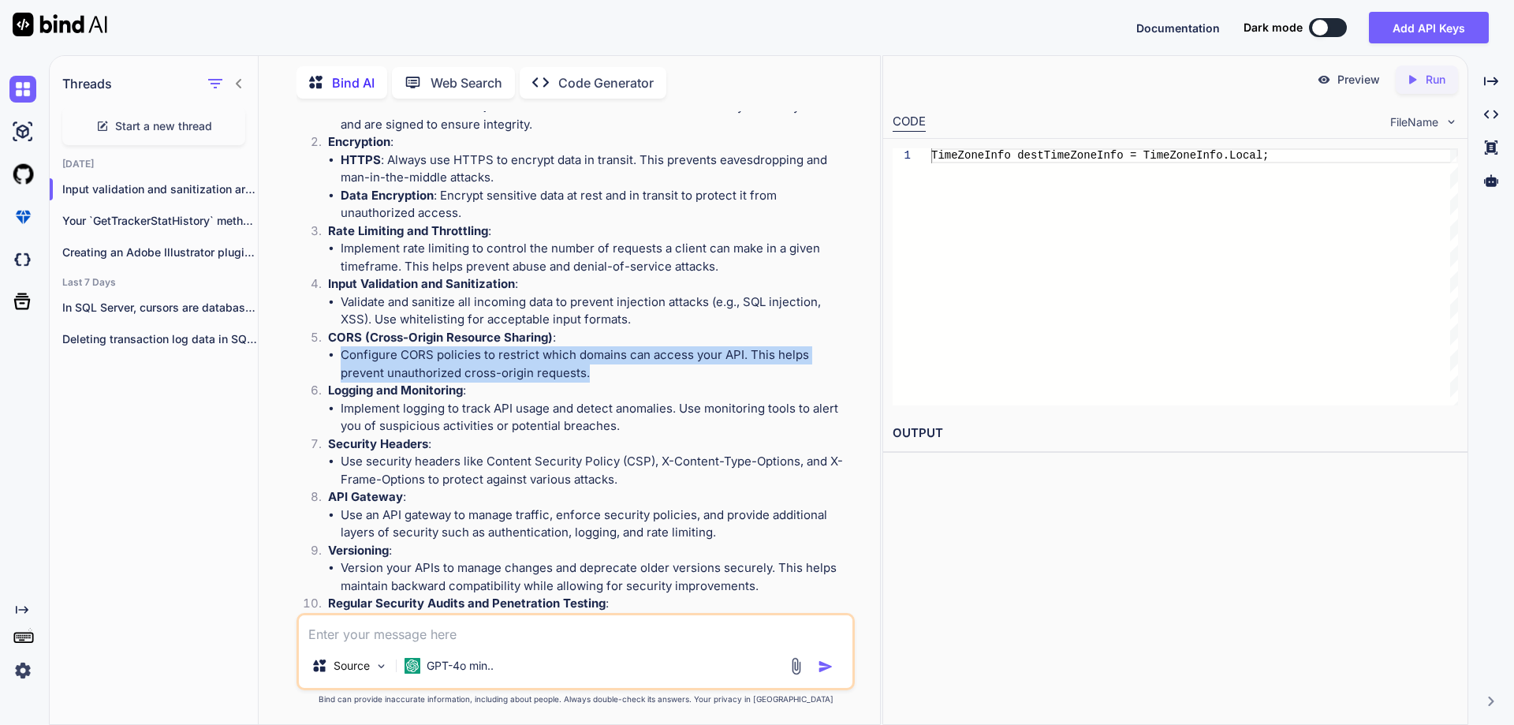
drag, startPoint x: 341, startPoint y: 353, endPoint x: 559, endPoint y: 373, distance: 218.5
click at [559, 373] on li "Configure CORS policies to restrict which domains can access your API. This hel…" at bounding box center [596, 363] width 511 height 35
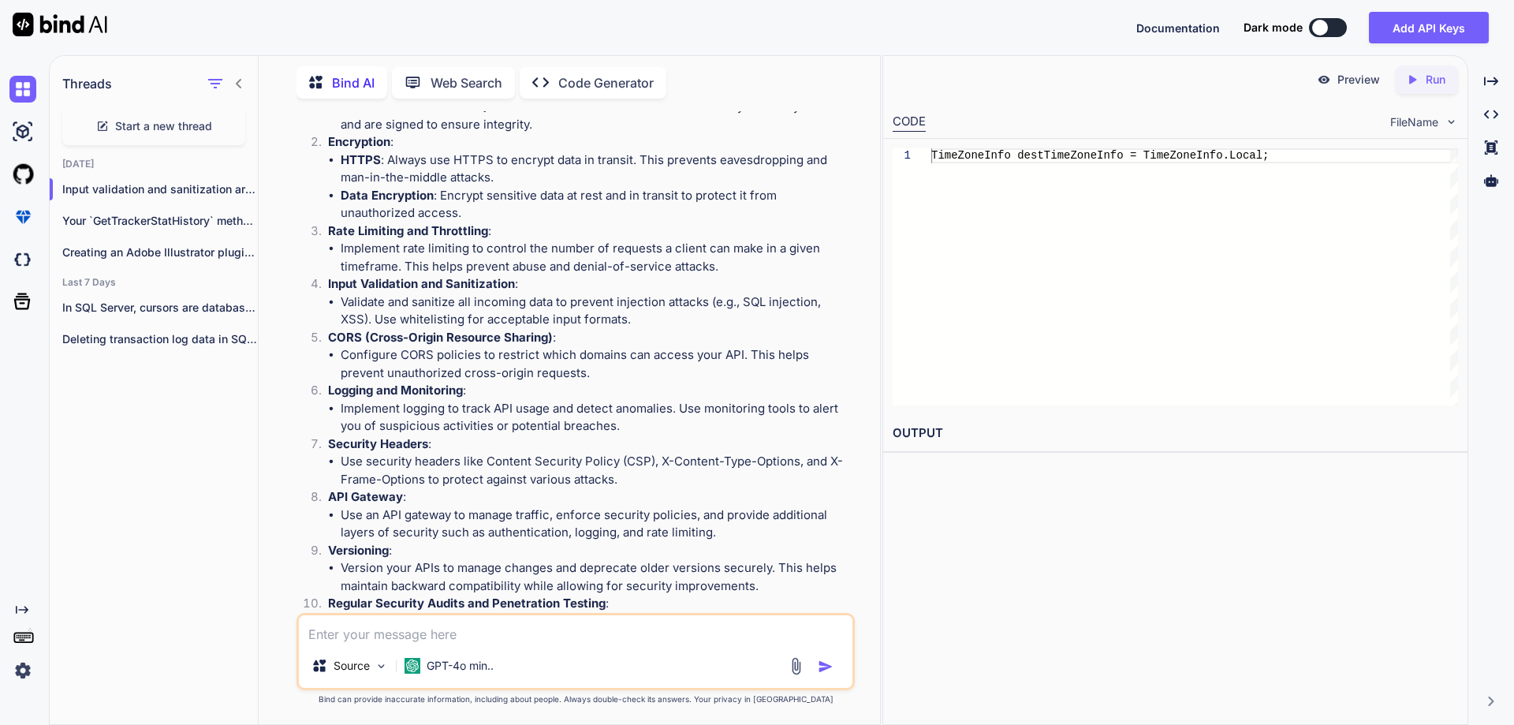
drag, startPoint x: 421, startPoint y: 386, endPoint x: 425, endPoint y: 393, distance: 8.1
click at [421, 386] on strong "Logging and Monitoring" at bounding box center [395, 389] width 135 height 15
click at [636, 408] on li "Implement logging to track API usage and detect anomalies. Use monitoring tools…" at bounding box center [596, 417] width 511 height 35
click at [636, 413] on li "Implement logging to track API usage and detect anomalies. Use monitoring tools…" at bounding box center [596, 417] width 511 height 35
click at [714, 407] on li "Implement logging to track API usage and detect anomalies. Use monitoring tools…" at bounding box center [596, 417] width 511 height 35
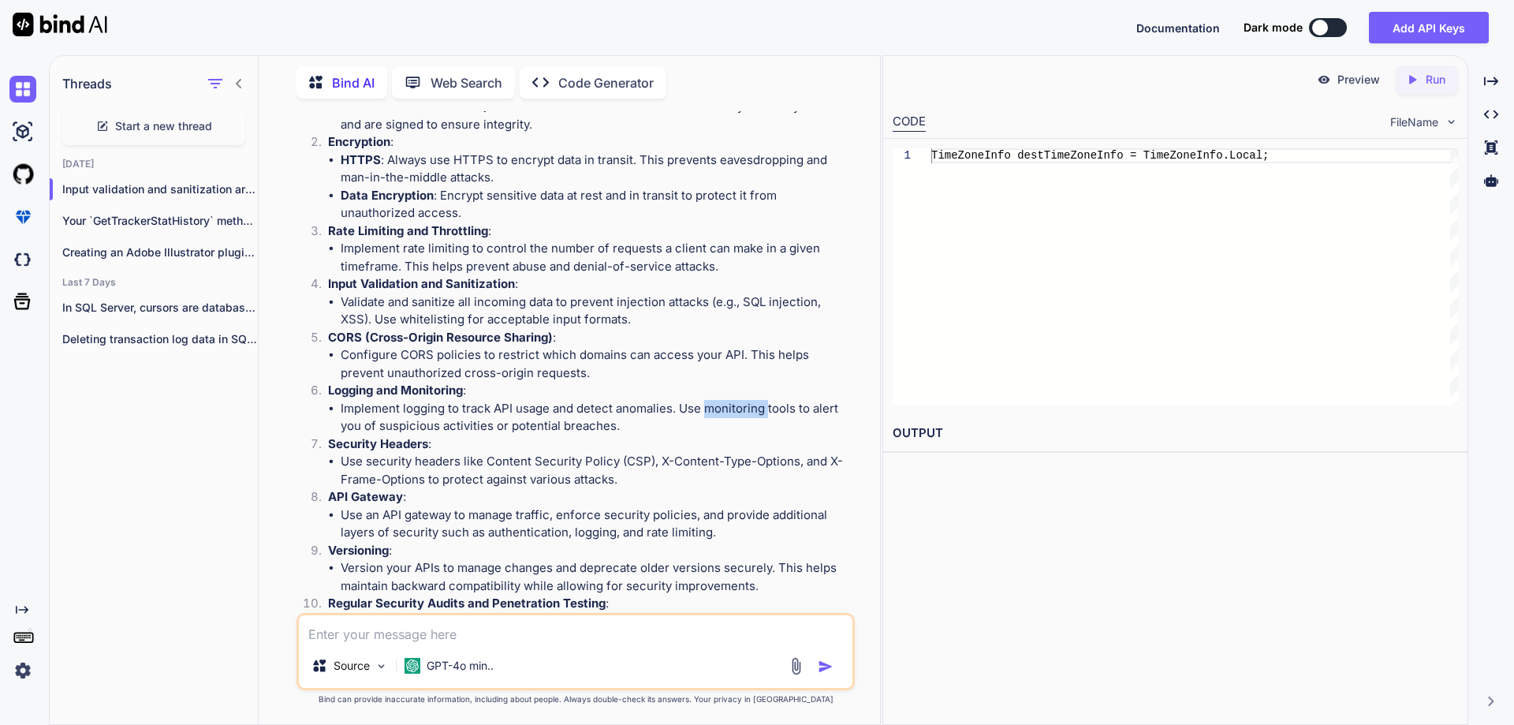
click at [714, 407] on li "Implement logging to track API usage and detect anomalies. Use monitoring tools…" at bounding box center [596, 417] width 511 height 35
click at [780, 405] on li "Implement logging to track API usage and detect anomalies. Use monitoring tools…" at bounding box center [596, 417] width 511 height 35
click at [397, 425] on li "Implement logging to track API usage and detect anomalies. Use monitoring tools…" at bounding box center [596, 417] width 511 height 35
click at [458, 427] on li "Implement logging to track API usage and detect anomalies. Use monitoring tools…" at bounding box center [596, 417] width 511 height 35
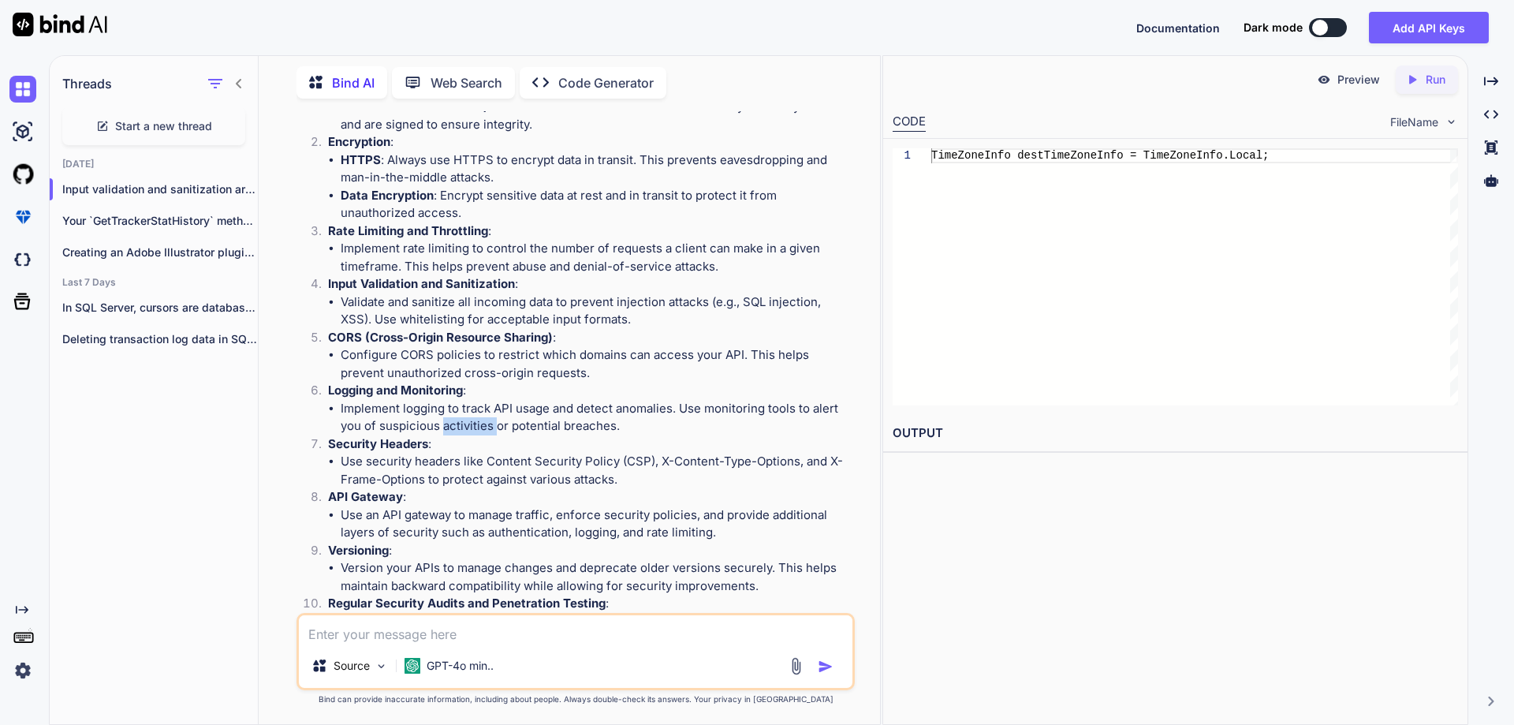
click at [458, 427] on li "Implement logging to track API usage and detect anomalies. Use monitoring tools…" at bounding box center [596, 417] width 511 height 35
click at [524, 428] on li "Implement logging to track API usage and detect anomalies. Use monitoring tools…" at bounding box center [596, 417] width 511 height 35
click at [328, 391] on li "Logging and Monitoring : Implement logging to track API usage and detect anomal…" at bounding box center [583, 409] width 536 height 54
click at [335, 392] on strong "Logging and Monitoring" at bounding box center [395, 389] width 135 height 15
drag, startPoint x: 370, startPoint y: 387, endPoint x: 341, endPoint y: 394, distance: 29.3
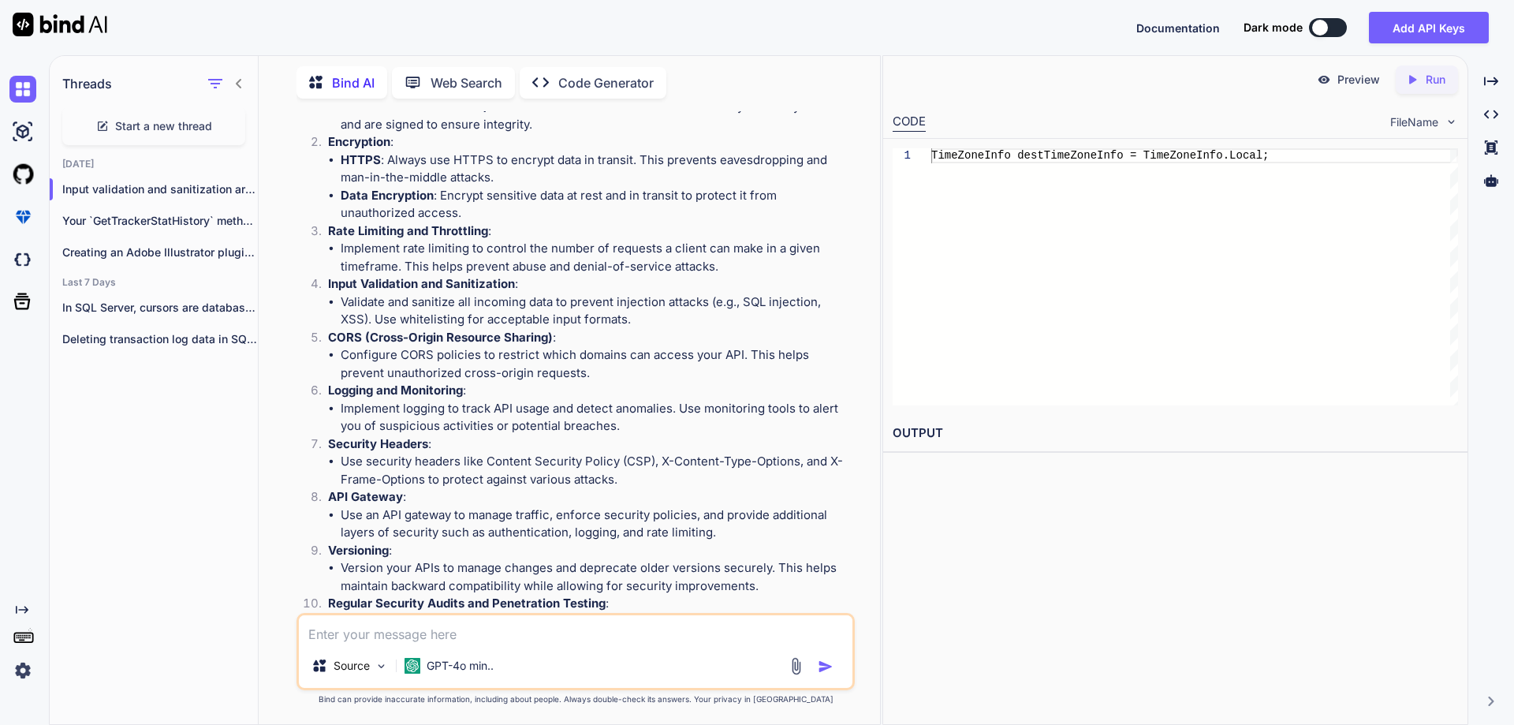
click at [369, 387] on strong "Logging and Monitoring" at bounding box center [395, 389] width 135 height 15
drag, startPoint x: 330, startPoint y: 391, endPoint x: 485, endPoint y: 397, distance: 154.7
click at [485, 397] on p "Logging and Monitoring :" at bounding box center [590, 391] width 524 height 18
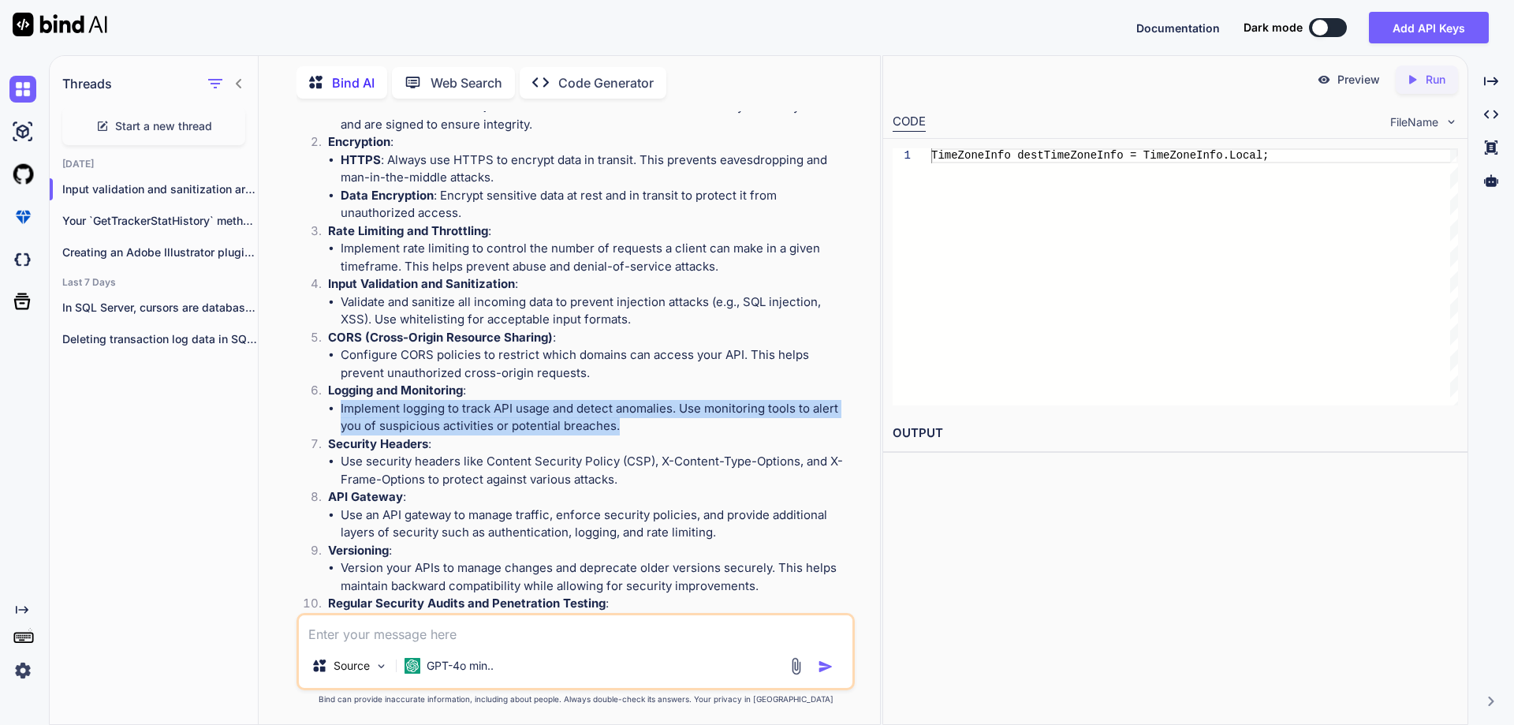
drag, startPoint x: 340, startPoint y: 411, endPoint x: 633, endPoint y: 426, distance: 293.7
click at [633, 426] on ul "Implement logging to track API usage and detect anomalies. Use monitoring tools…" at bounding box center [590, 417] width 524 height 35
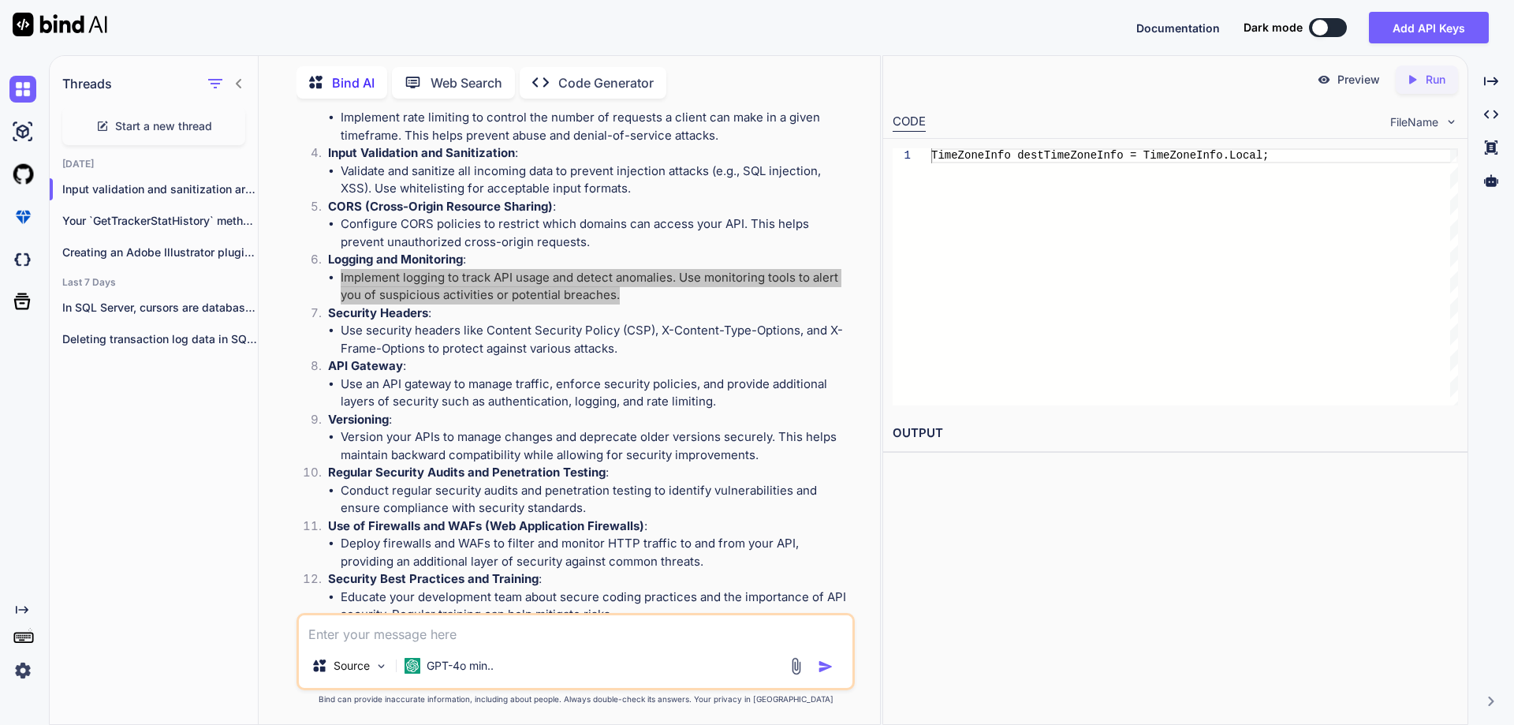
scroll to position [394, 0]
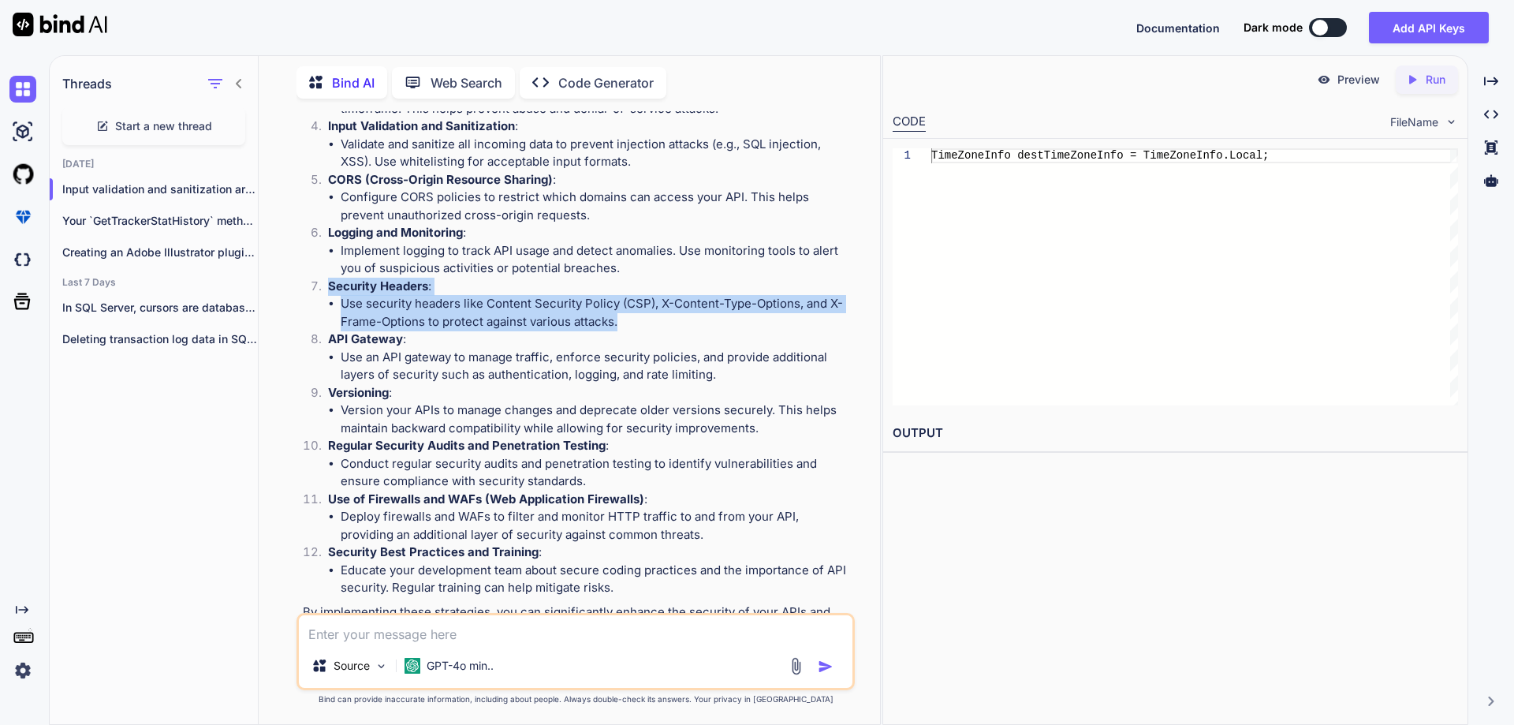
drag, startPoint x: 331, startPoint y: 285, endPoint x: 643, endPoint y: 319, distance: 314.2
click at [643, 319] on li "Security Headers : Use security headers like Content Security Policy (CSP), X-C…" at bounding box center [583, 305] width 536 height 54
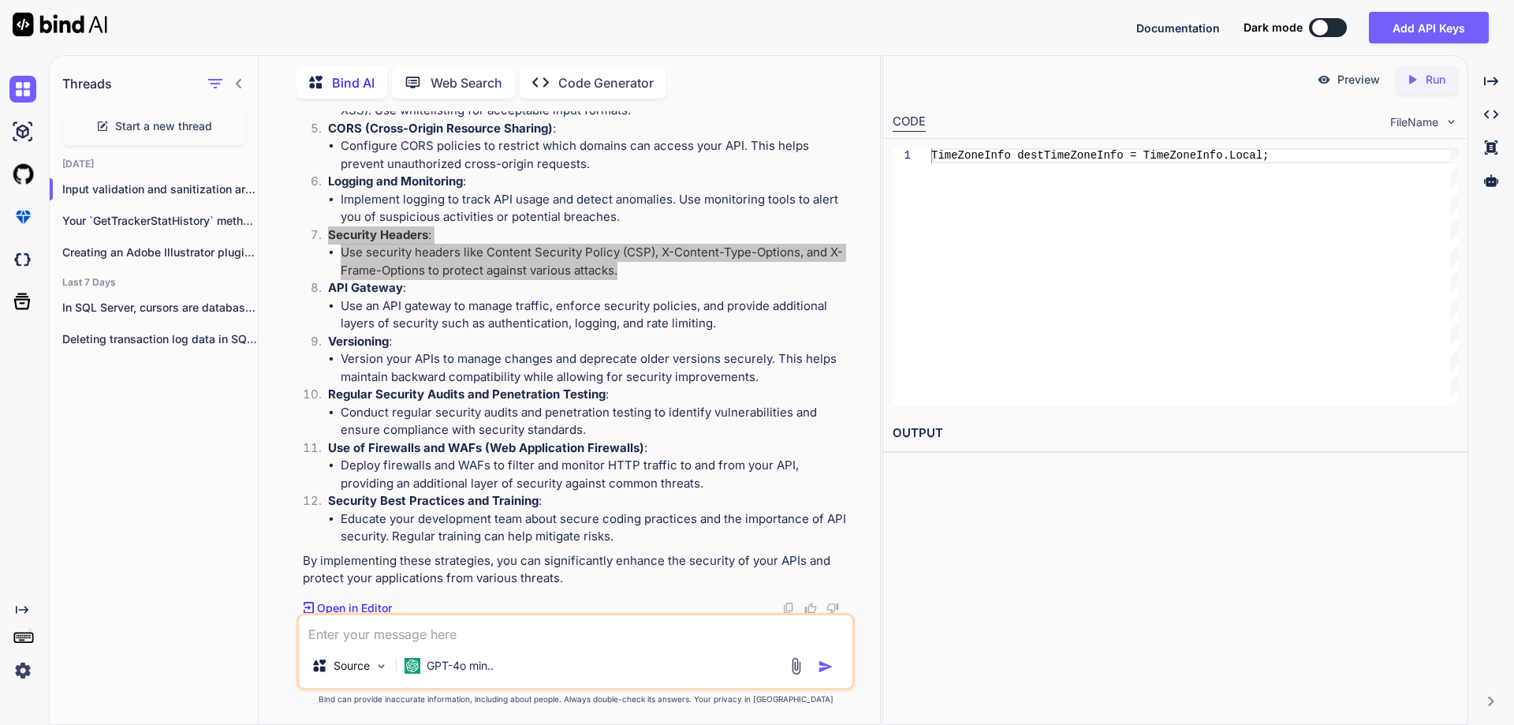
scroll to position [473, 0]
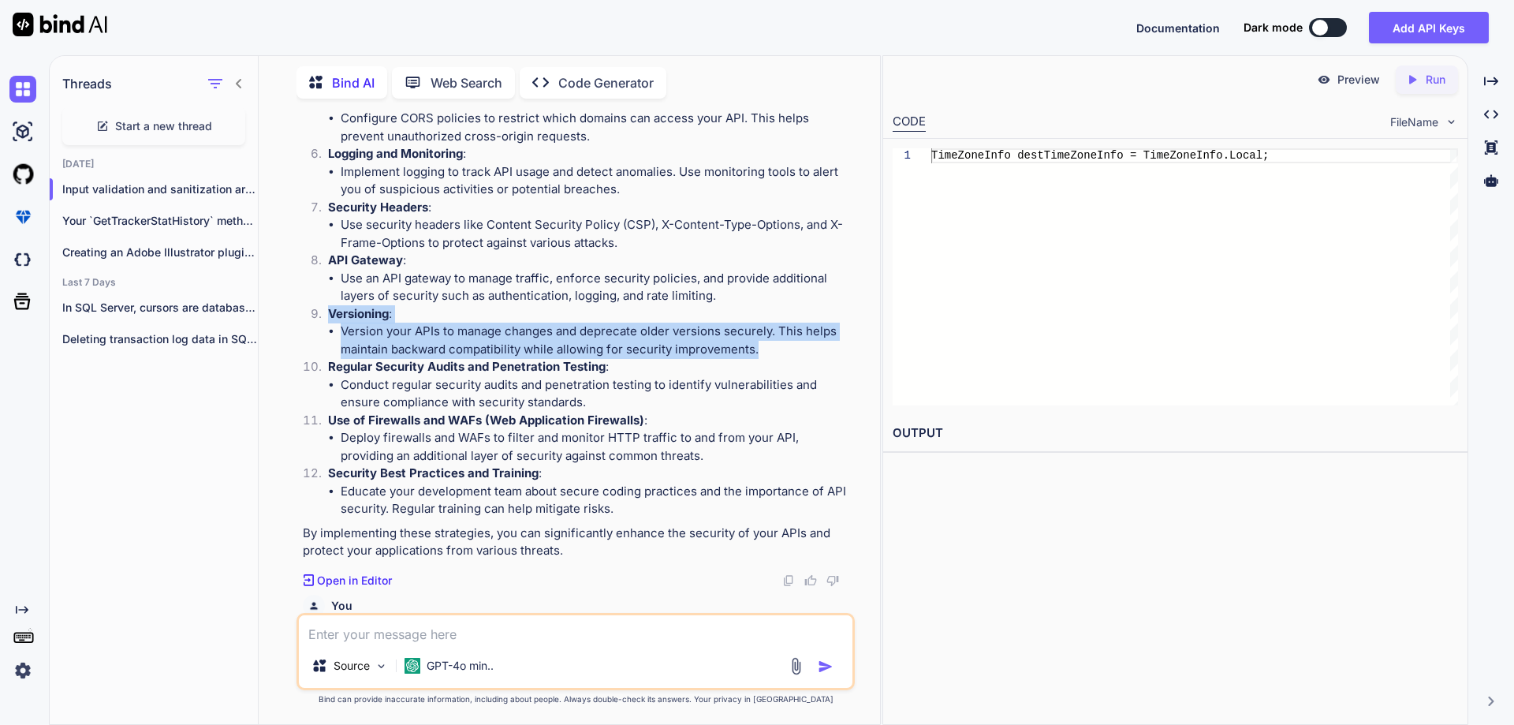
drag, startPoint x: 329, startPoint y: 314, endPoint x: 779, endPoint y: 348, distance: 451.5
click at [779, 348] on li "Versioning : Version your APIs to manage changes and deprecate older versions s…" at bounding box center [583, 332] width 536 height 54
click at [457, 635] on textarea at bounding box center [576, 629] width 554 height 28
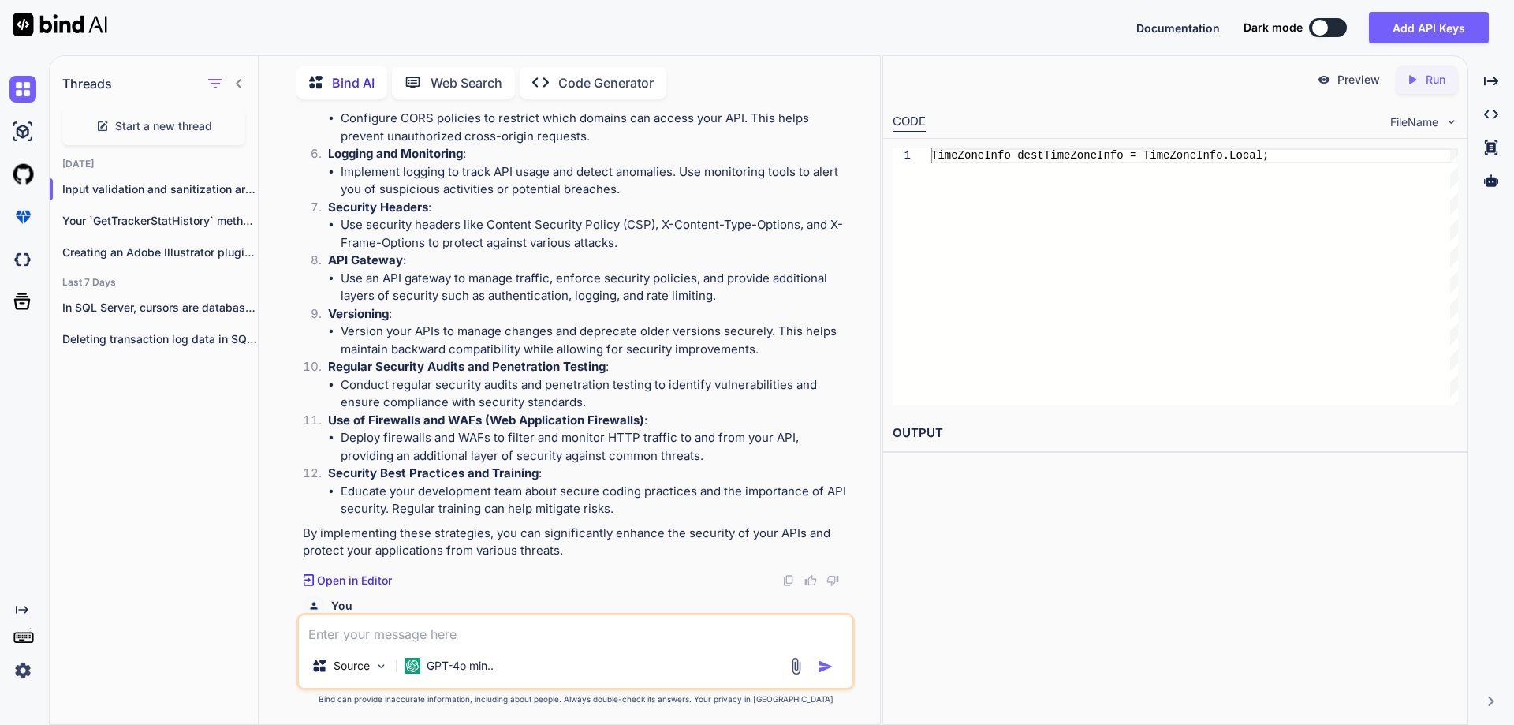
paste textarea "• Options to secure javascript or any other front end code."
type textarea "• Options to secure javascript or any other front end code."
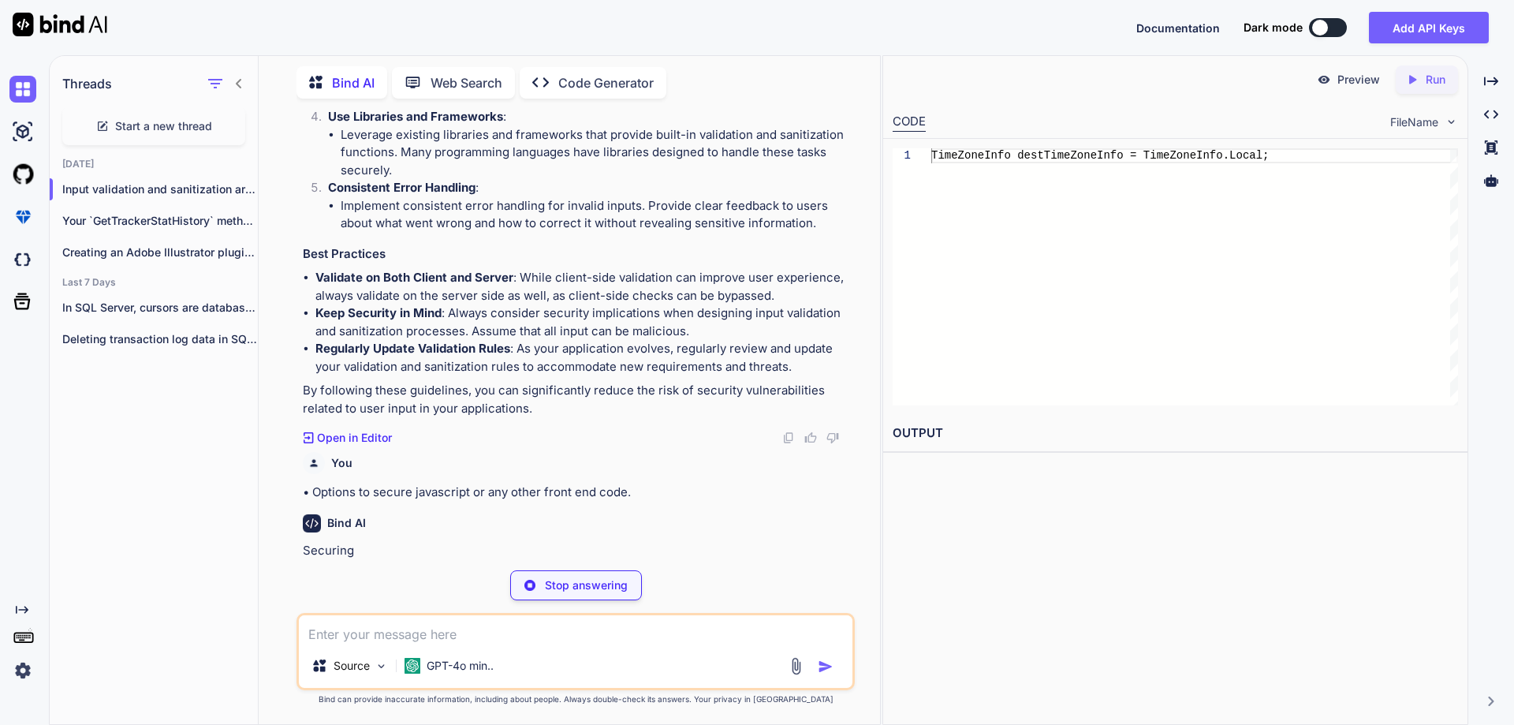
scroll to position [1619, 0]
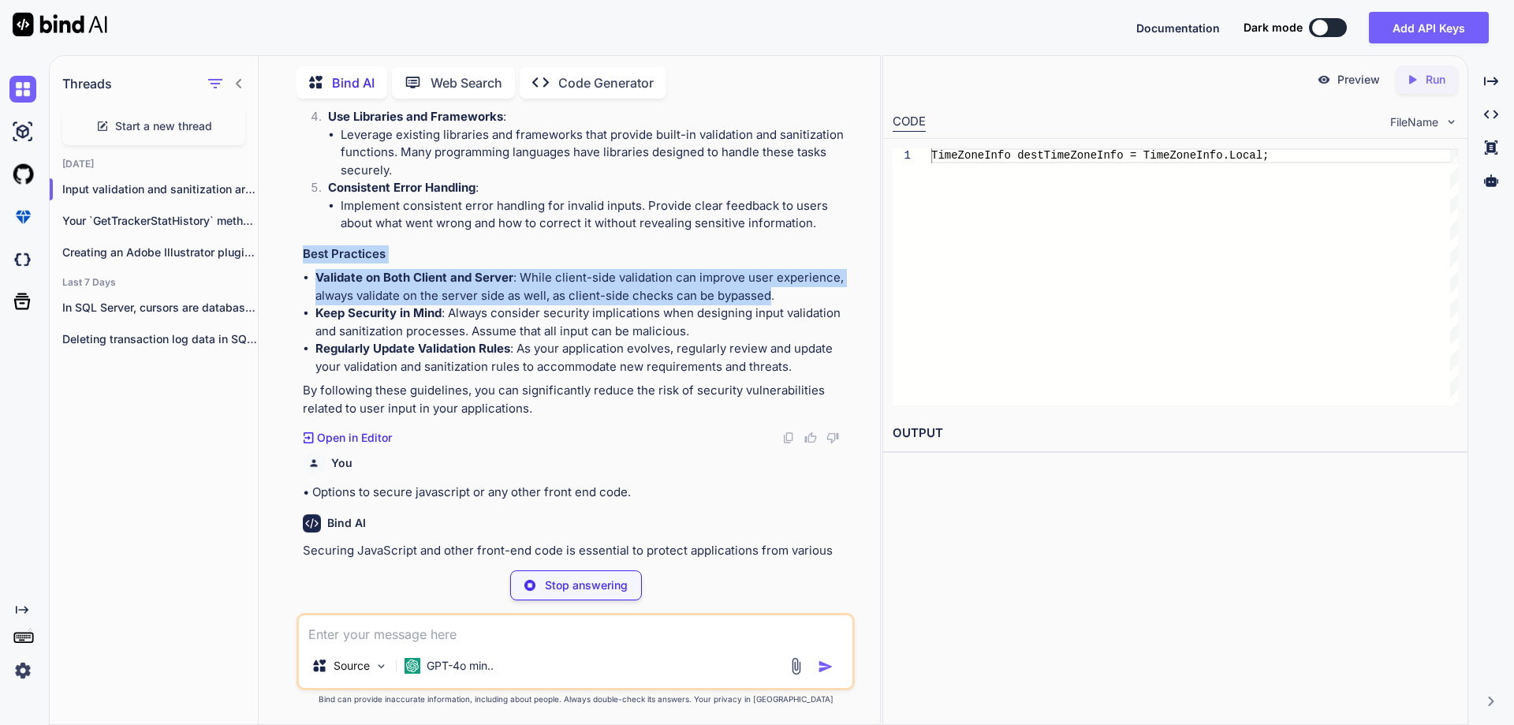
drag, startPoint x: 304, startPoint y: 252, endPoint x: 769, endPoint y: 296, distance: 467.3
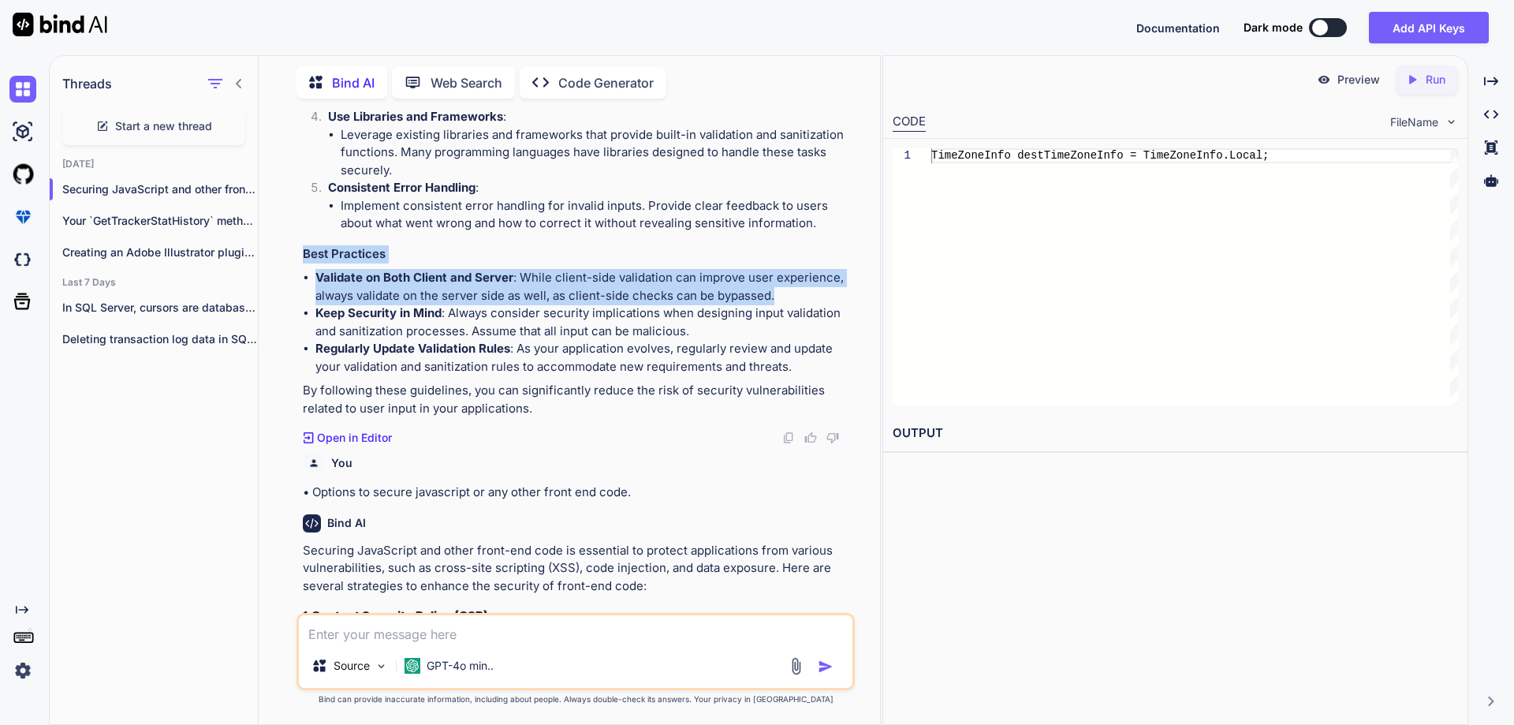
click at [782, 297] on li "Validate on Both Client and Server : While client-side validation can improve u…" at bounding box center [583, 286] width 536 height 35
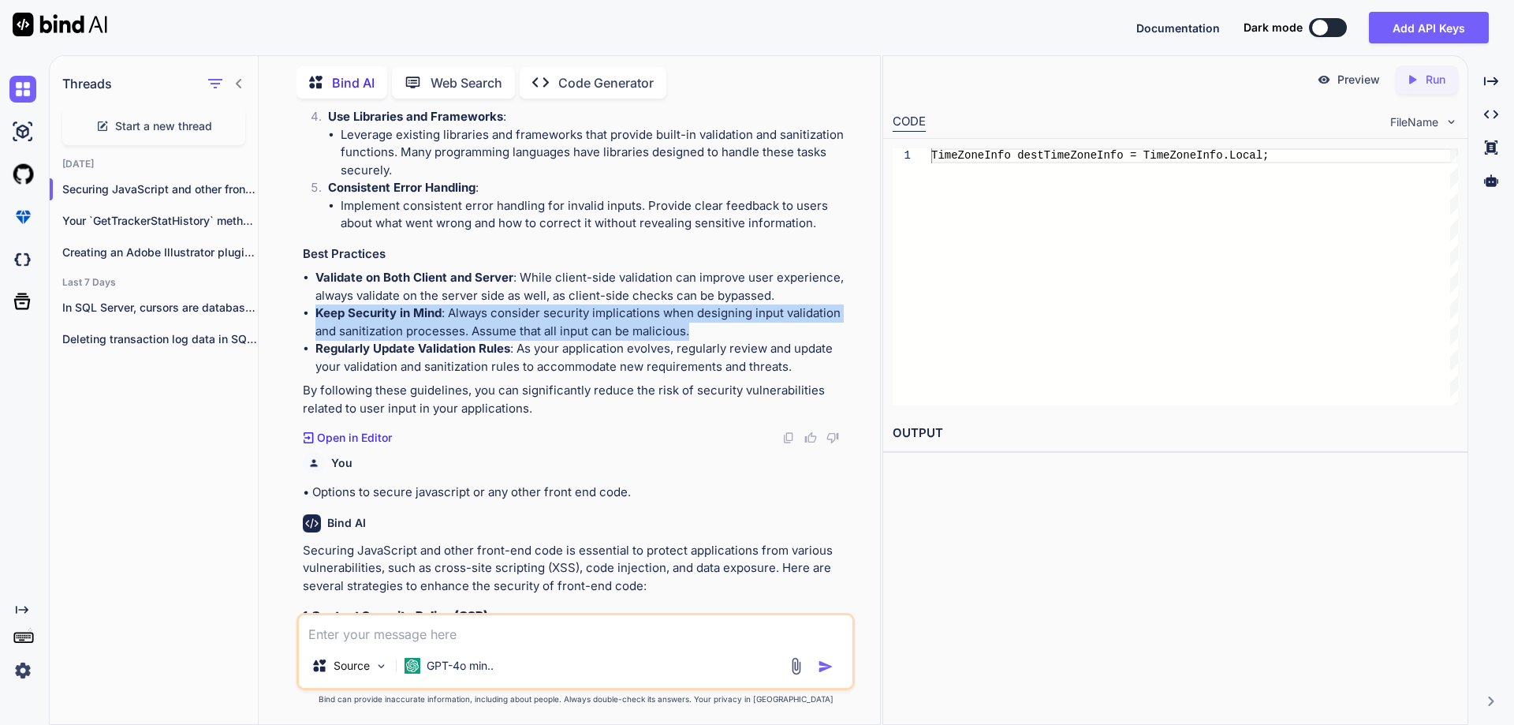
drag, startPoint x: 316, startPoint y: 315, endPoint x: 704, endPoint y: 333, distance: 388.4
click at [704, 333] on li "Keep Security in Mind : Always consider security implications when designing in…" at bounding box center [583, 321] width 536 height 35
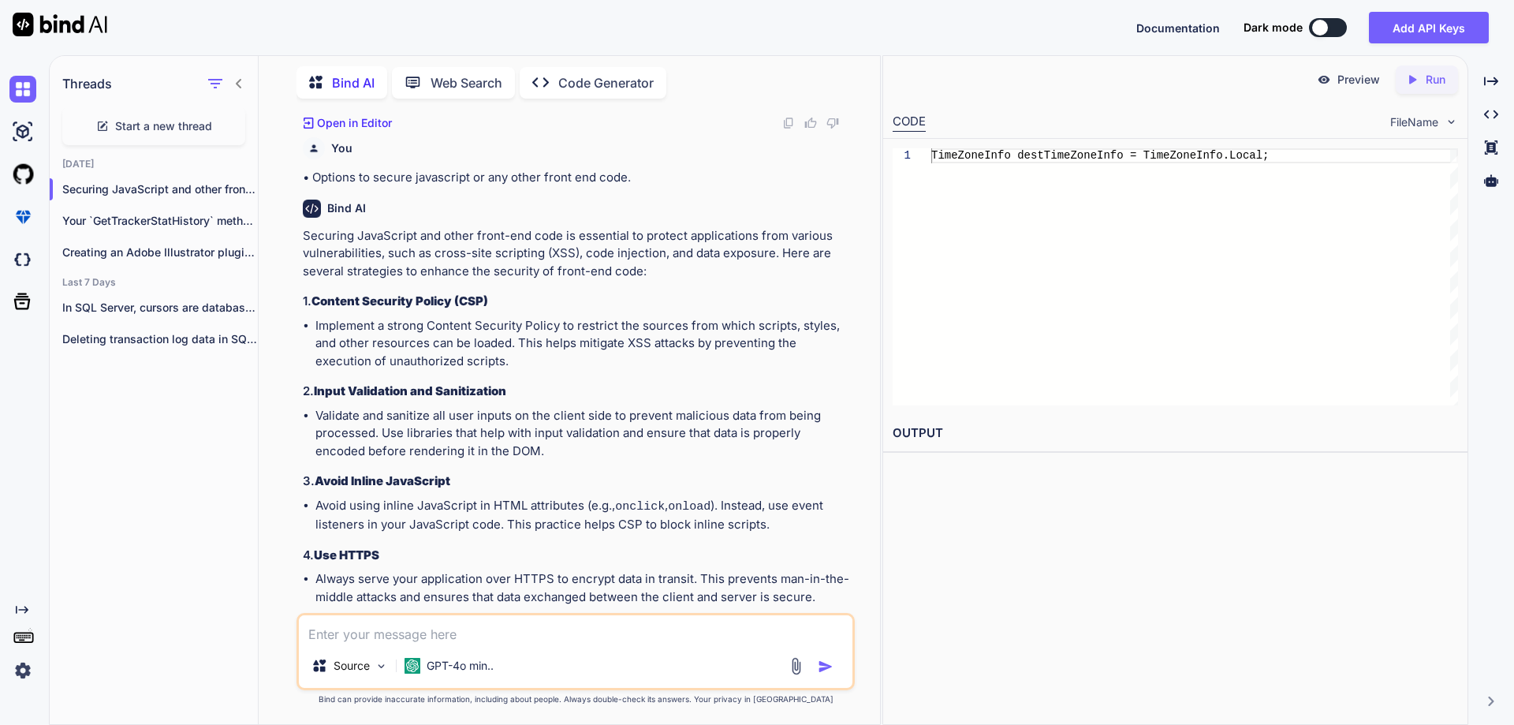
scroll to position [1934, 0]
drag, startPoint x: 318, startPoint y: 509, endPoint x: 785, endPoint y: 507, distance: 466.8
click at [785, 507] on li "Avoid using inline JavaScript in HTML attributes (e.g., onclick , onload ). Ins…" at bounding box center [583, 514] width 536 height 37
click at [727, 506] on li "Avoid using inline JavaScript in HTML attributes (e.g., onclick , onload ). Ins…" at bounding box center [583, 514] width 536 height 37
drag, startPoint x: 310, startPoint y: 525, endPoint x: 781, endPoint y: 518, distance: 470.8
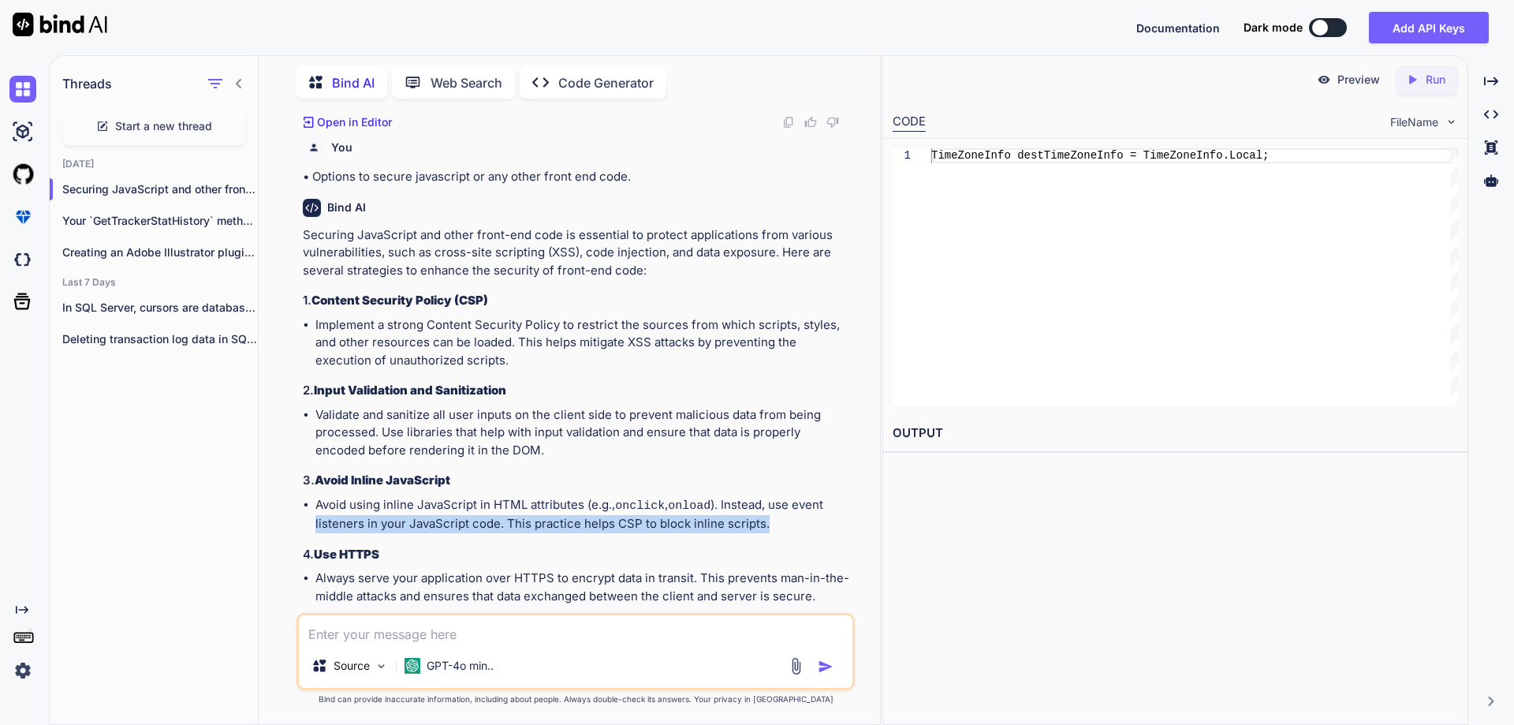
click at [781, 518] on ul "Avoid using inline JavaScript in HTML attributes (e.g., onclick , onload ). Ins…" at bounding box center [577, 514] width 549 height 37
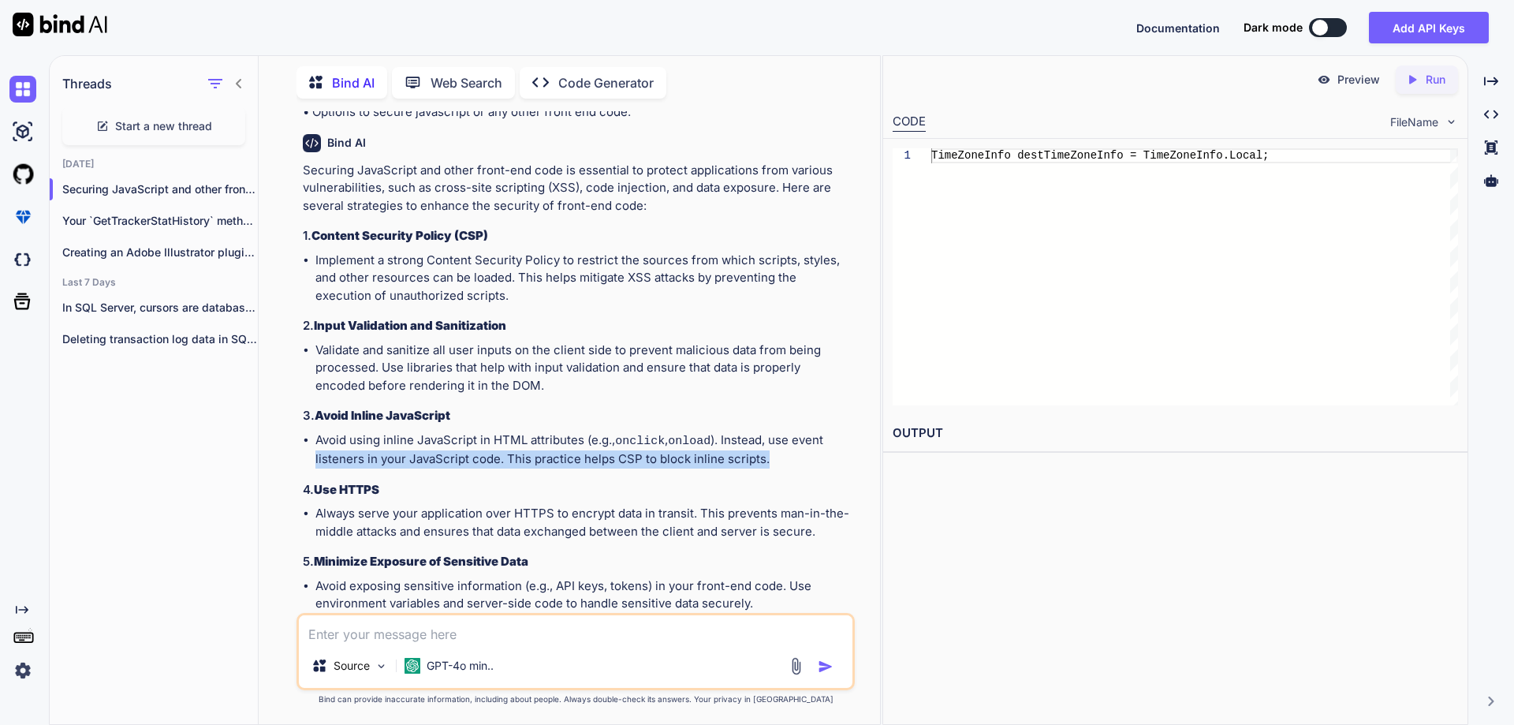
scroll to position [2092, 0]
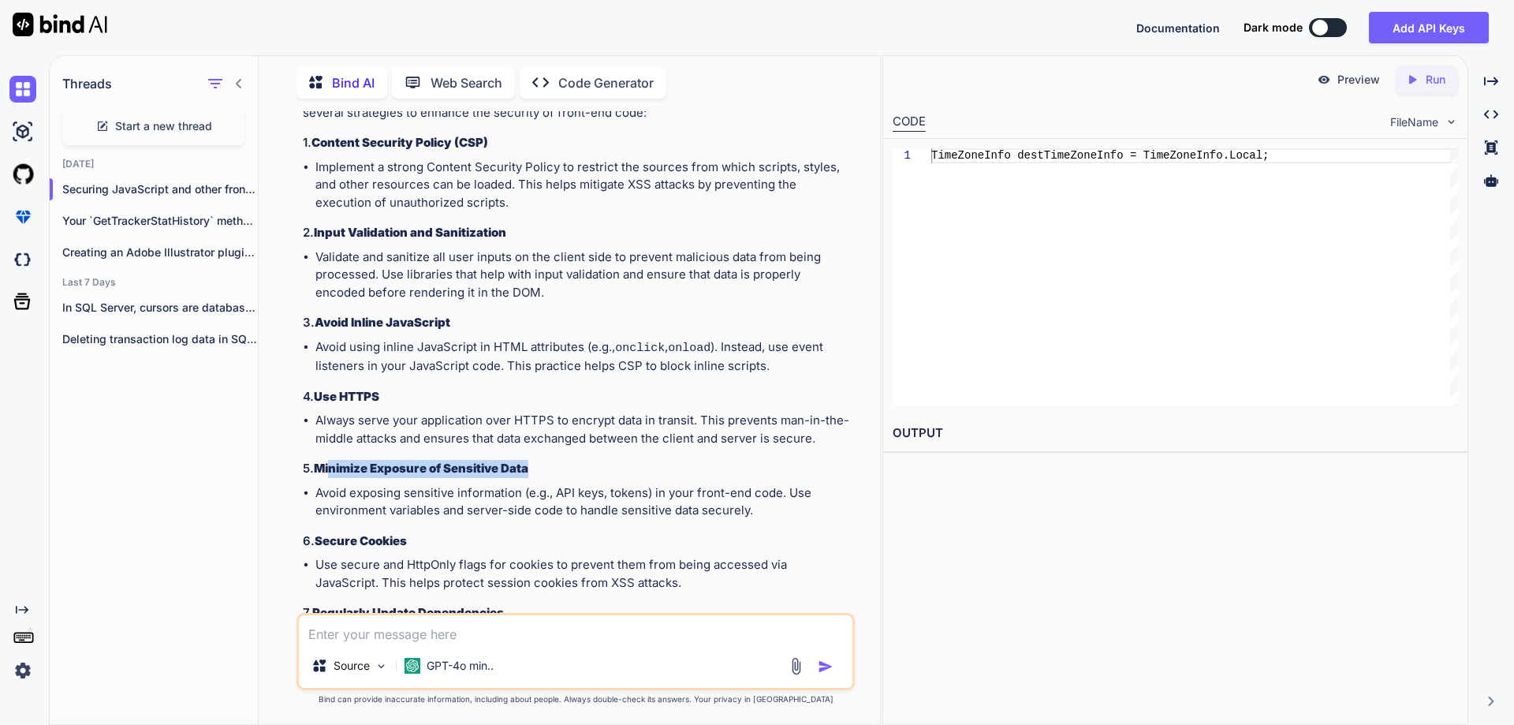
drag, startPoint x: 331, startPoint y: 468, endPoint x: 561, endPoint y: 468, distance: 229.5
click at [561, 468] on h3 "5. Minimize Exposure of Sensitive Data" at bounding box center [577, 469] width 549 height 18
click at [398, 467] on strong "Minimize Exposure of Sensitive Data" at bounding box center [421, 467] width 214 height 15
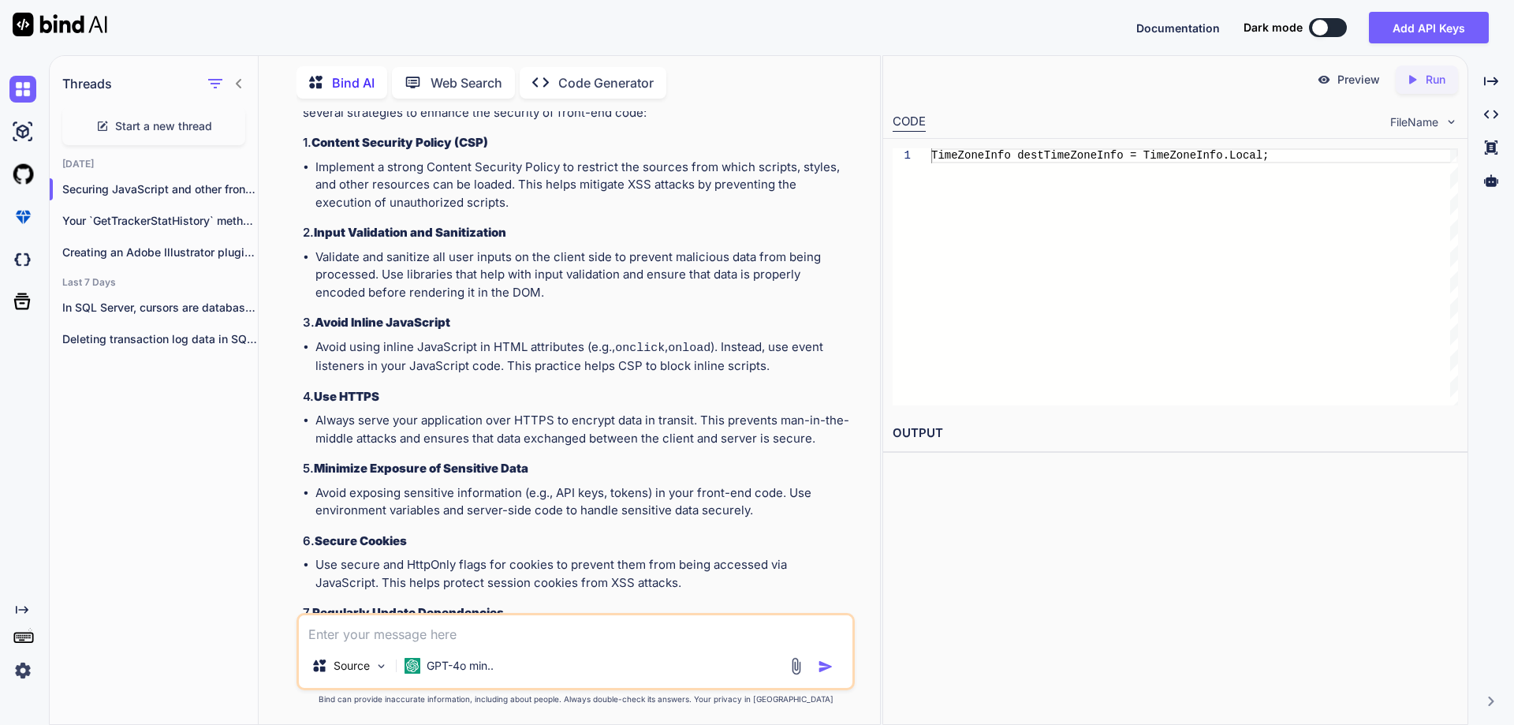
click at [440, 468] on strong "Minimize Exposure of Sensitive Data" at bounding box center [421, 467] width 214 height 15
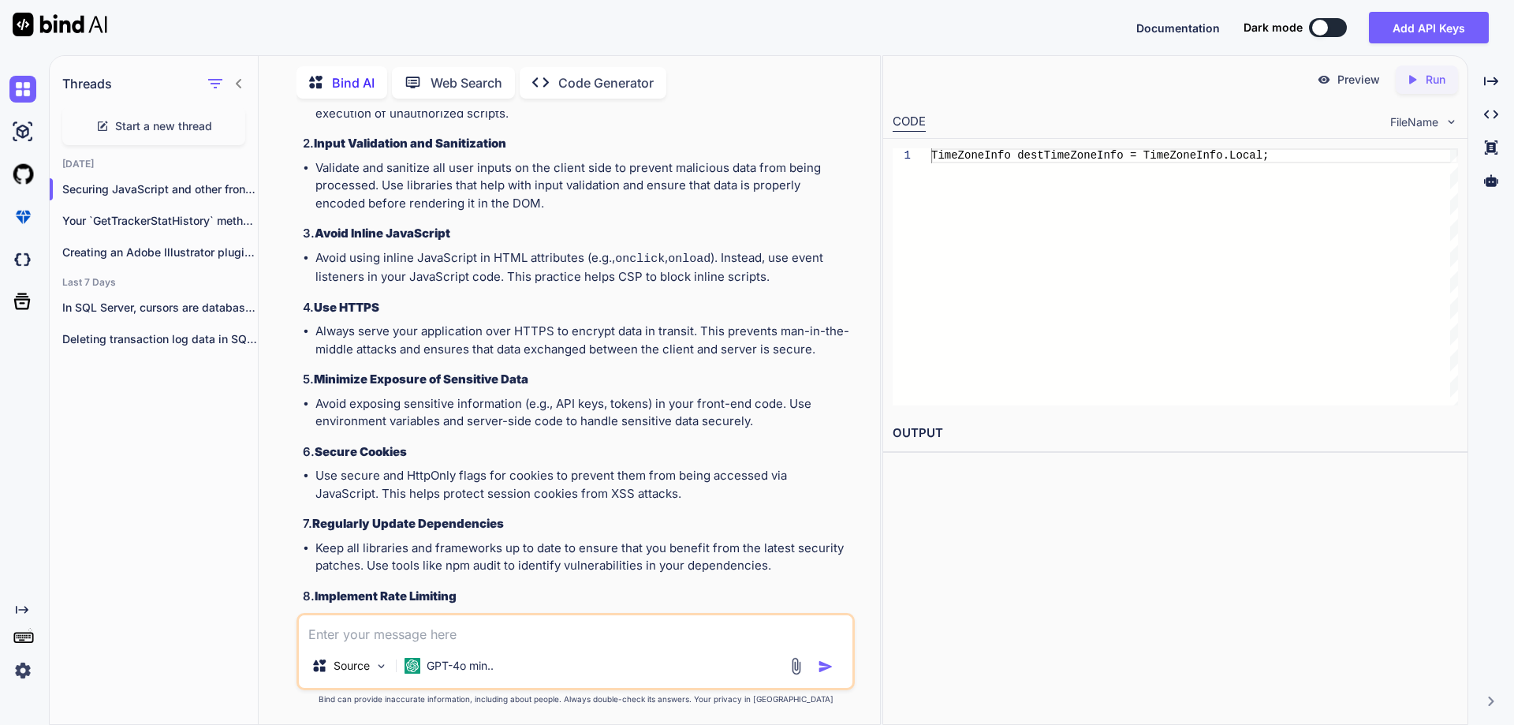
scroll to position [2250, 0]
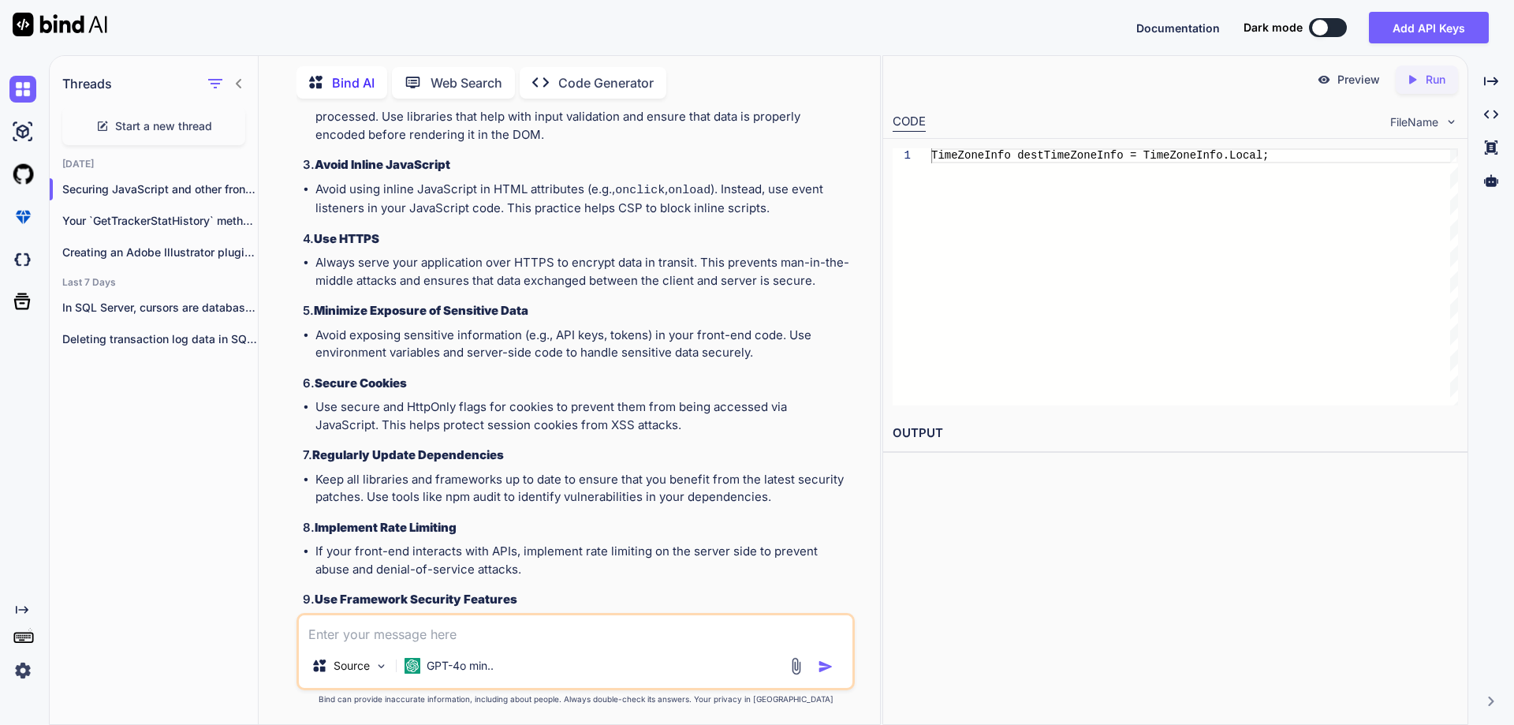
click at [334, 384] on strong "Secure Cookies" at bounding box center [361, 382] width 92 height 15
click at [394, 383] on strong "Secure Cookies" at bounding box center [361, 382] width 92 height 15
click at [436, 405] on li "Use secure and HttpOnly flags for cookies to prevent them from being accessed v…" at bounding box center [583, 415] width 536 height 35
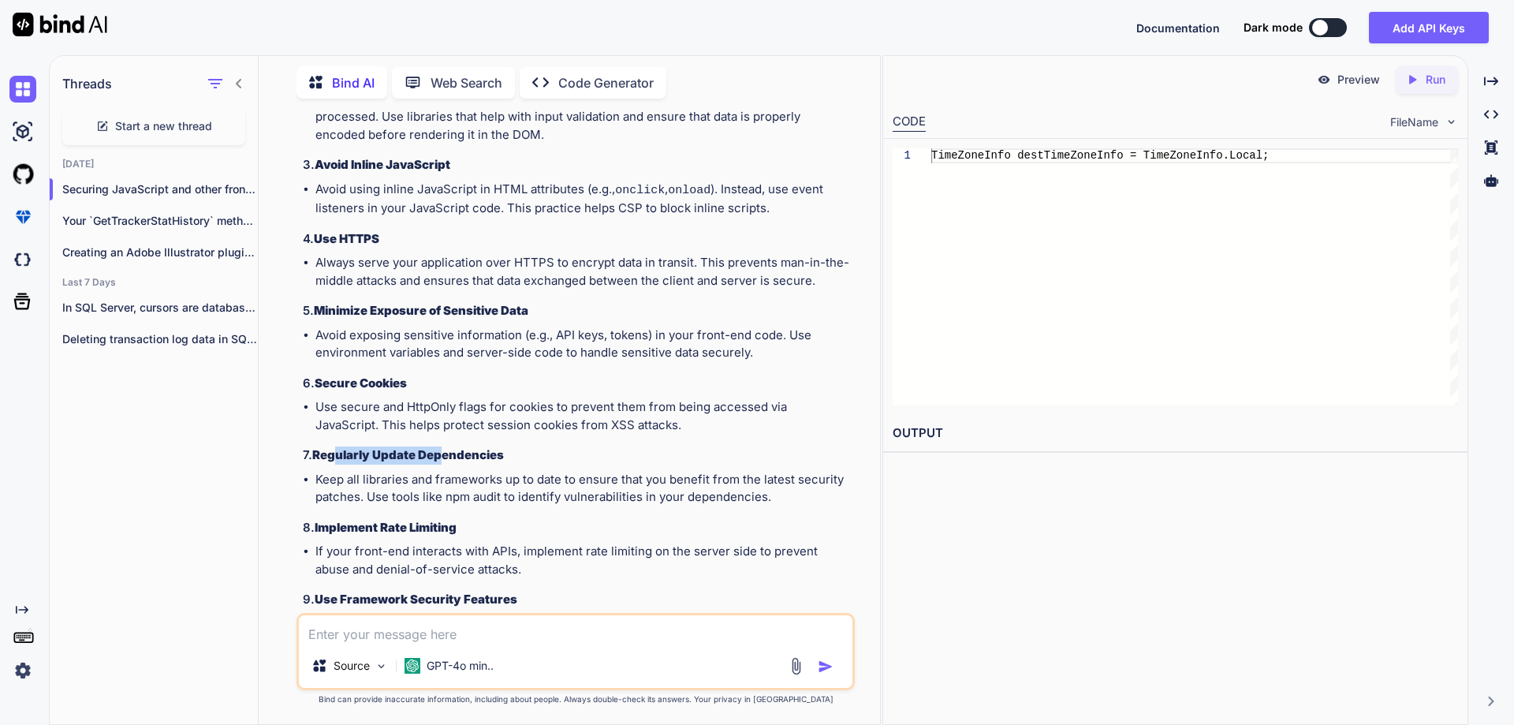
drag, startPoint x: 336, startPoint y: 448, endPoint x: 442, endPoint y: 450, distance: 106.5
click at [442, 450] on strong "Regularly Update Dependencies" at bounding box center [408, 454] width 192 height 15
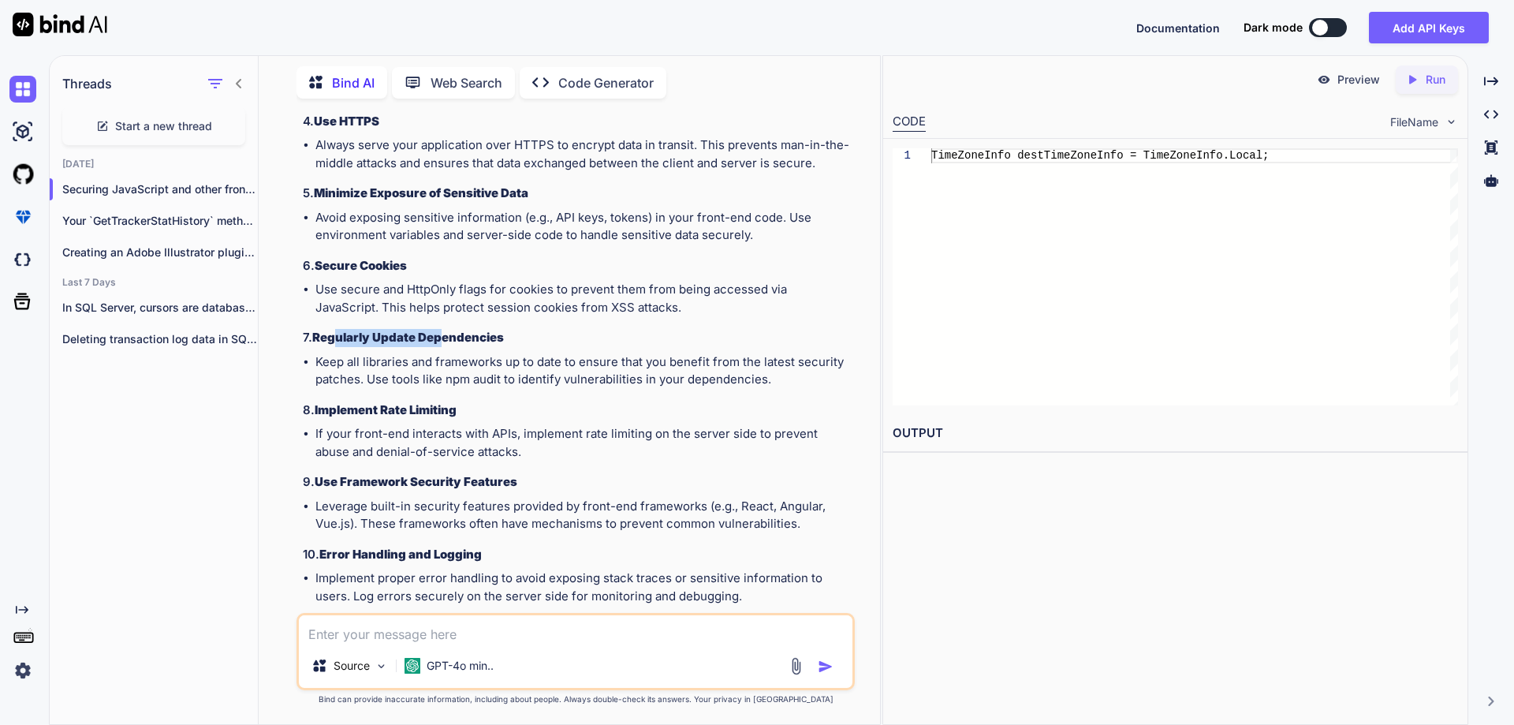
scroll to position [2486, 0]
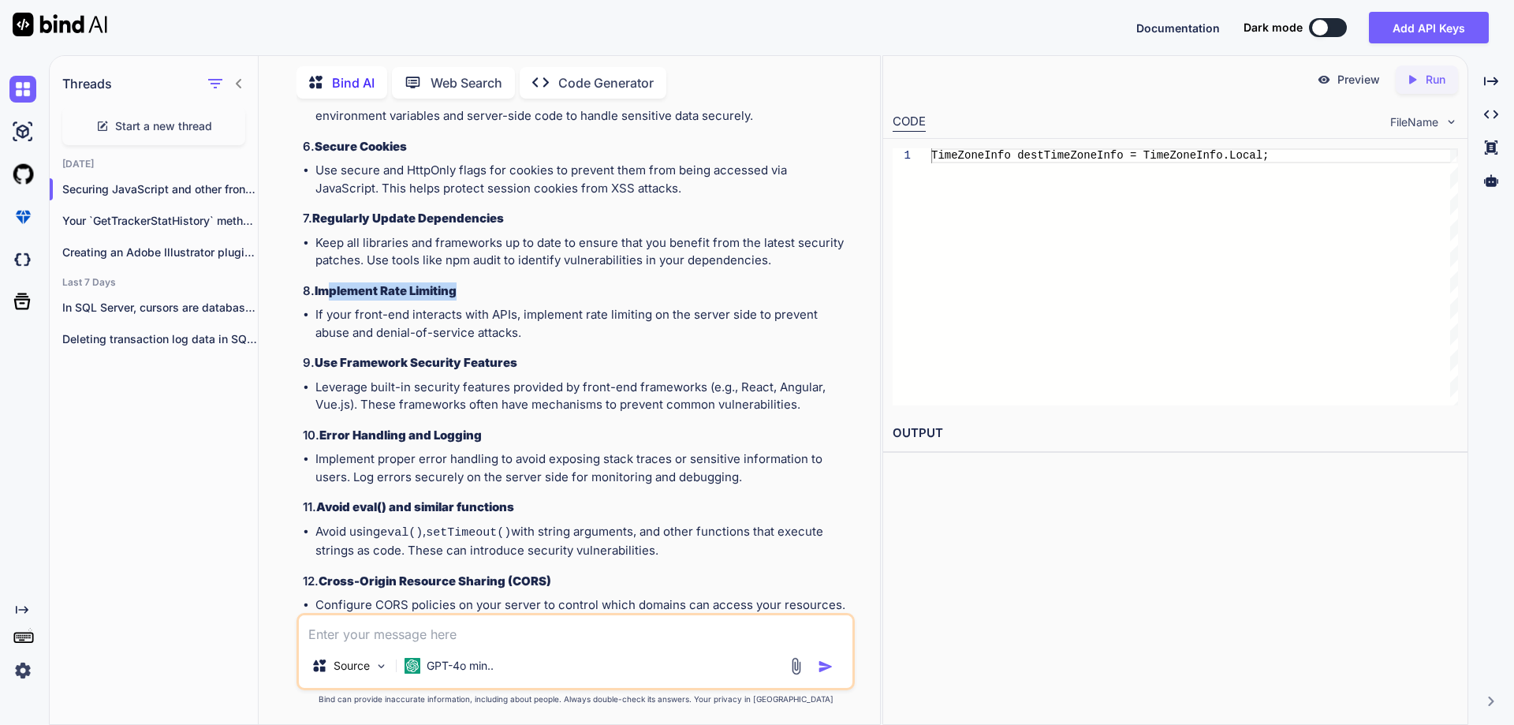
drag, startPoint x: 334, startPoint y: 289, endPoint x: 457, endPoint y: 284, distance: 123.9
click at [457, 284] on strong "Implement Rate Limiting" at bounding box center [386, 290] width 142 height 15
drag, startPoint x: 316, startPoint y: 359, endPoint x: 479, endPoint y: 351, distance: 163.4
click at [479, 351] on div "Securing JavaScript and other front-end code is essential to protect applicatio…" at bounding box center [577, 246] width 549 height 1144
drag, startPoint x: 322, startPoint y: 434, endPoint x: 507, endPoint y: 424, distance: 185.5
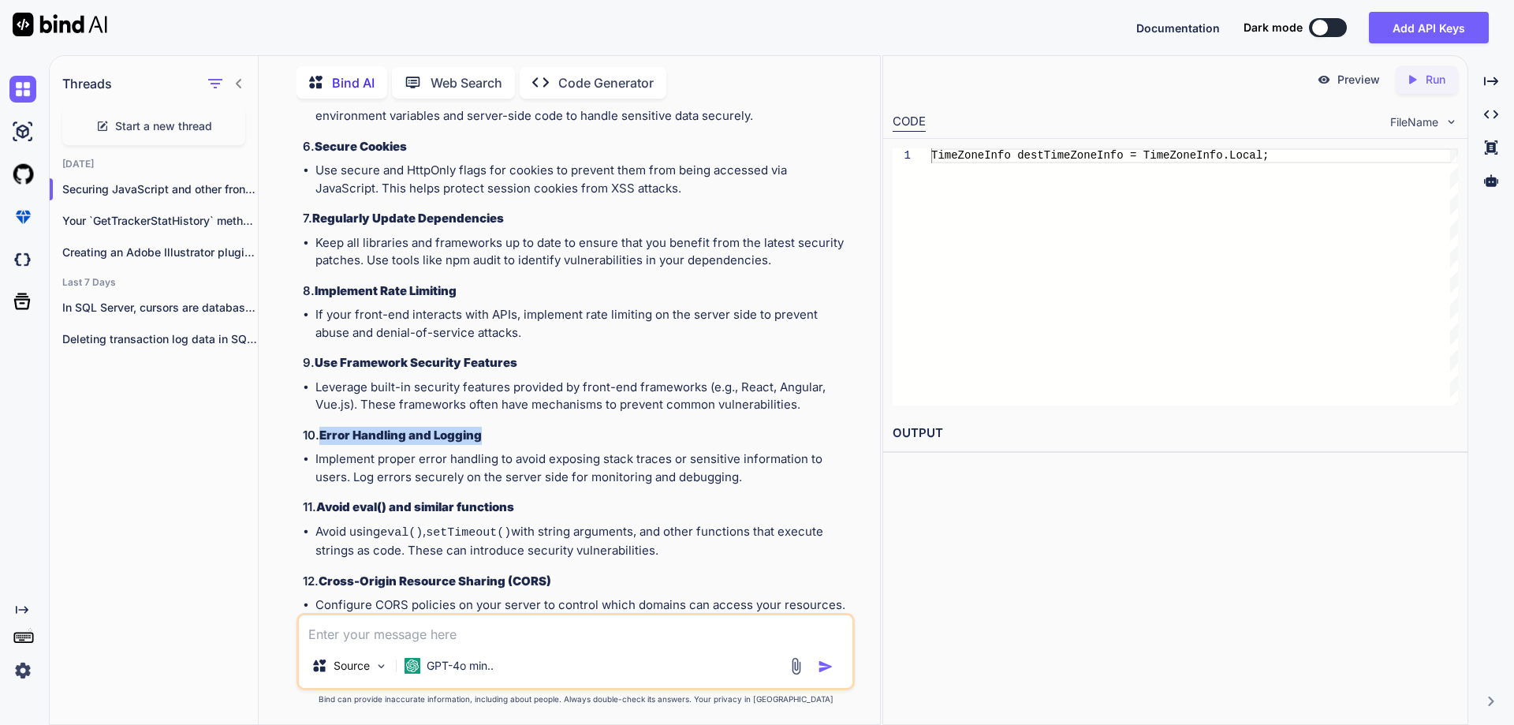
click at [507, 427] on h3 "10. Error Handling and Logging" at bounding box center [577, 436] width 549 height 18
drag, startPoint x: 320, startPoint y: 504, endPoint x: 557, endPoint y: 498, distance: 237.4
click at [557, 498] on h3 "11. Avoid eval() and similar functions" at bounding box center [577, 507] width 549 height 18
click at [458, 509] on strong "Avoid eval() and similar functions" at bounding box center [415, 506] width 198 height 15
click at [493, 505] on strong "Avoid eval() and similar functions" at bounding box center [415, 506] width 198 height 15
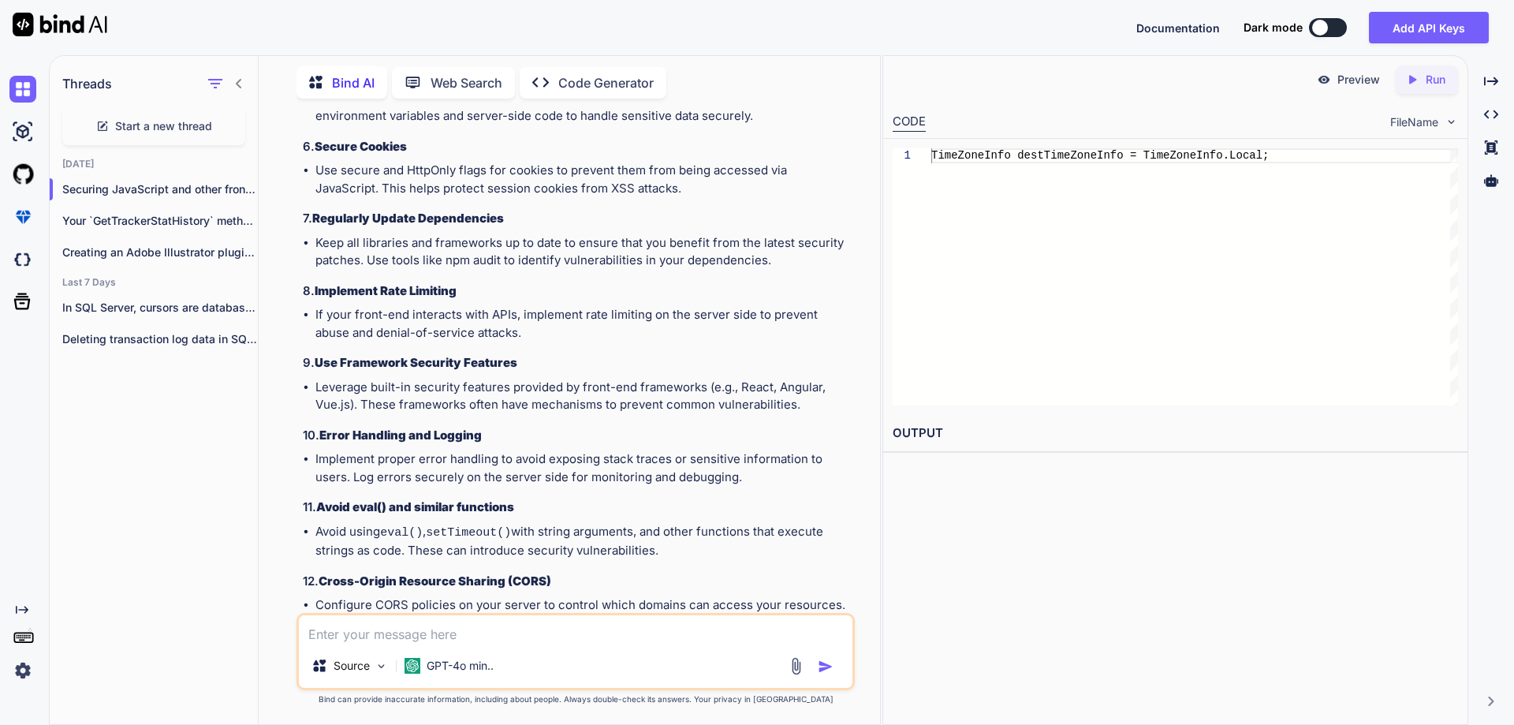
click at [548, 506] on h3 "11. Avoid eval() and similar functions" at bounding box center [577, 507] width 549 height 18
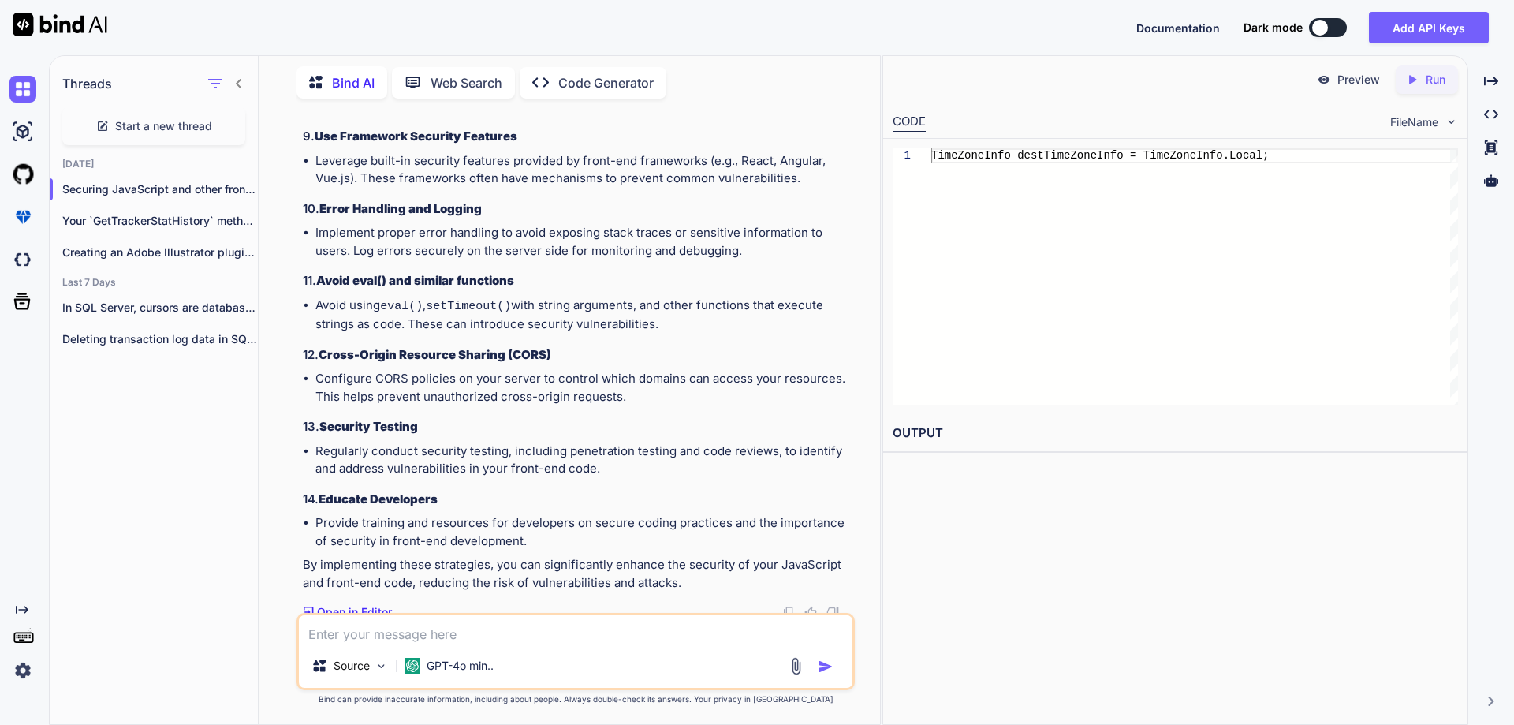
scroll to position [2716, 0]
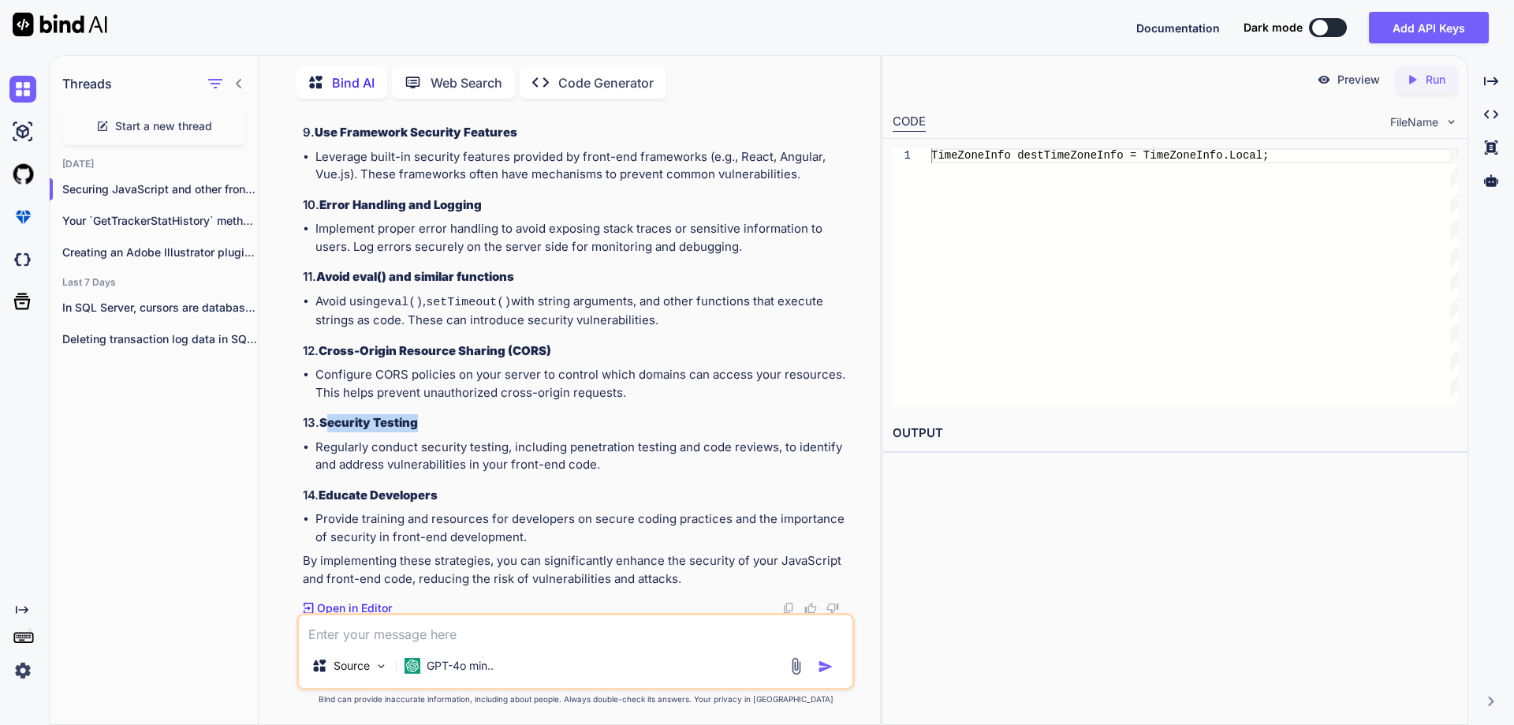
drag, startPoint x: 330, startPoint y: 417, endPoint x: 438, endPoint y: 422, distance: 108.9
click at [438, 422] on h3 "13. Security Testing" at bounding box center [577, 423] width 549 height 18
drag, startPoint x: 334, startPoint y: 492, endPoint x: 446, endPoint y: 490, distance: 112.0
click at [446, 490] on h3 "14. Educate Developers" at bounding box center [577, 496] width 549 height 18
click at [476, 490] on h3 "14. Educate Developers" at bounding box center [577, 496] width 549 height 18
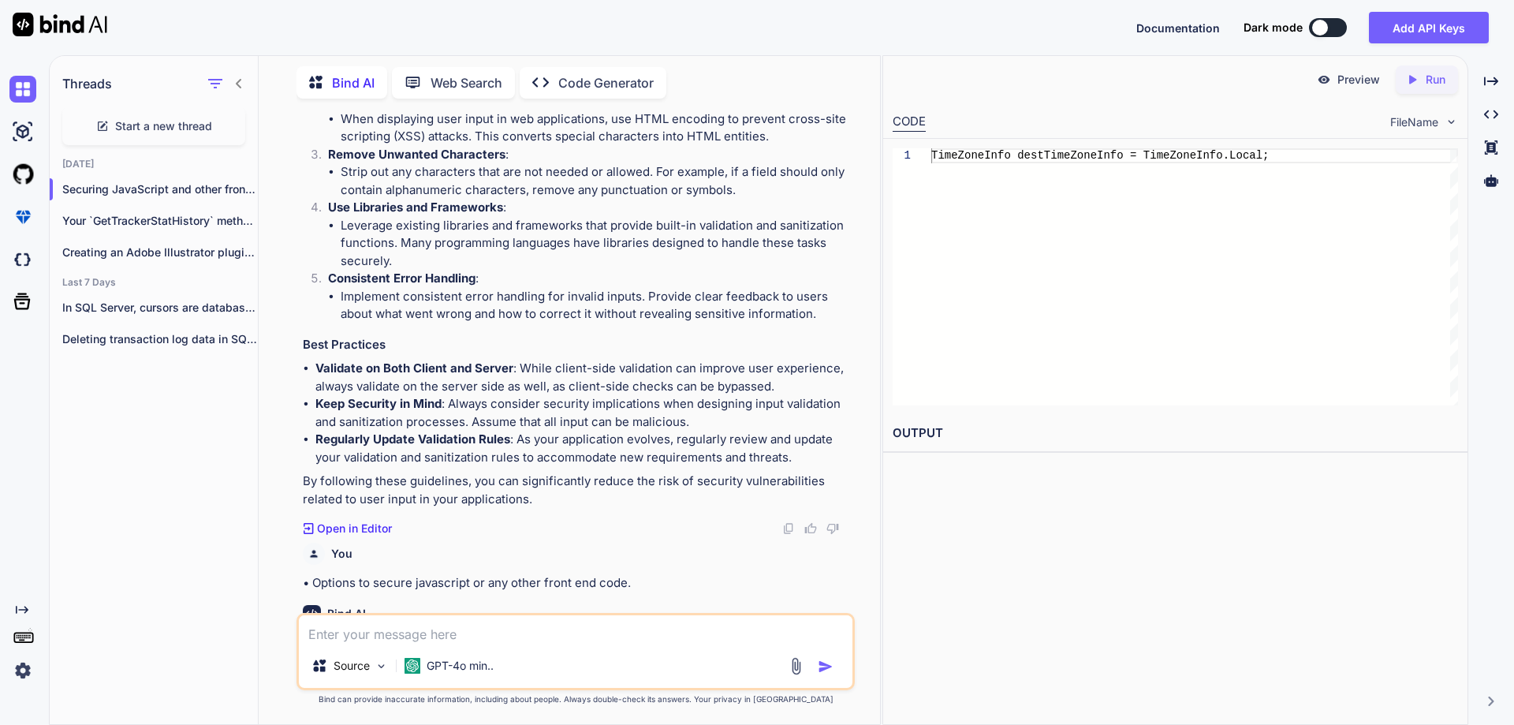
scroll to position [1691, 0]
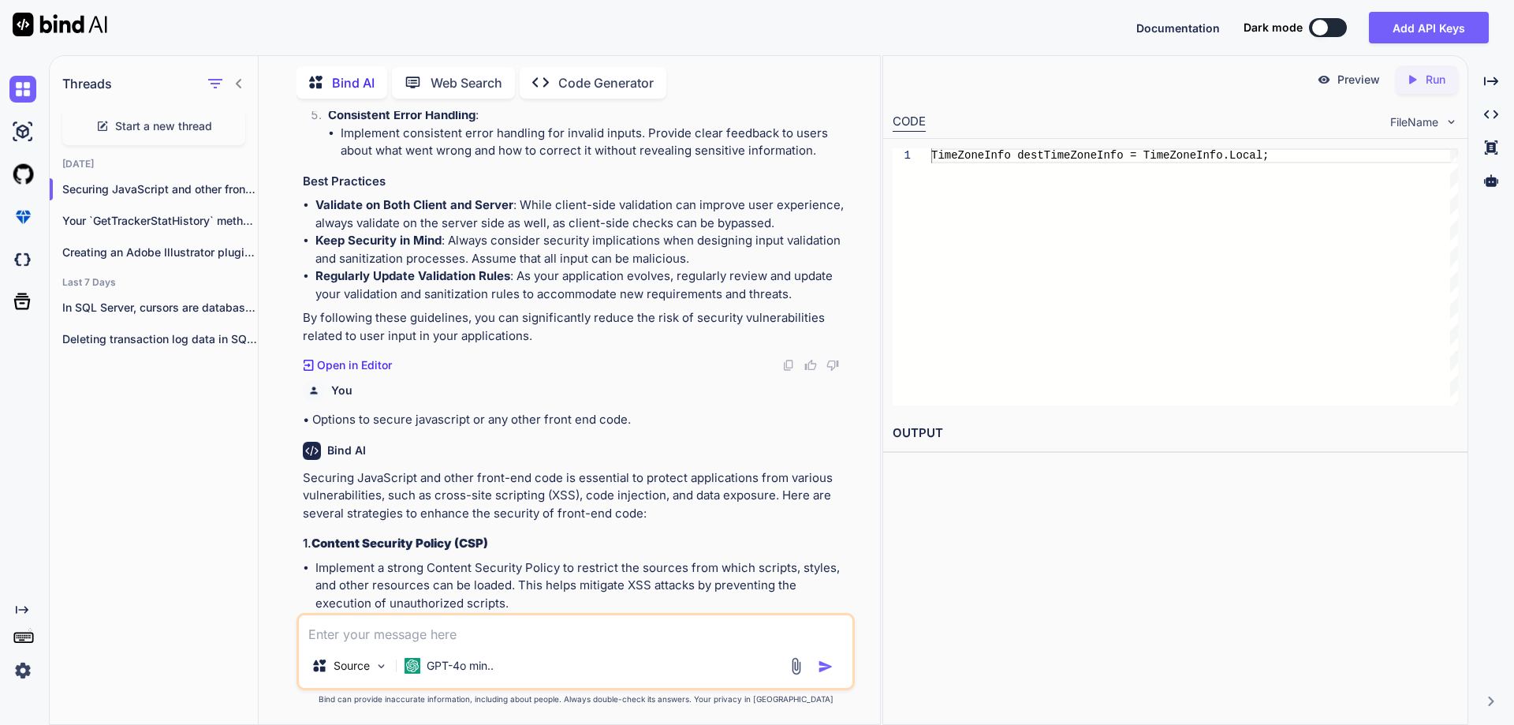
click at [467, 632] on textarea at bounding box center [576, 629] width 554 height 28
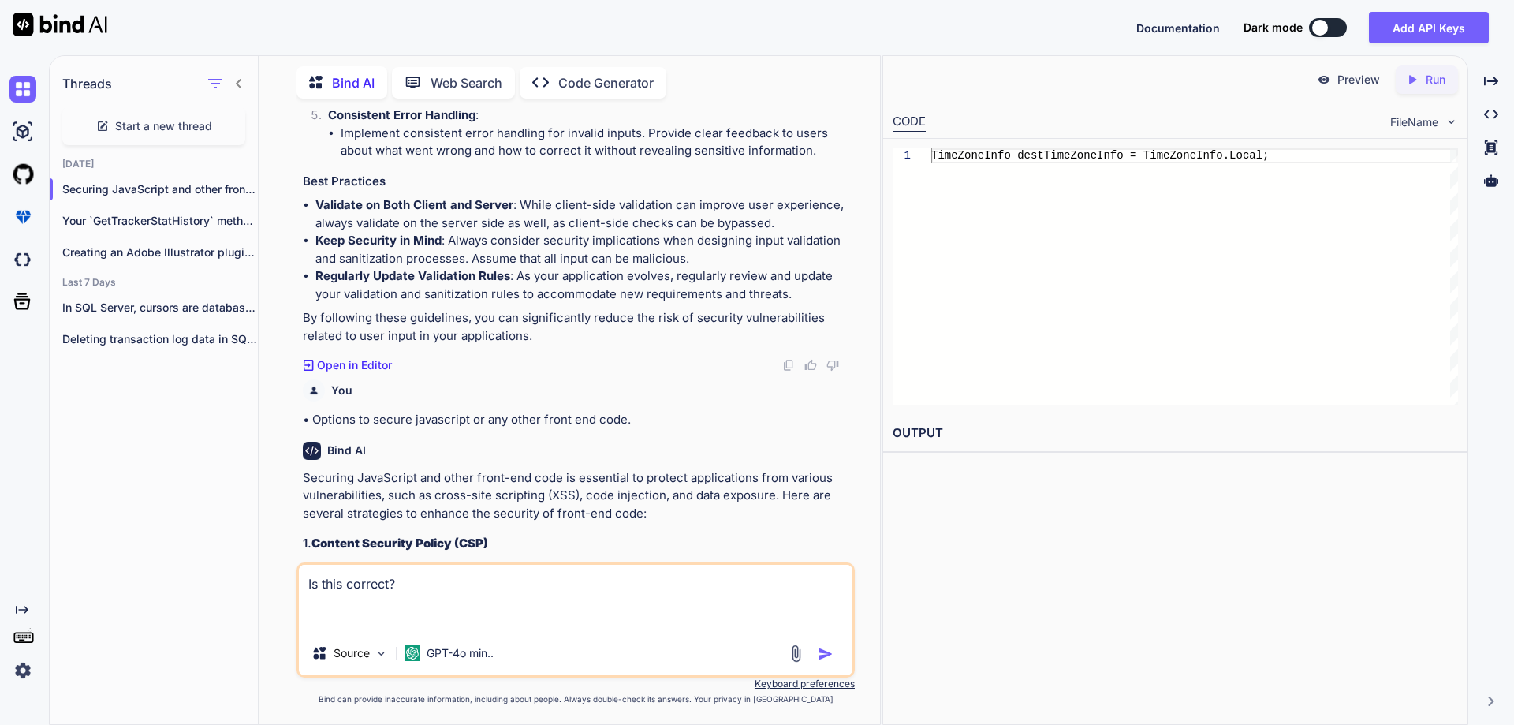
paste textarea " Loremip do sita con ADIp elit seddoe:- Tempo inc utl etdol magnaa enim admi v…"
type textarea "Lo ipsu dolorsi?  Ametcon ad elit sed DOEi temp incidi:- Utlab etd mag aliqu e…"
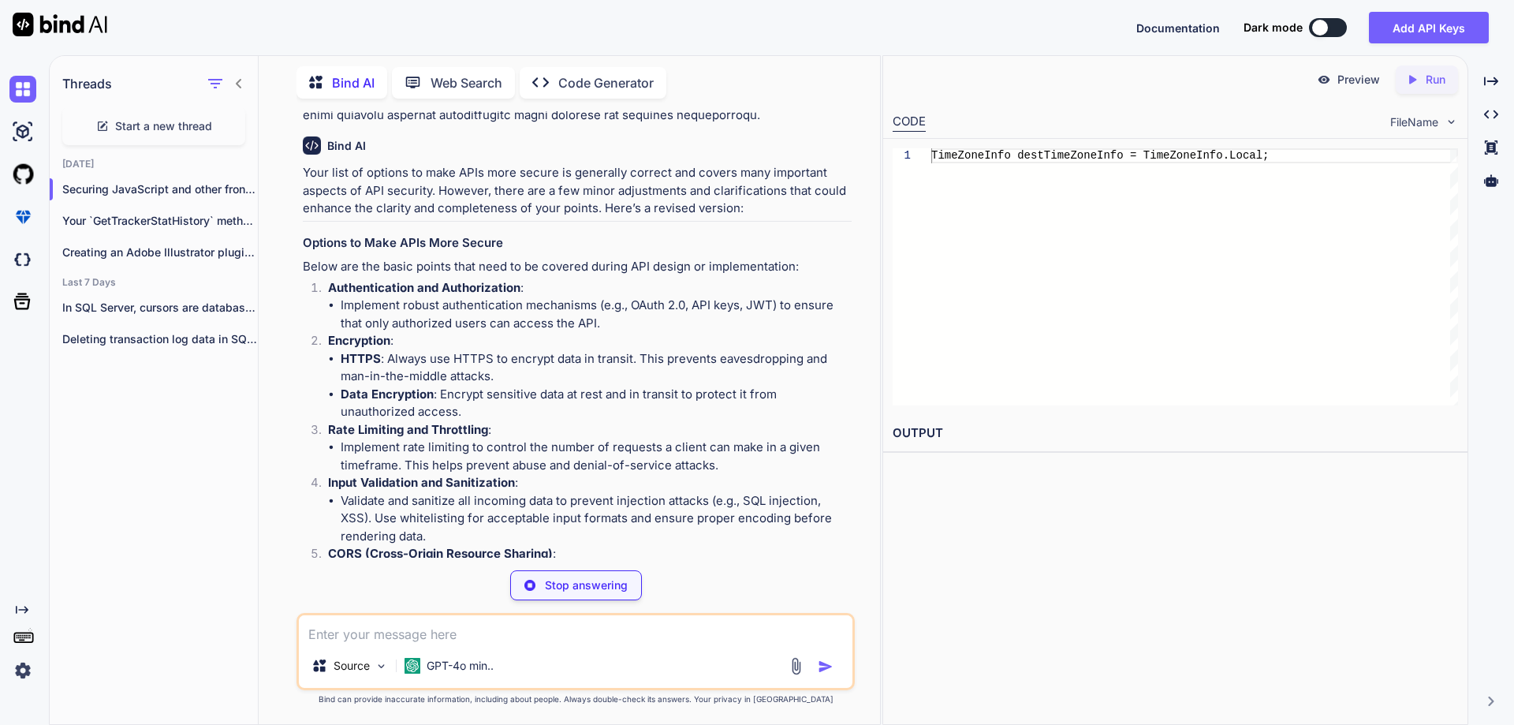
scroll to position [3541, 0]
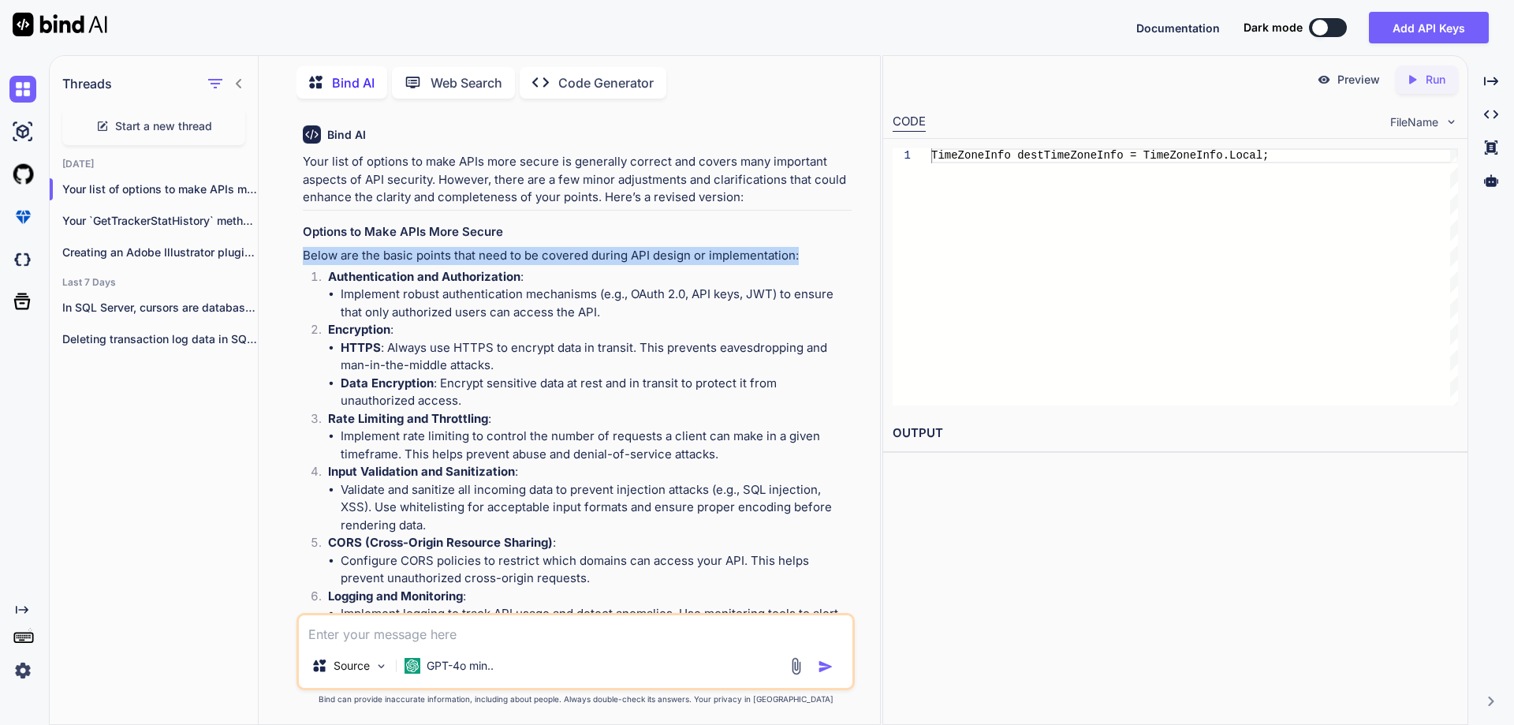
drag, startPoint x: 304, startPoint y: 253, endPoint x: 803, endPoint y: 250, distance: 499.9
click at [803, 250] on p "Below are the basic points that need to be covered during API design or impleme…" at bounding box center [577, 256] width 549 height 18
click at [465, 624] on textarea at bounding box center [576, 629] width 554 height 28
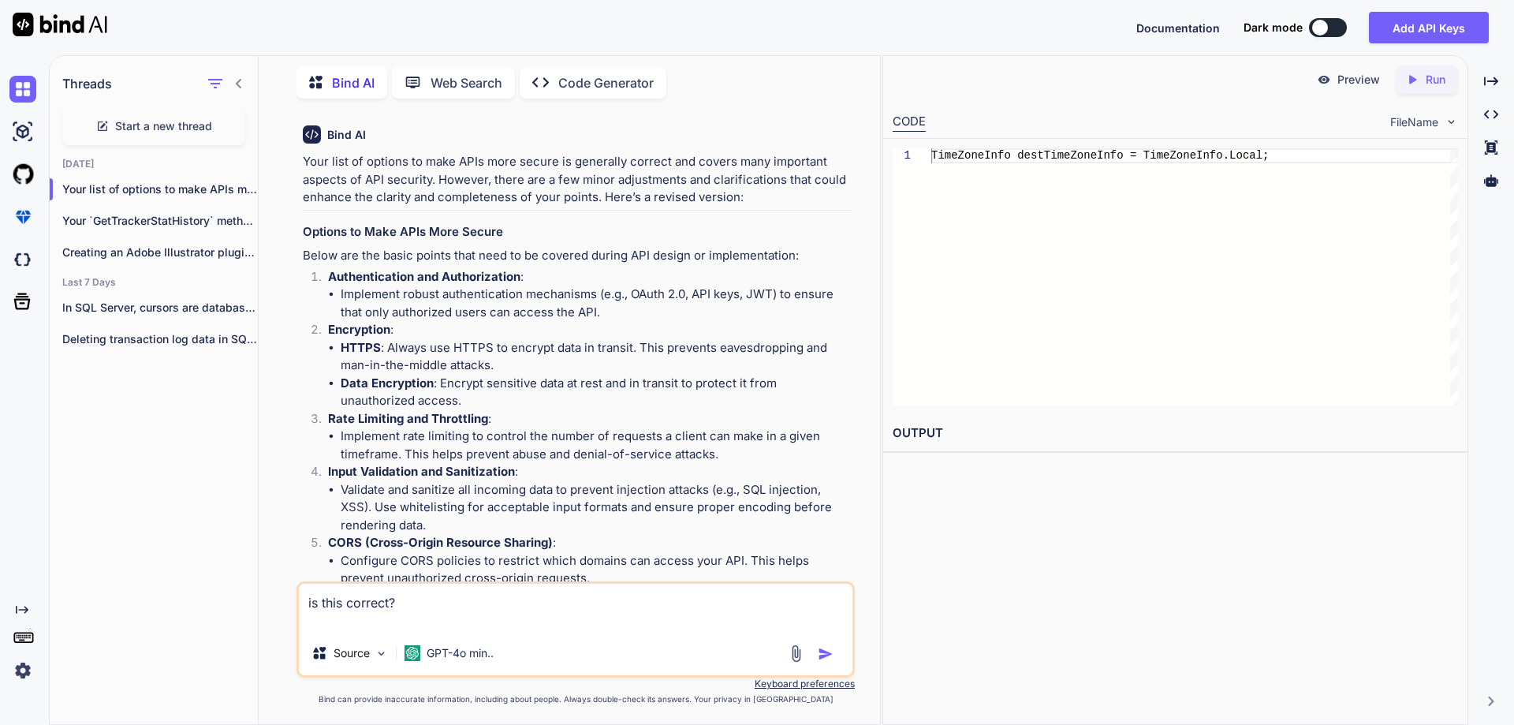
paste textarea "o Apart from that as per client request working on to cover the below points wh…"
type textarea "is this correct? o Apart from that as per client request working on to cover th…"
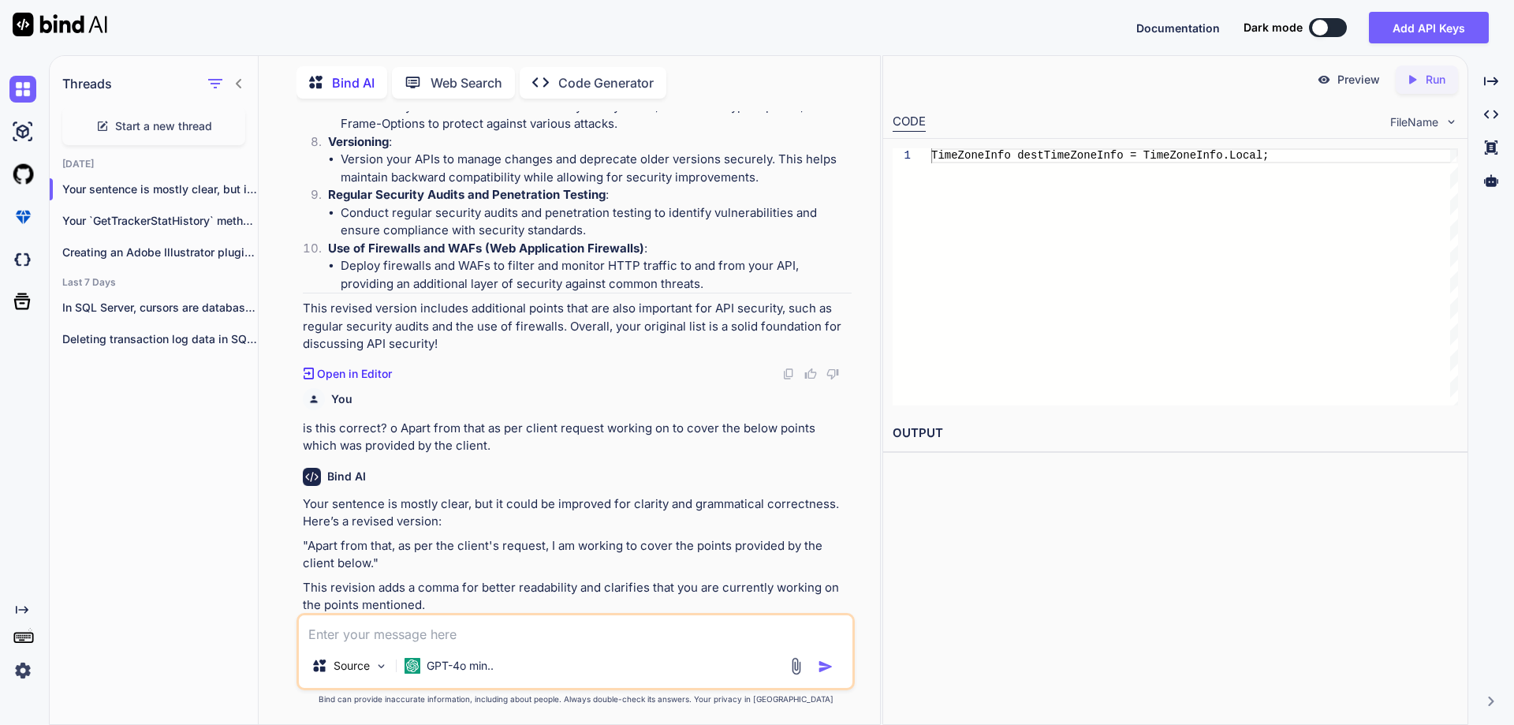
scroll to position [4129, 0]
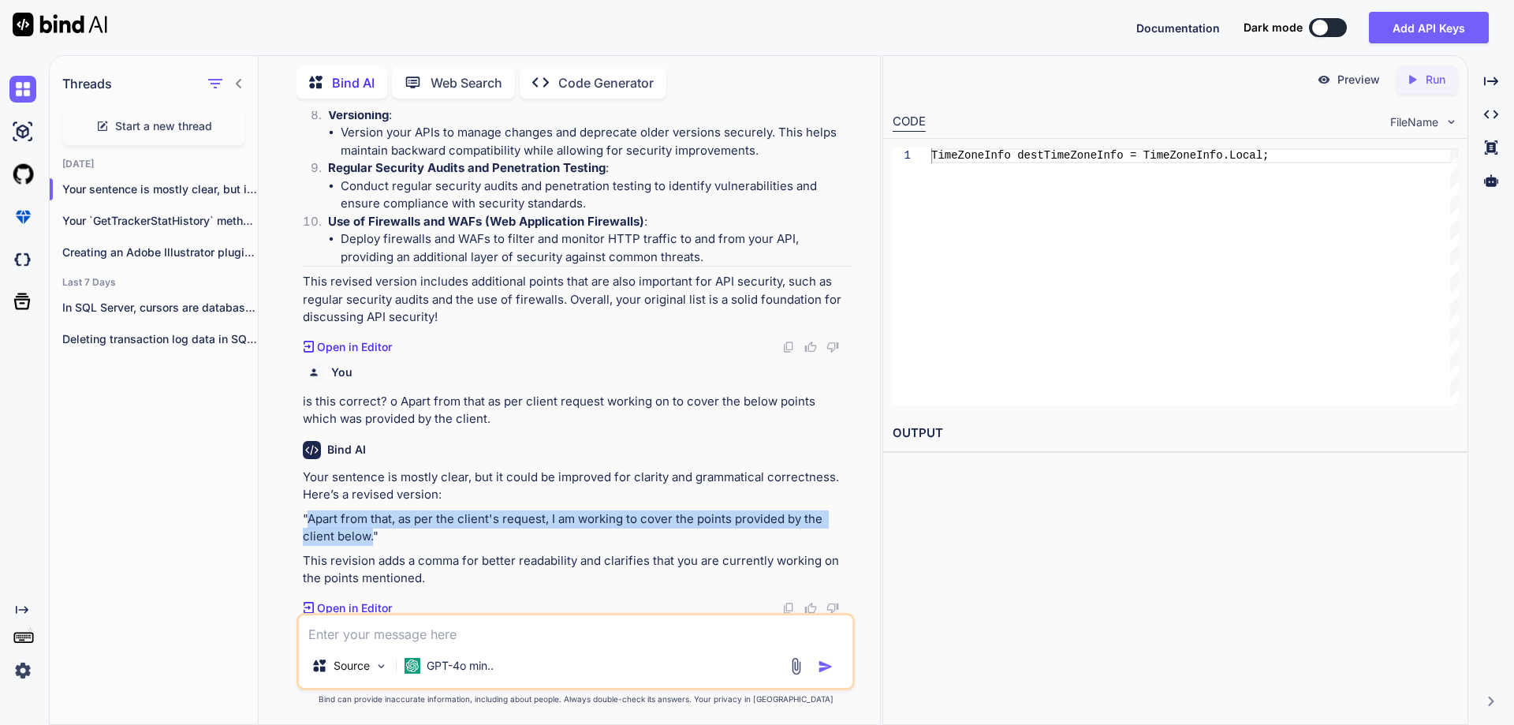
drag, startPoint x: 308, startPoint y: 513, endPoint x: 371, endPoint y: 530, distance: 65.2
click at [371, 530] on p ""Apart from that, as per the client's request, I am working to cover the points…" at bounding box center [577, 527] width 549 height 35
